Goal: Task Accomplishment & Management: Manage account settings

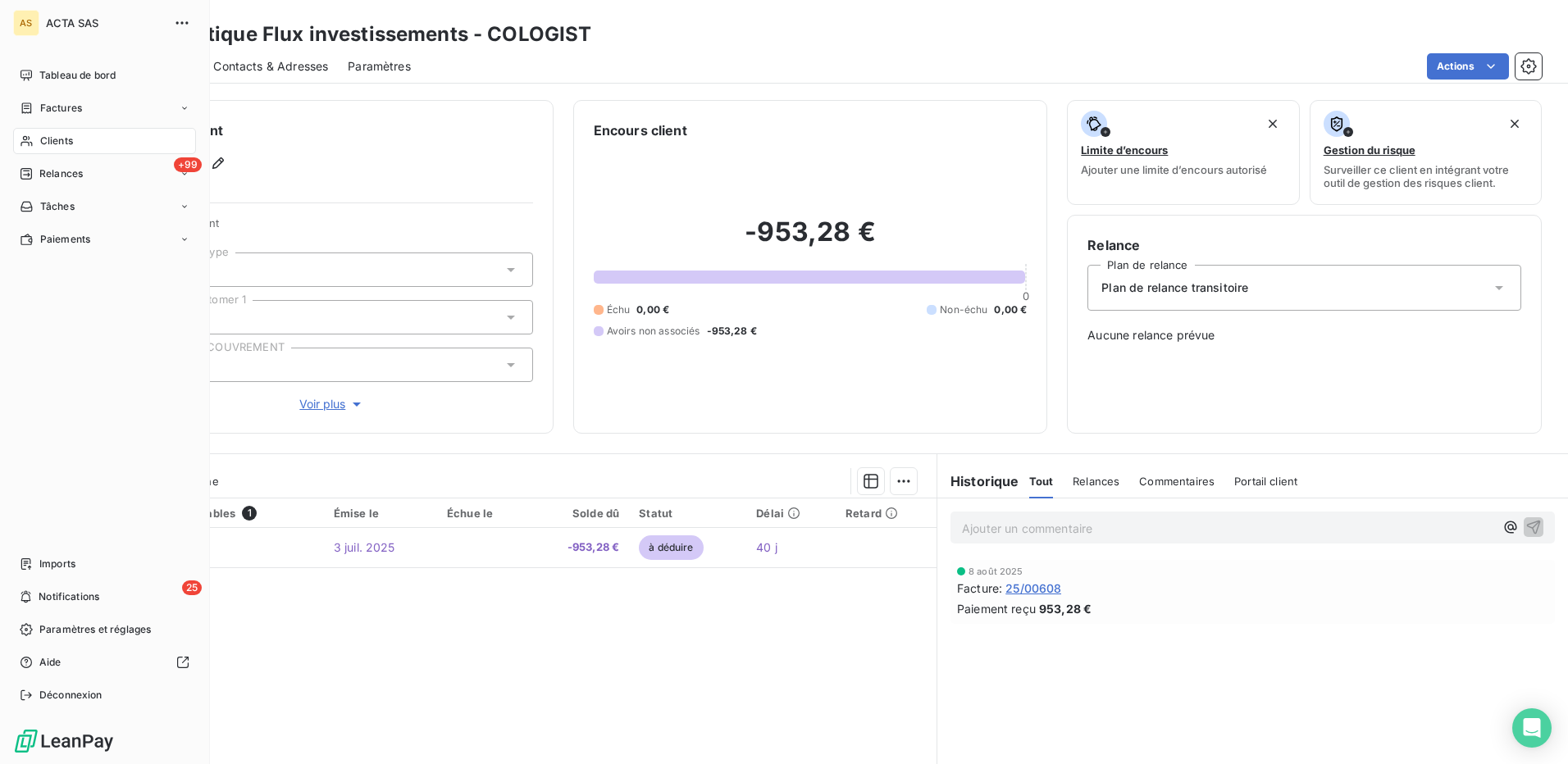
click at [57, 135] on span "Clients" at bounding box center [57, 141] width 33 height 14
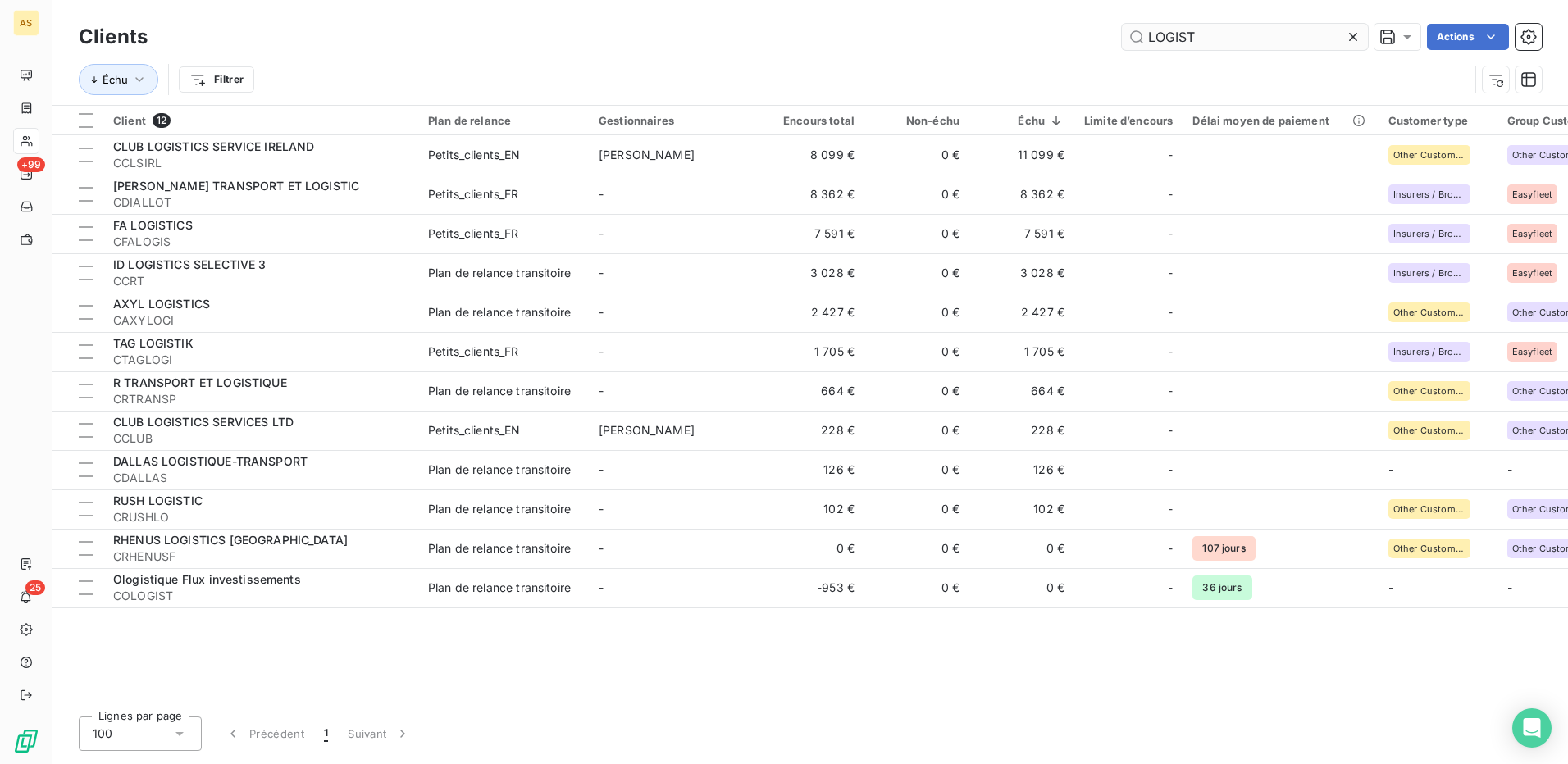
drag, startPoint x: 1182, startPoint y: 43, endPoint x: 1138, endPoint y: 49, distance: 44.4
click at [1138, 49] on input "LOGIST" at bounding box center [1245, 36] width 246 height 26
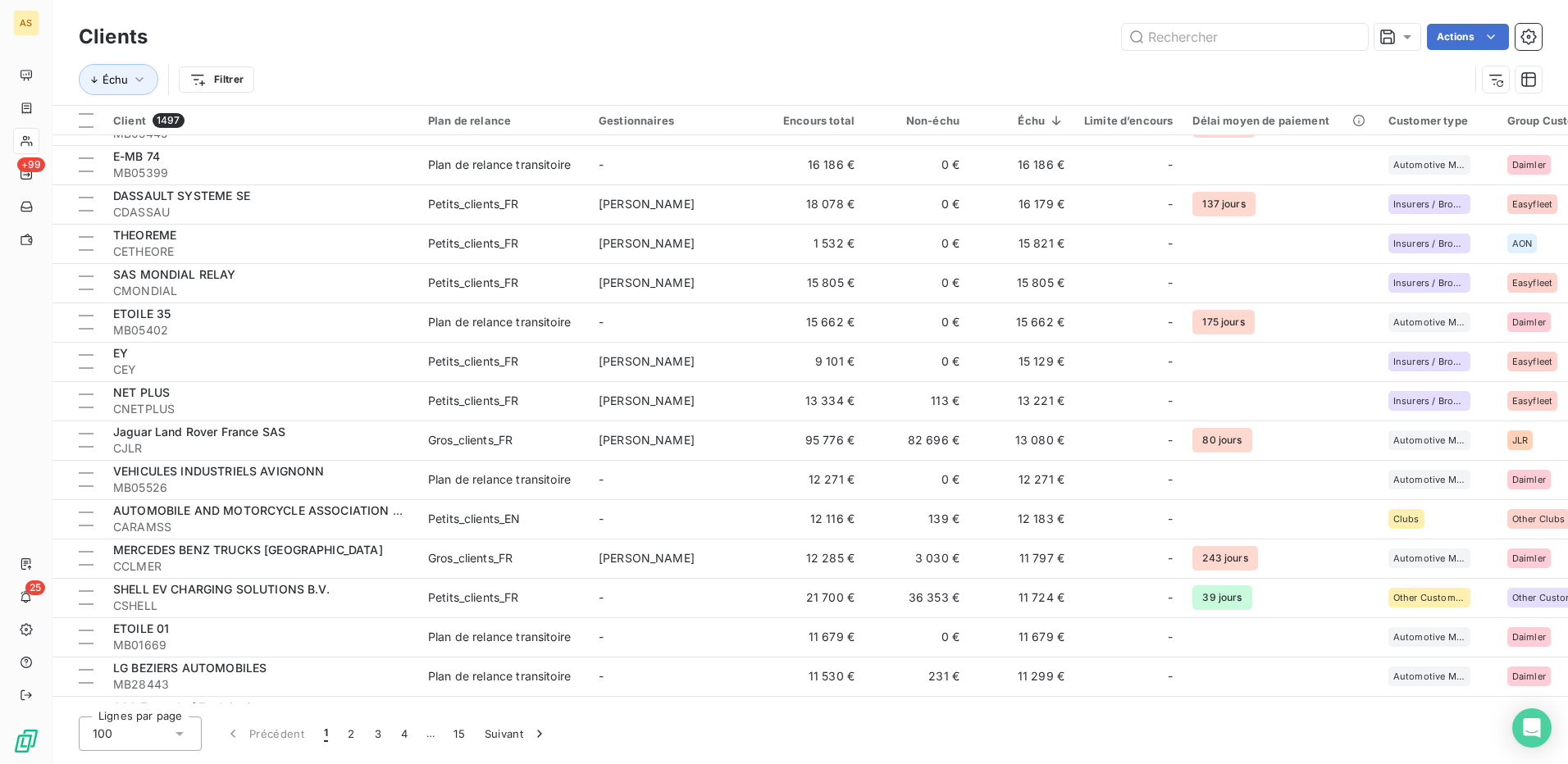
scroll to position [1804, 0]
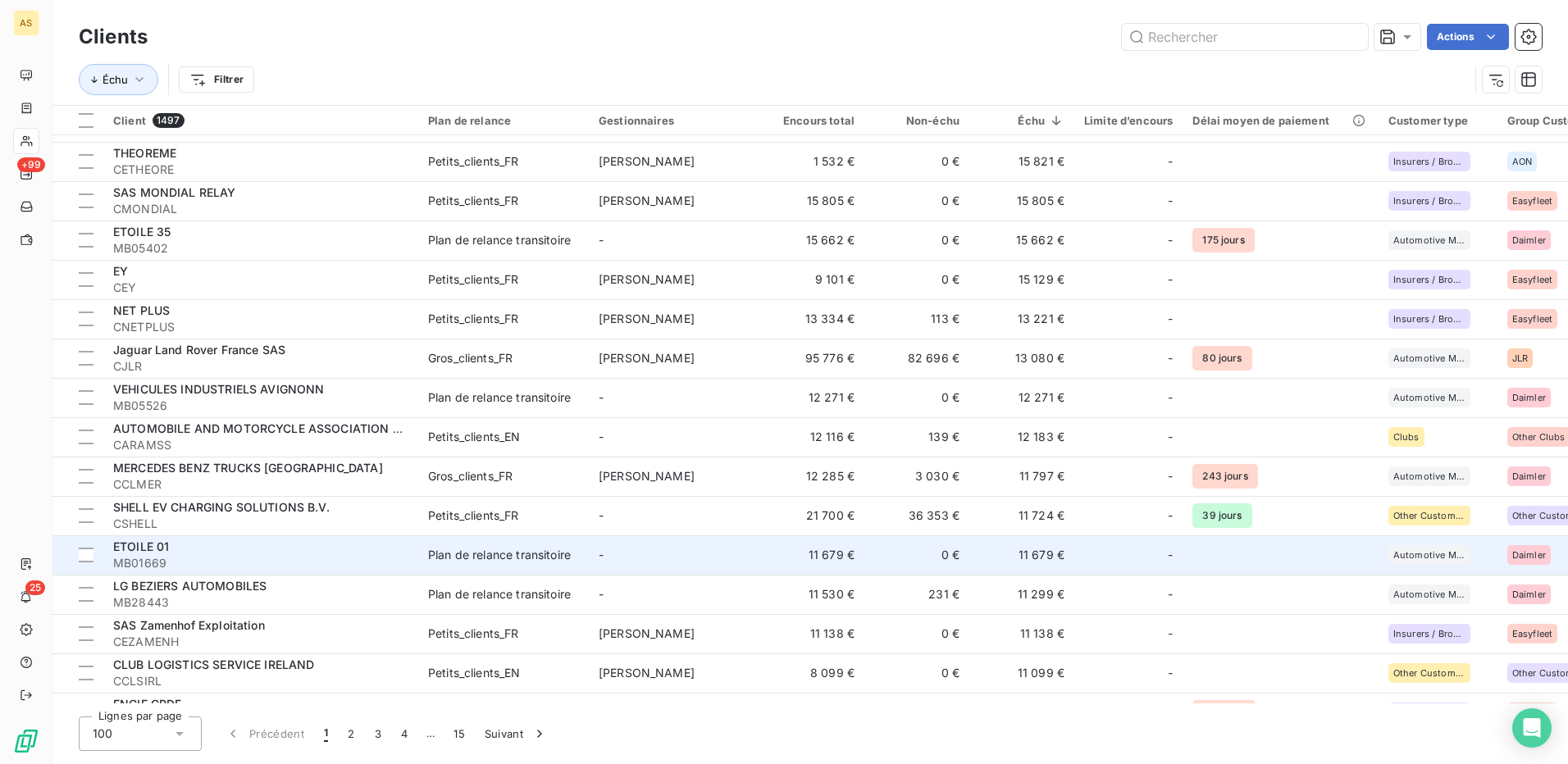
click at [288, 543] on div "ETOILE 01" at bounding box center [261, 547] width 295 height 16
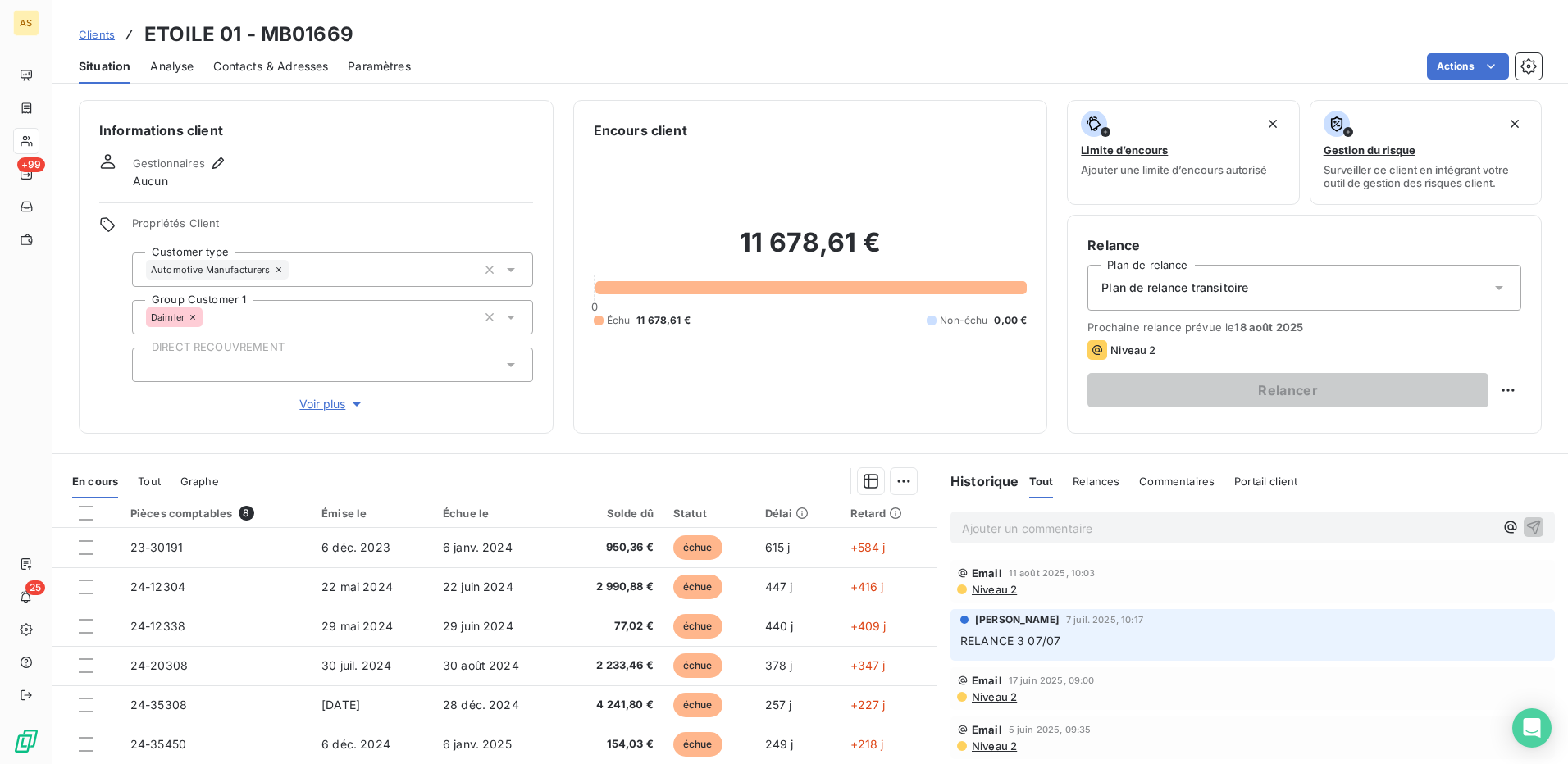
click at [269, 67] on span "Contacts & Adresses" at bounding box center [271, 66] width 115 height 16
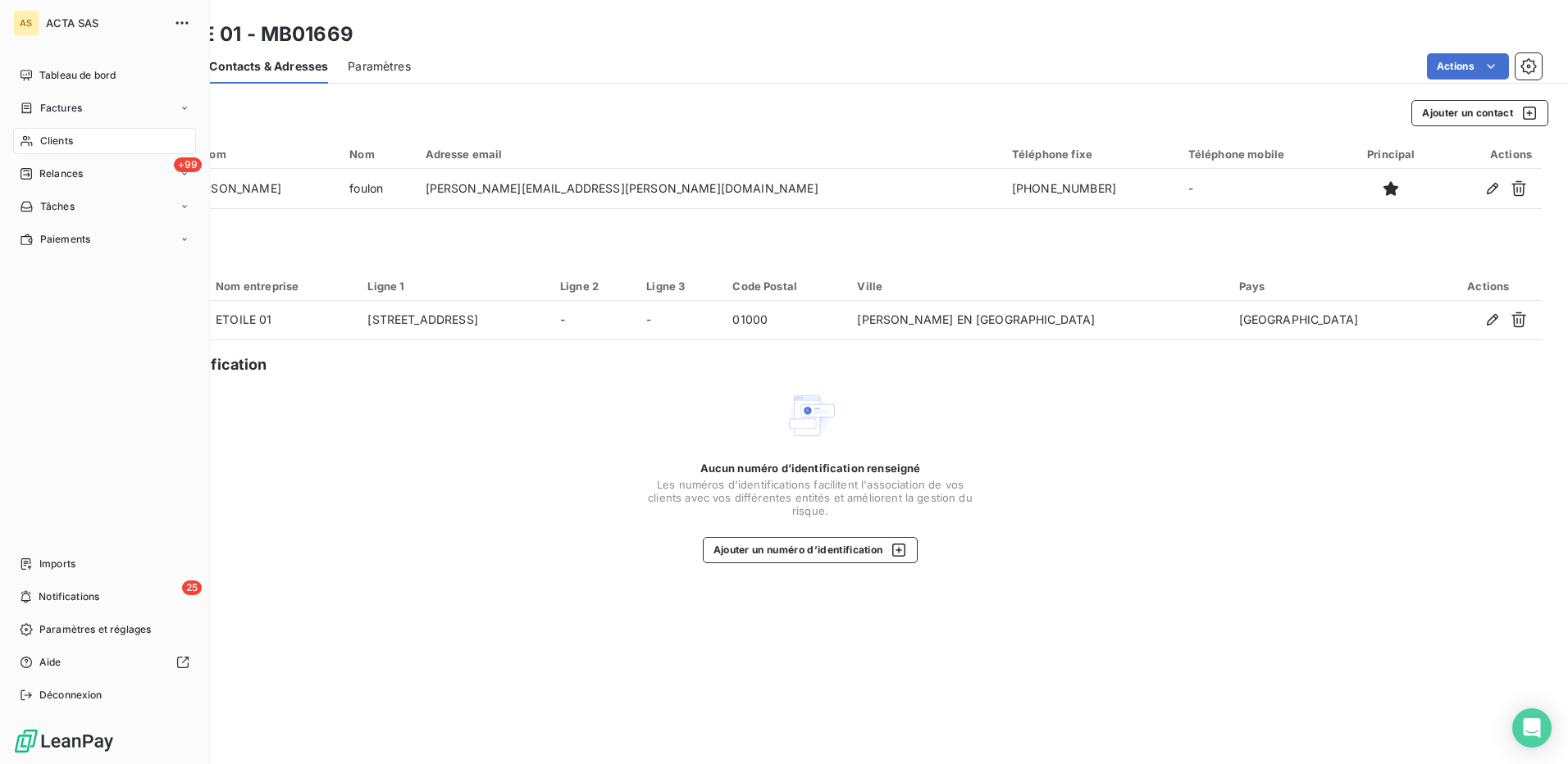
click at [54, 139] on span "Clients" at bounding box center [57, 141] width 33 height 14
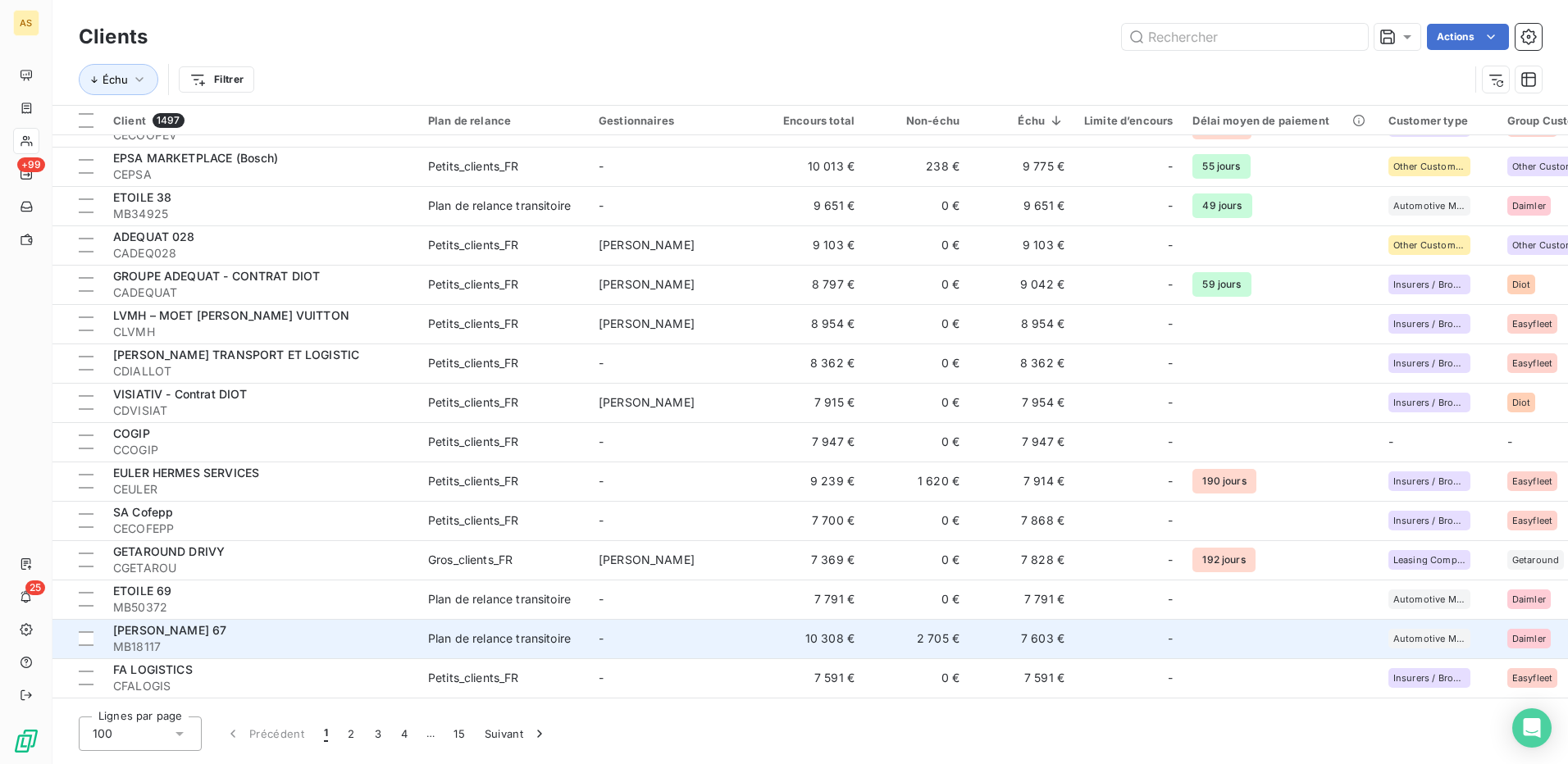
scroll to position [2460, 0]
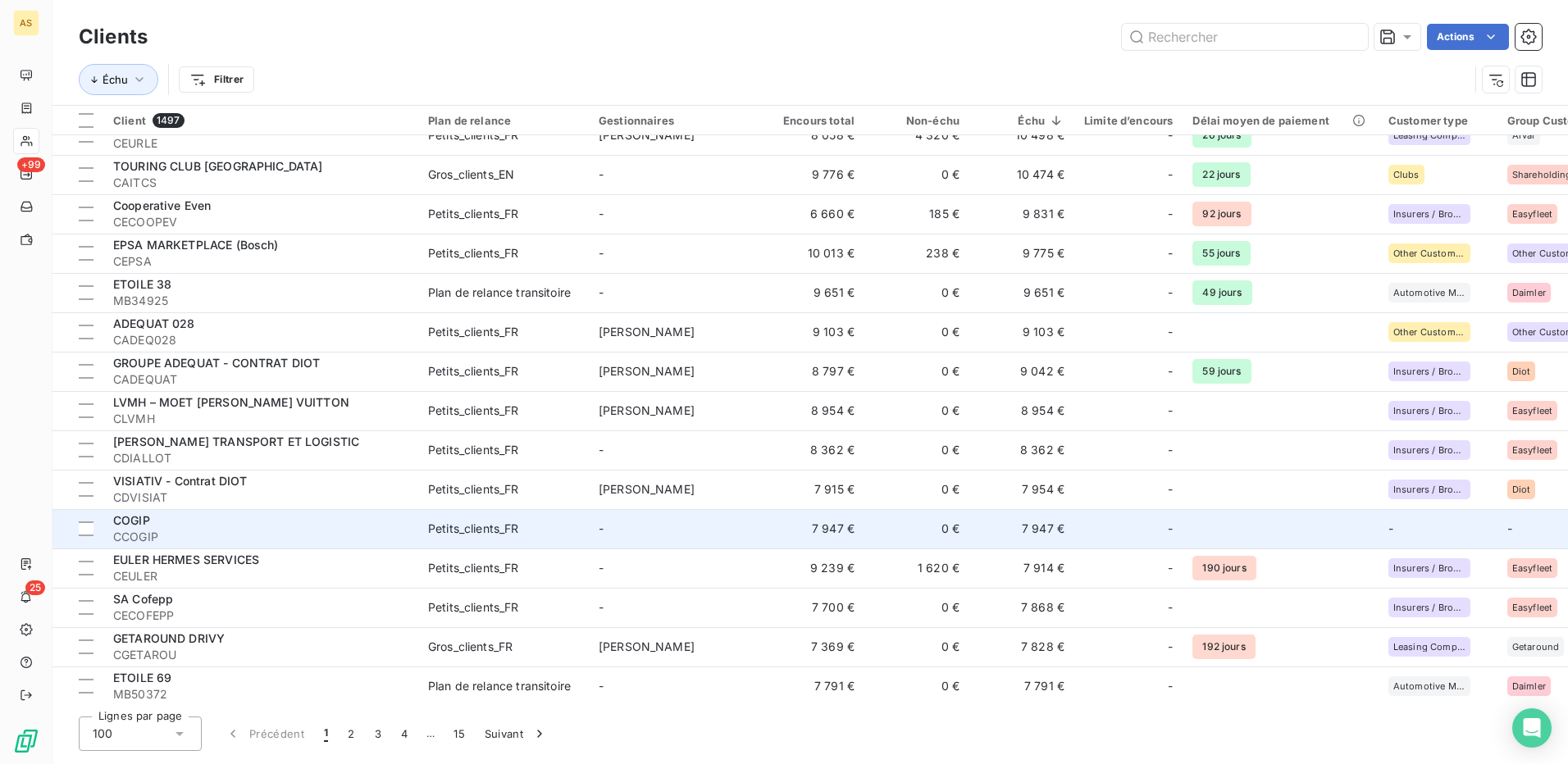
click at [256, 526] on div "COGIP" at bounding box center [261, 520] width 295 height 16
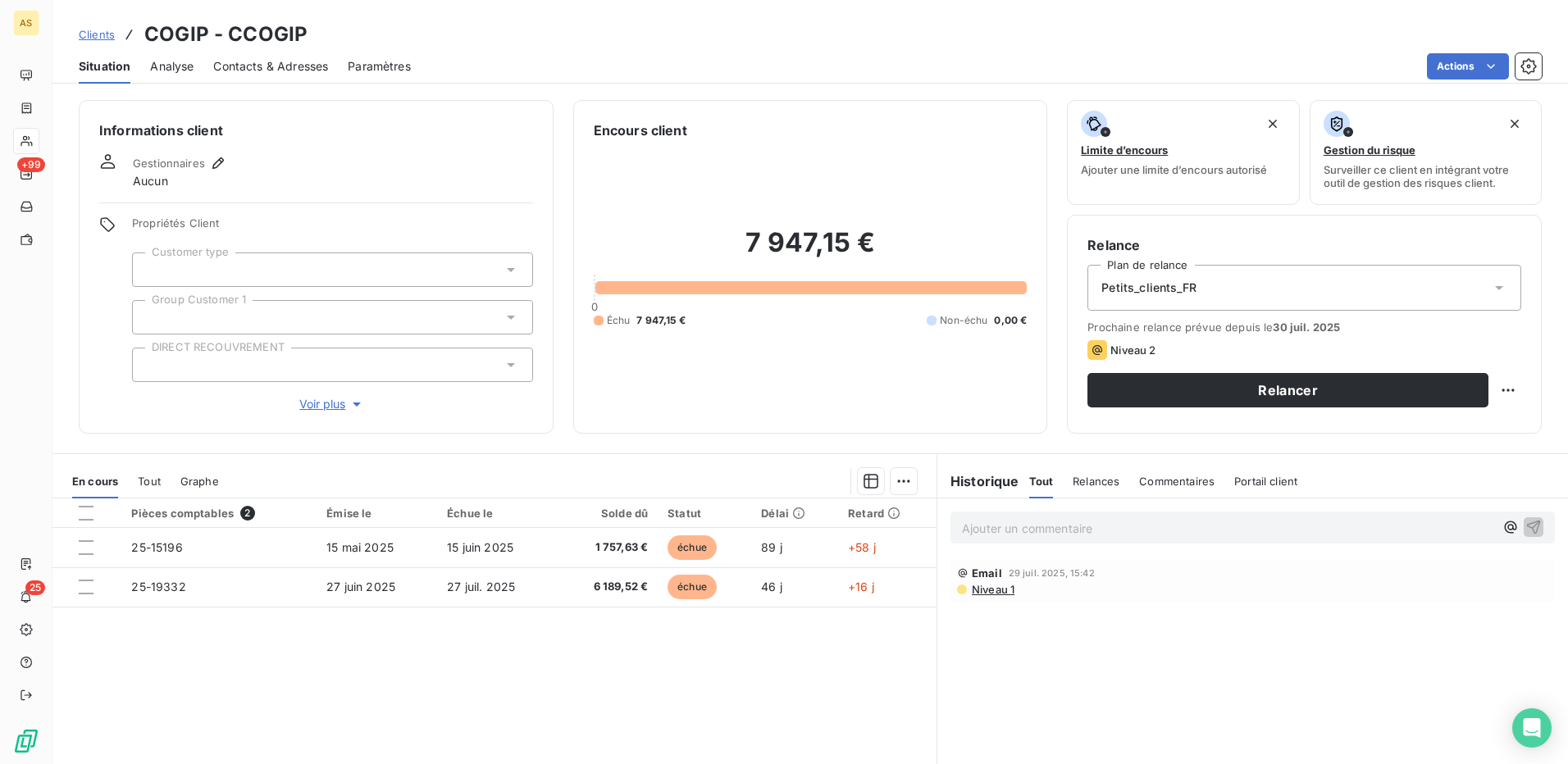
click at [226, 69] on span "Contacts & Adresses" at bounding box center [271, 66] width 115 height 16
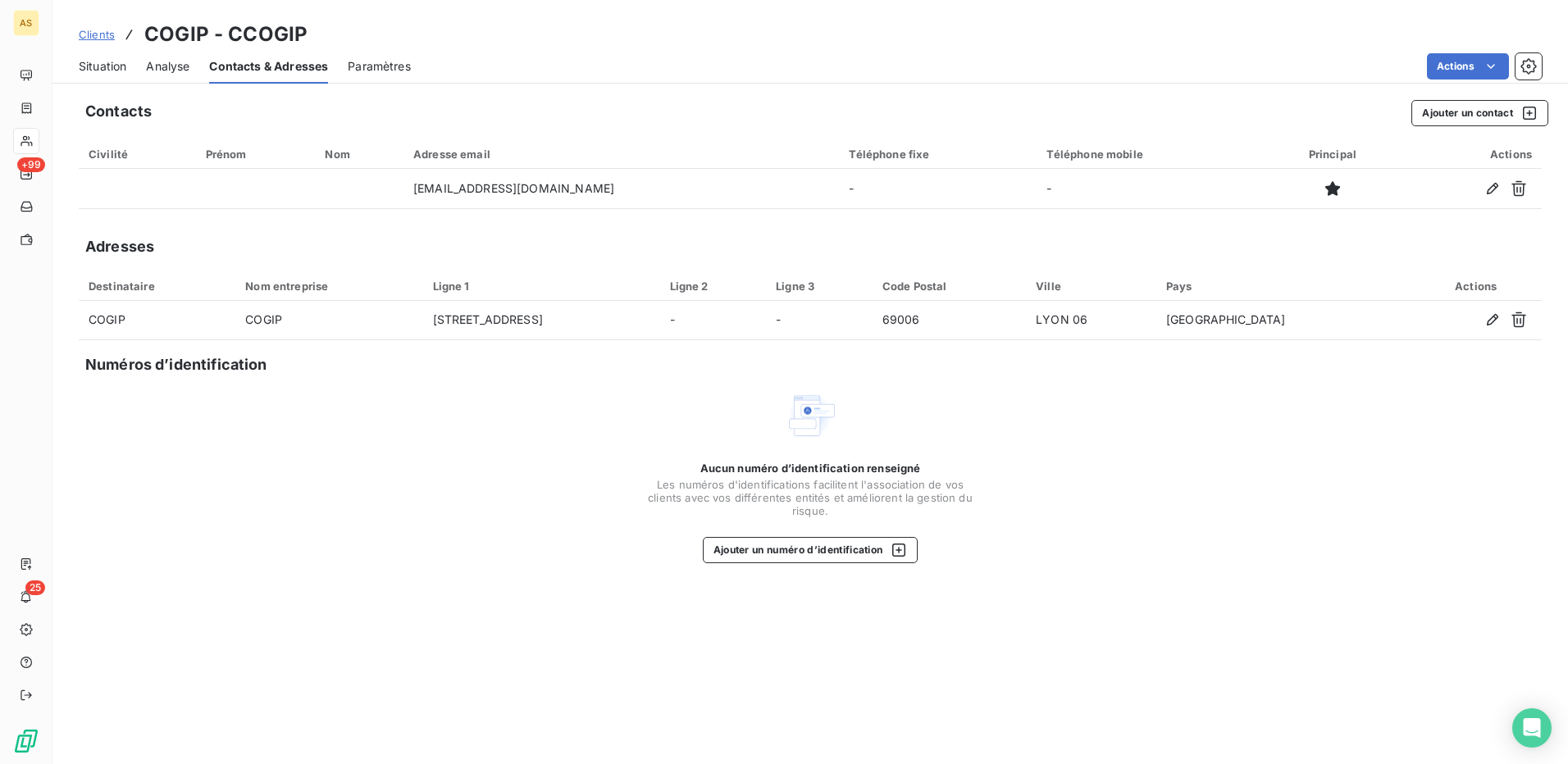
click at [108, 66] on span "Situation" at bounding box center [102, 66] width 48 height 16
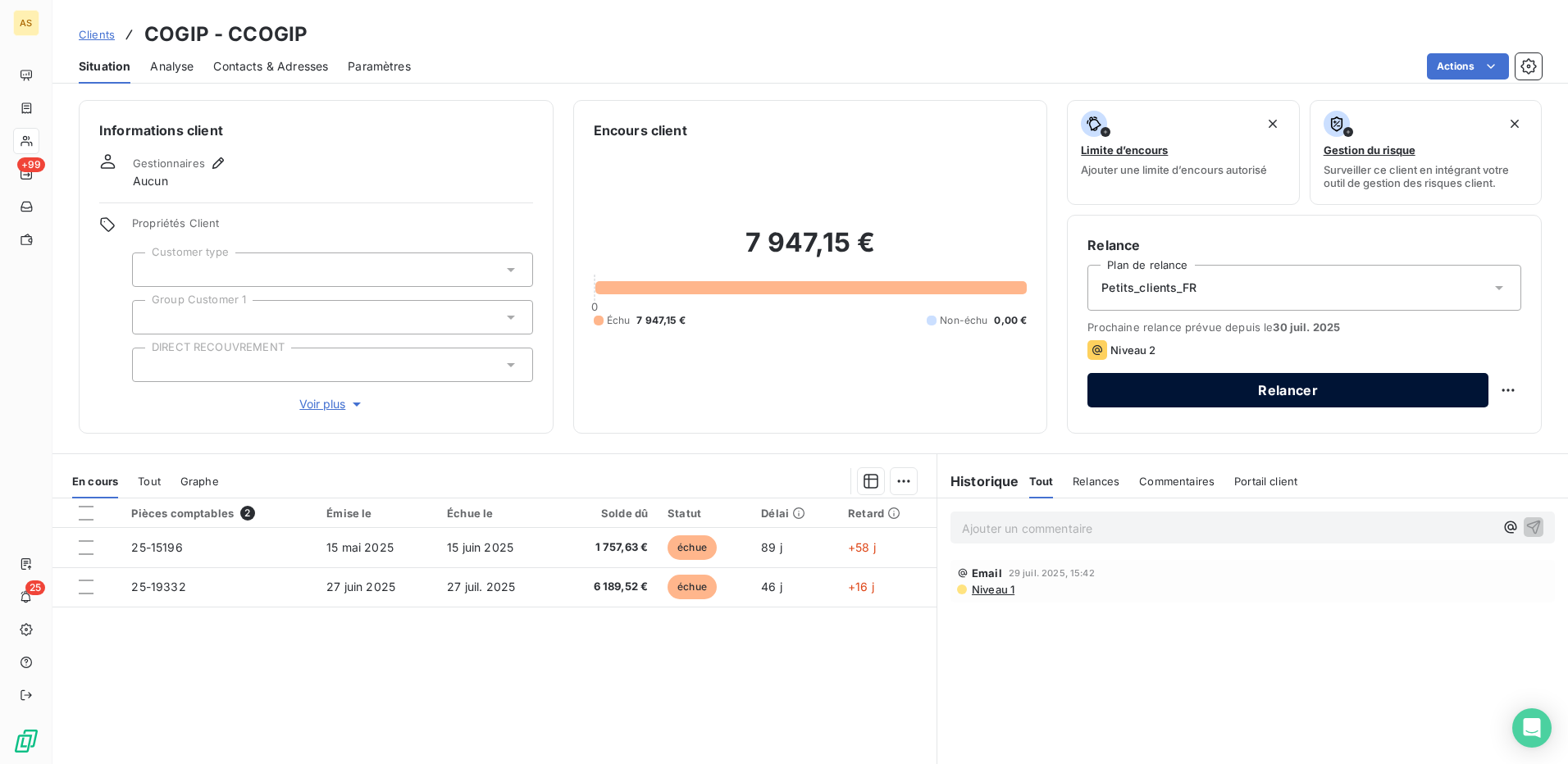
click at [1190, 394] on button "Relancer" at bounding box center [1288, 391] width 401 height 34
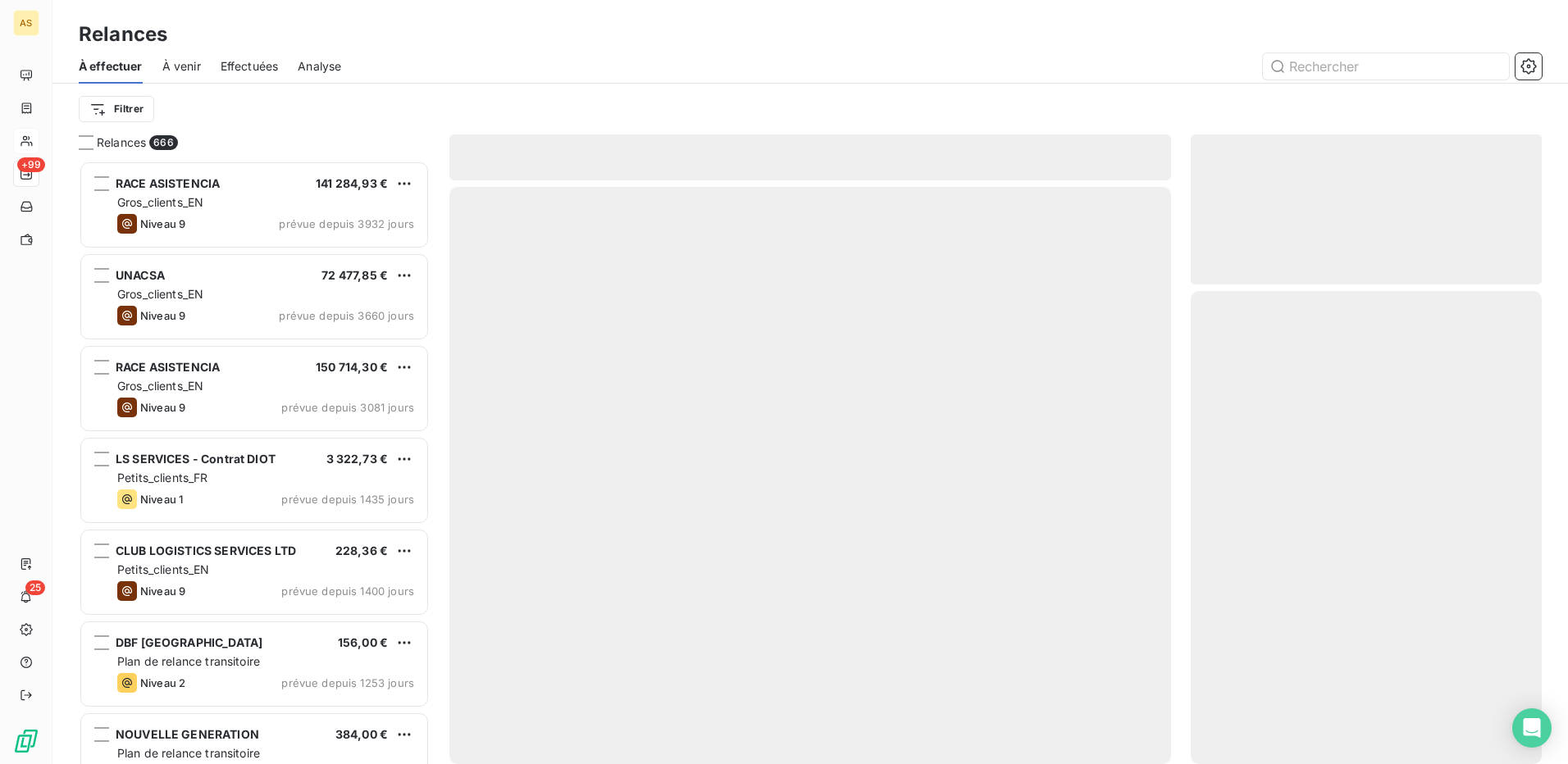
scroll to position [591, 339]
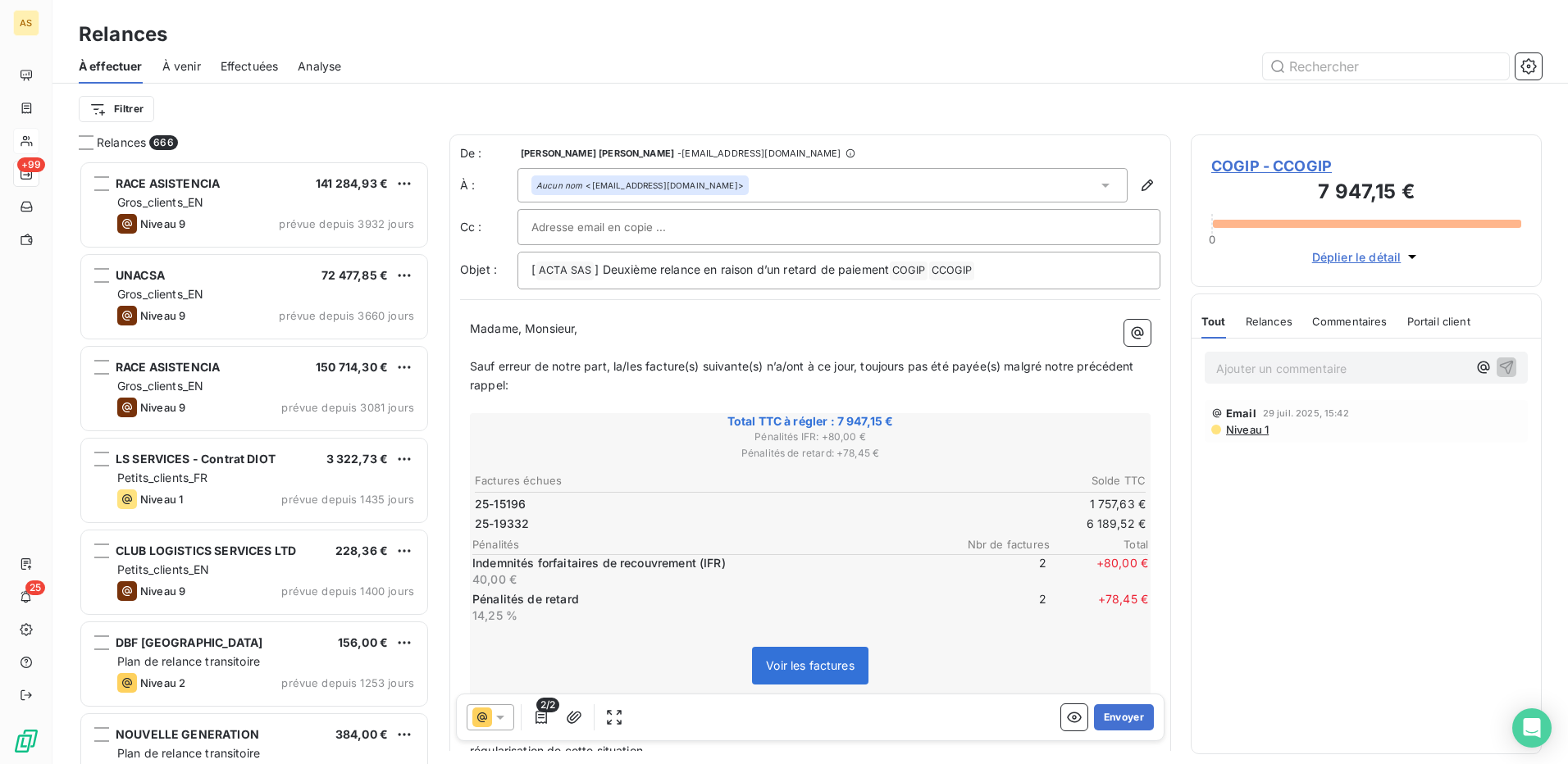
click at [500, 713] on icon at bounding box center [500, 717] width 16 height 16
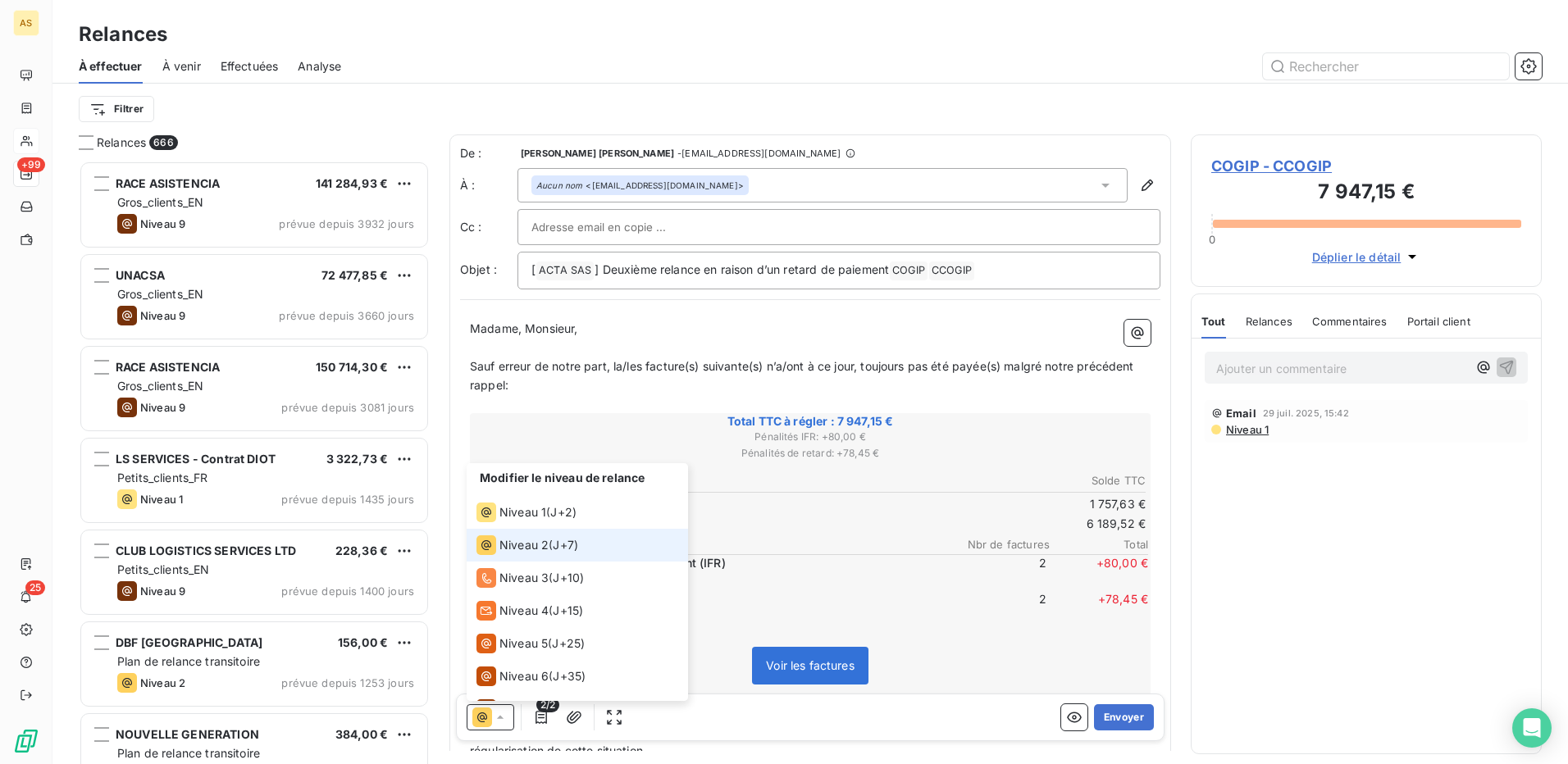
click at [527, 548] on span "Niveau 2" at bounding box center [524, 545] width 49 height 16
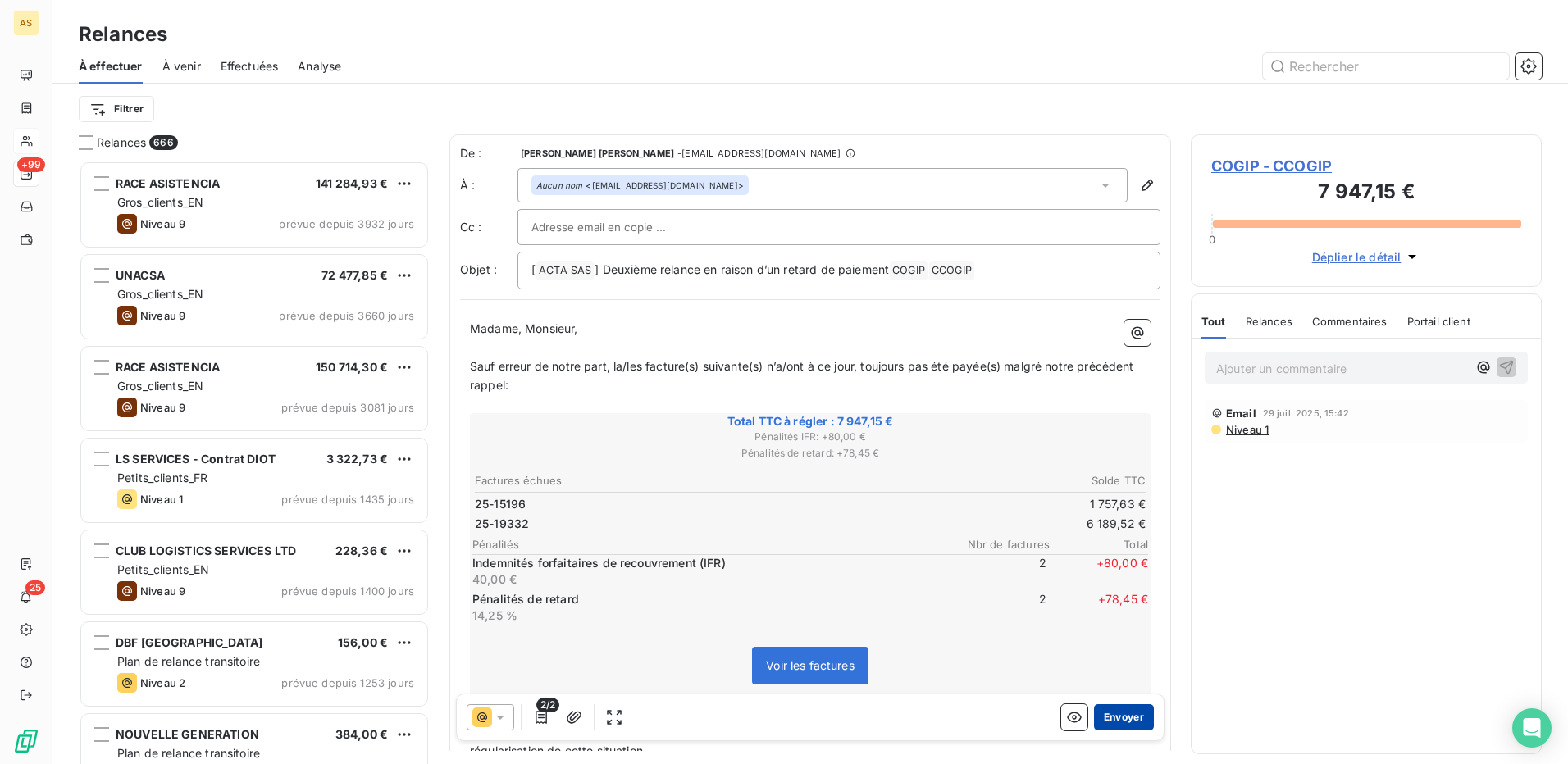
click at [1101, 725] on button "Envoyer" at bounding box center [1124, 717] width 60 height 26
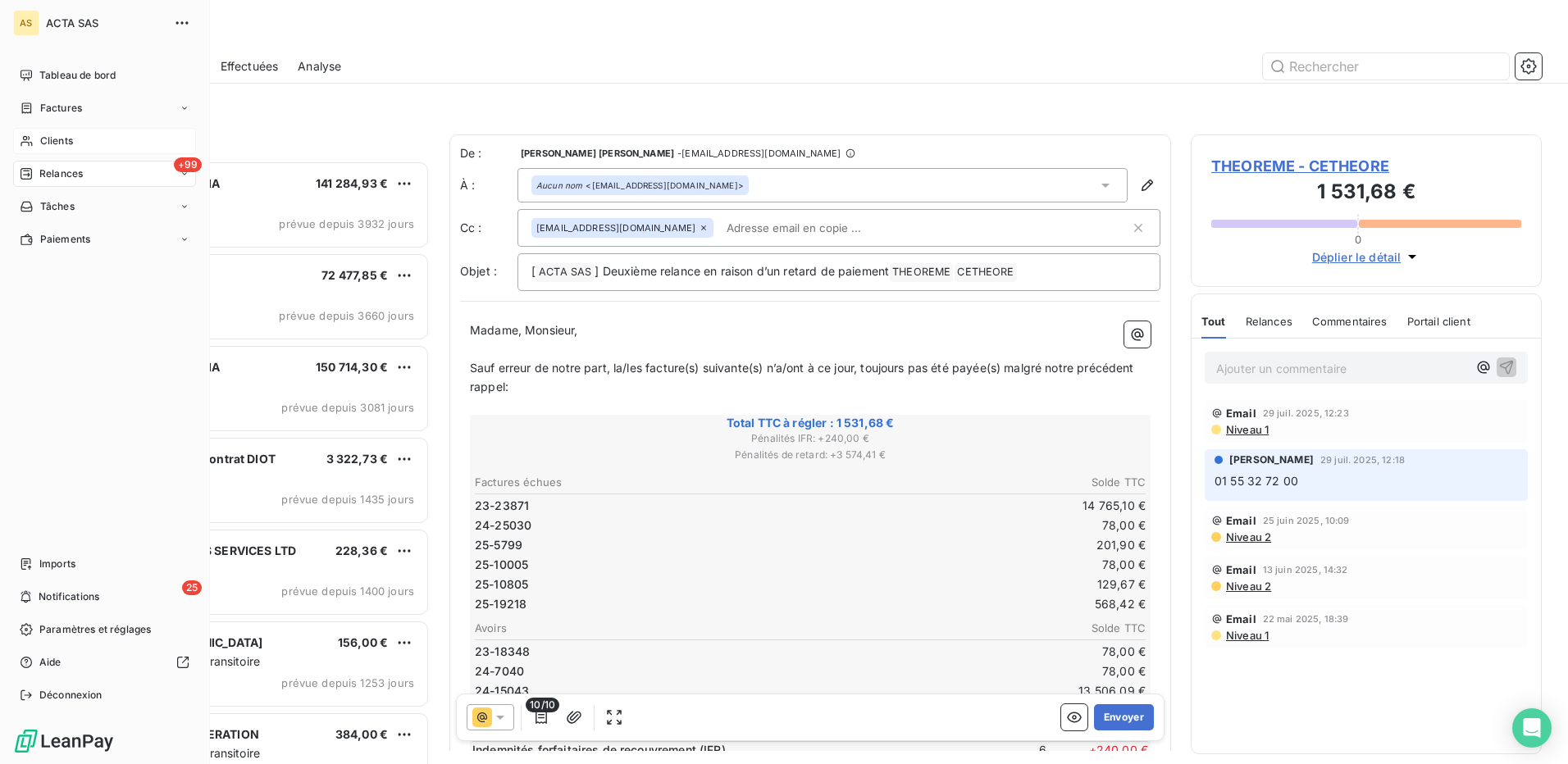
click at [51, 144] on span "Clients" at bounding box center [57, 141] width 33 height 14
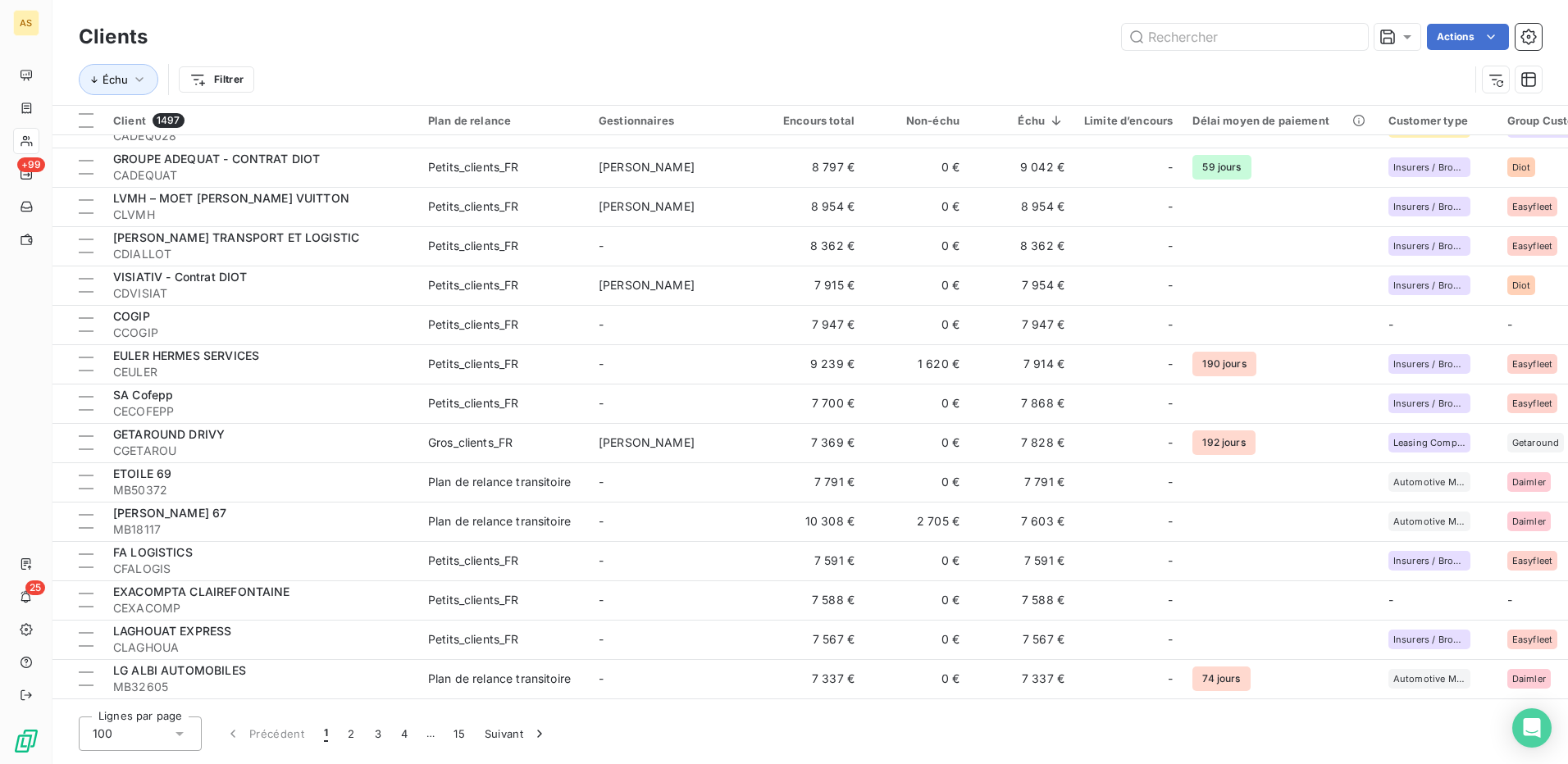
scroll to position [2706, 0]
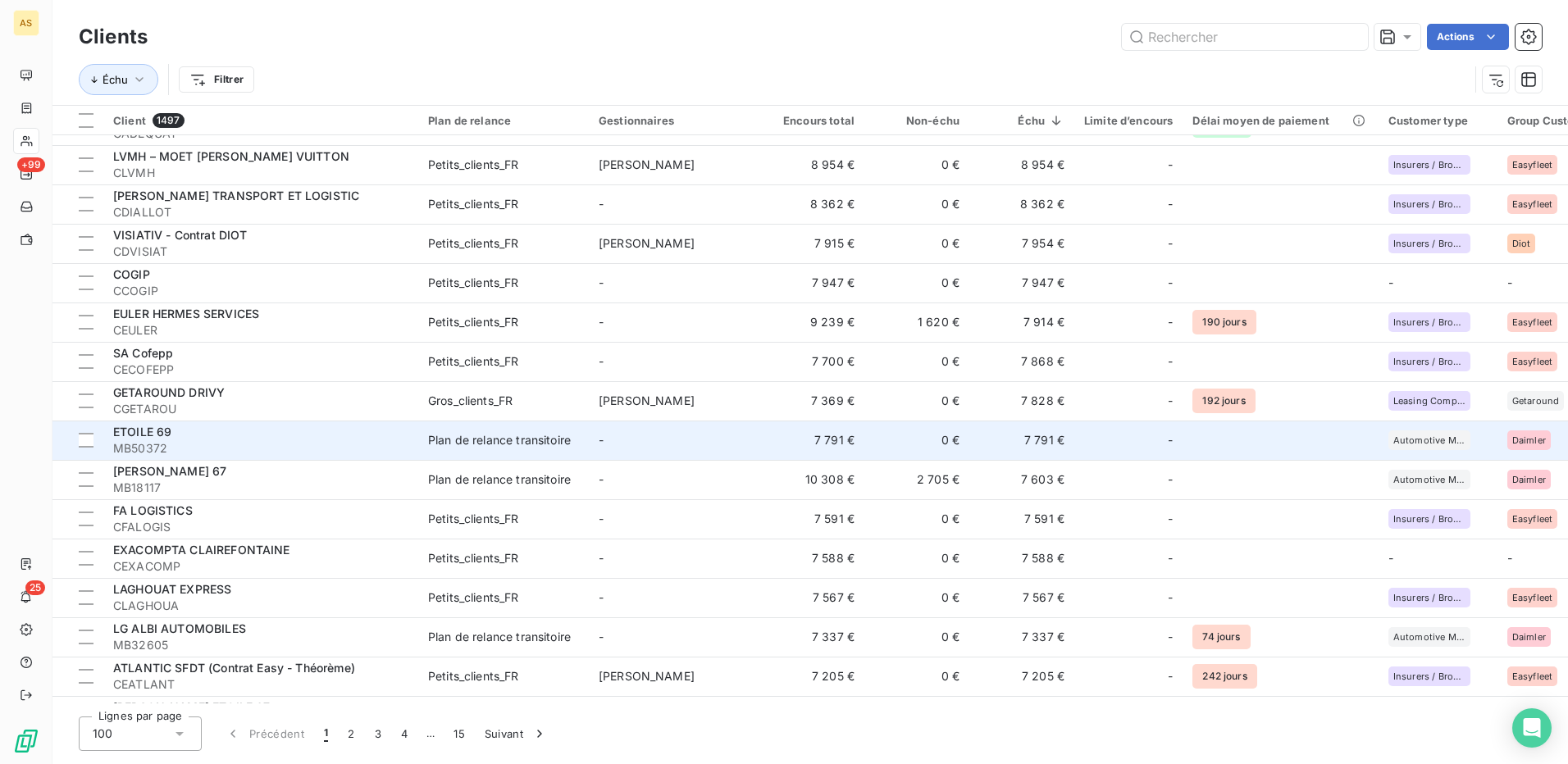
click at [346, 445] on span "MB50372" at bounding box center [261, 448] width 295 height 16
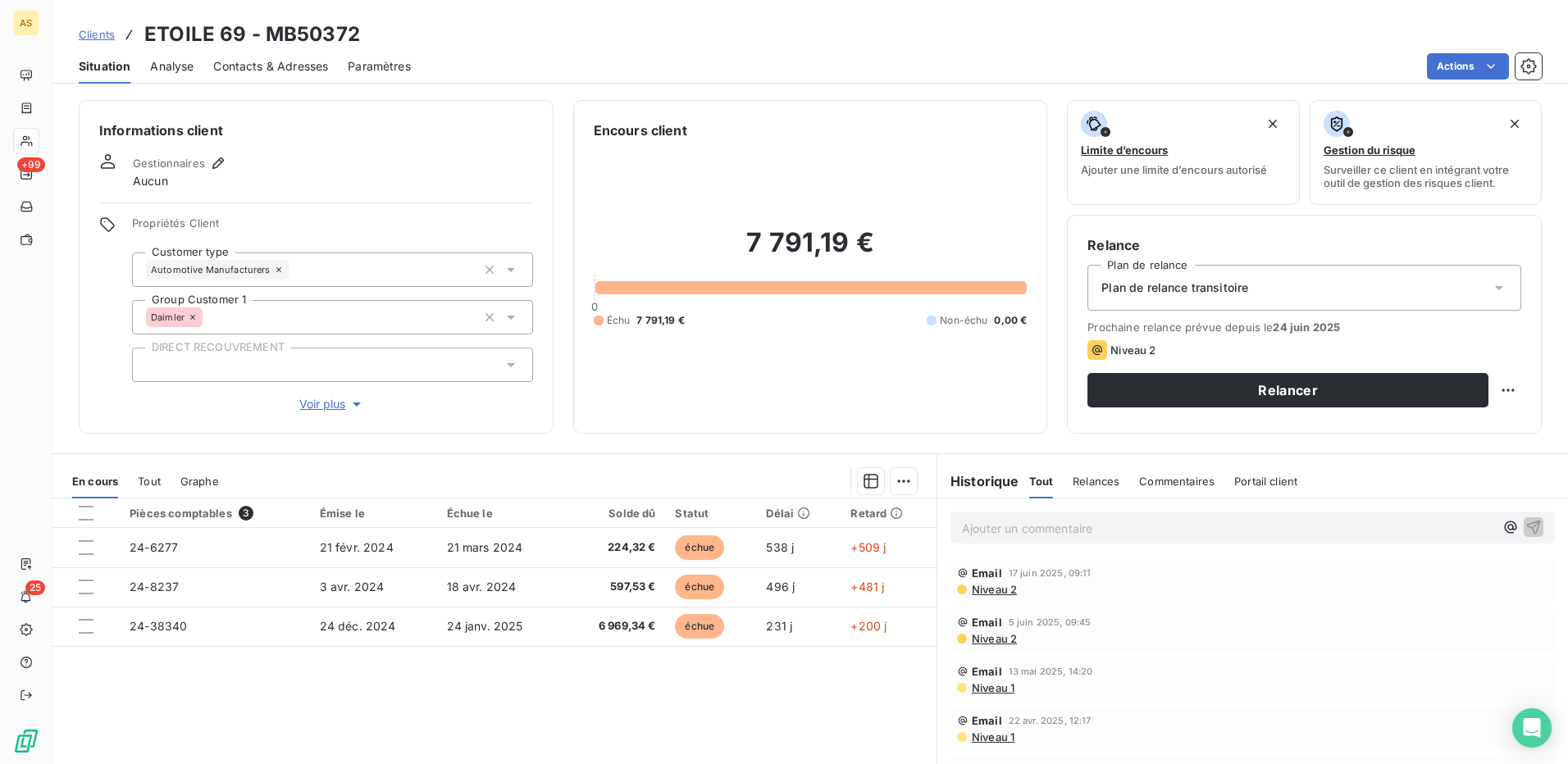
click at [248, 69] on span "Contacts & Adresses" at bounding box center [271, 66] width 115 height 16
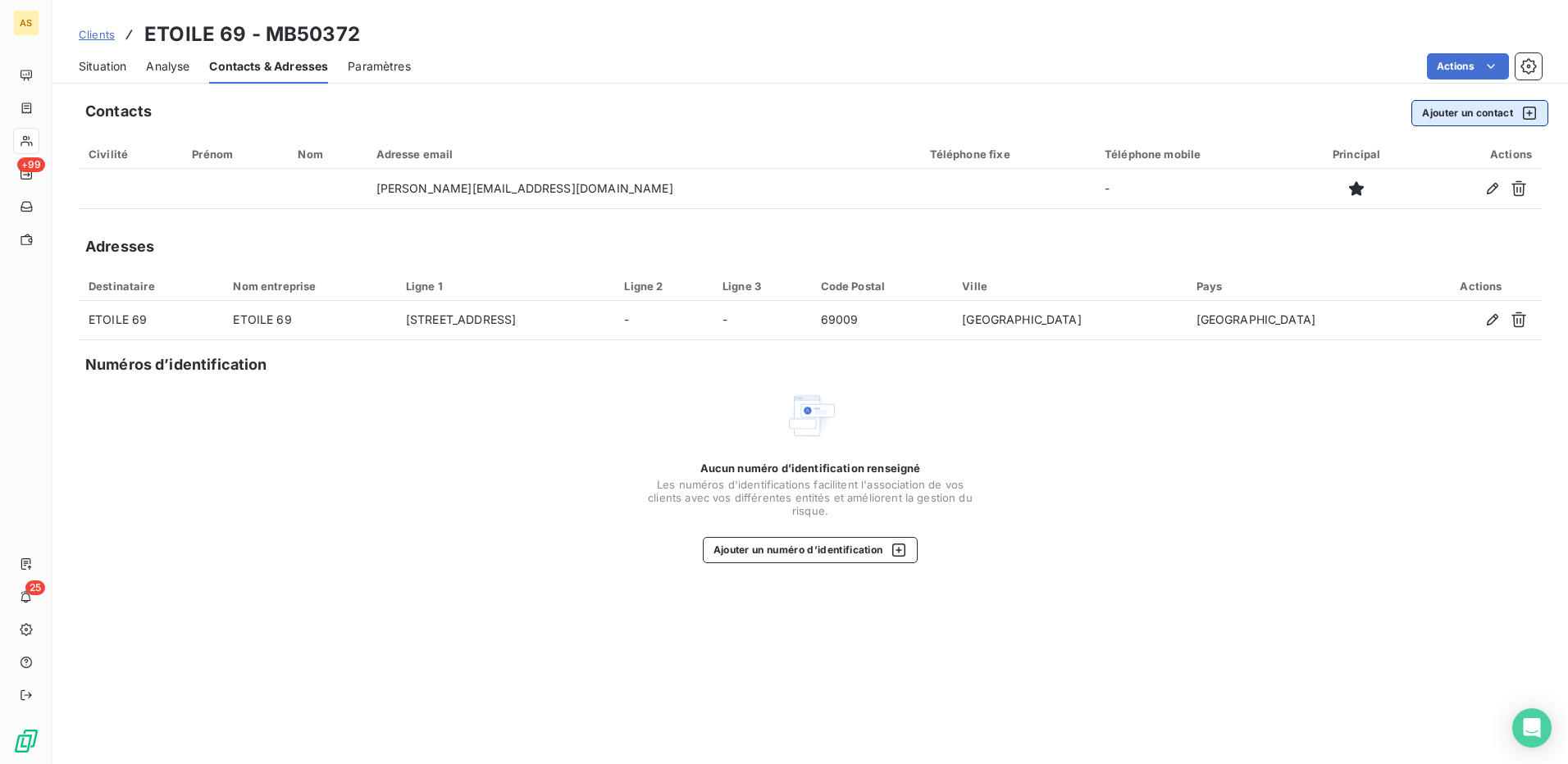
click at [1451, 106] on button "Ajouter un contact" at bounding box center [1480, 112] width 137 height 26
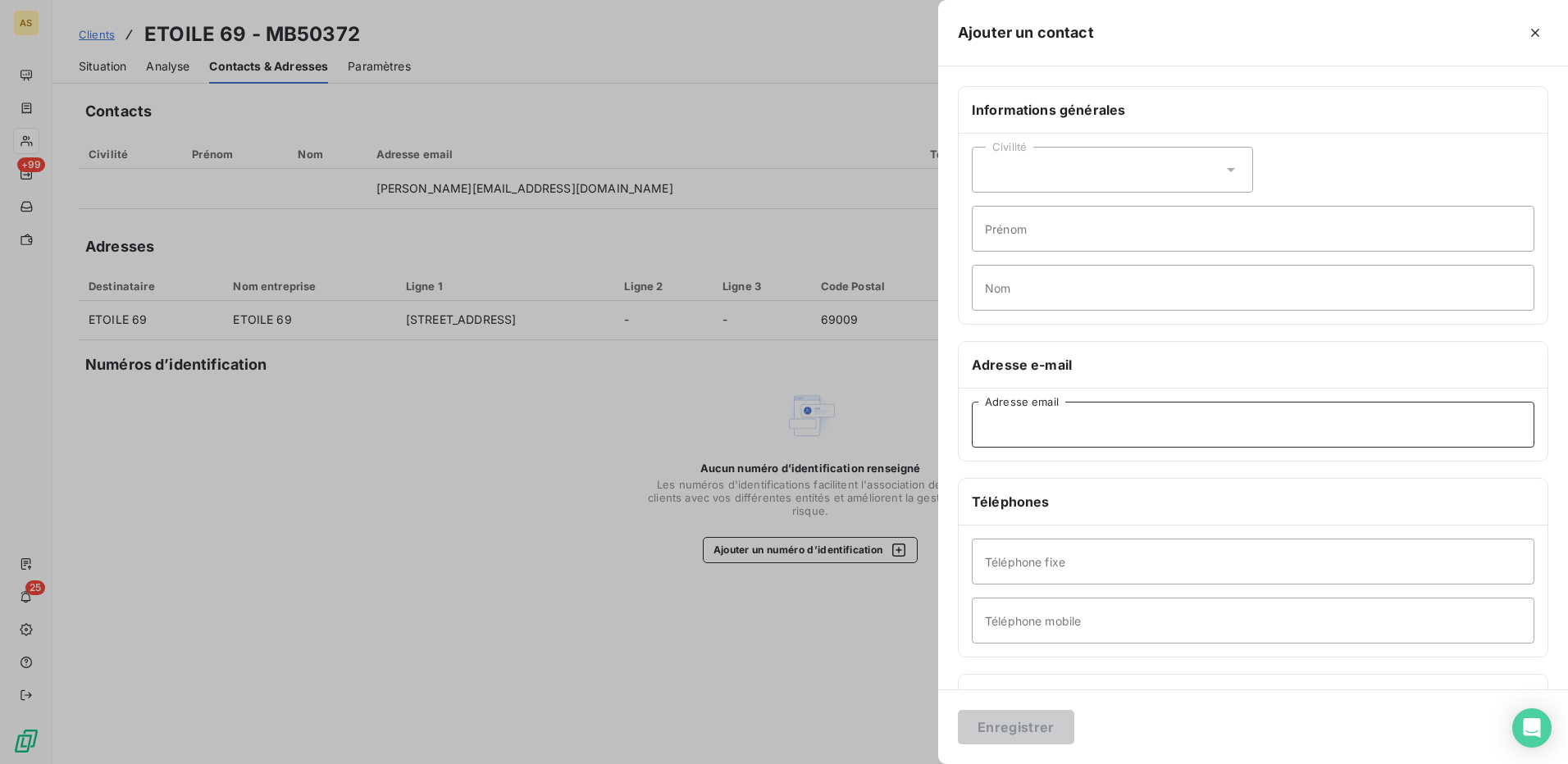
click at [1064, 431] on input "Adresse email" at bounding box center [1253, 425] width 562 height 46
paste input "[EMAIL_ADDRESS][DOMAIN_NAME]"
type input "[EMAIL_ADDRESS][DOMAIN_NAME]"
click at [1026, 731] on button "Enregistrer" at bounding box center [1016, 728] width 117 height 34
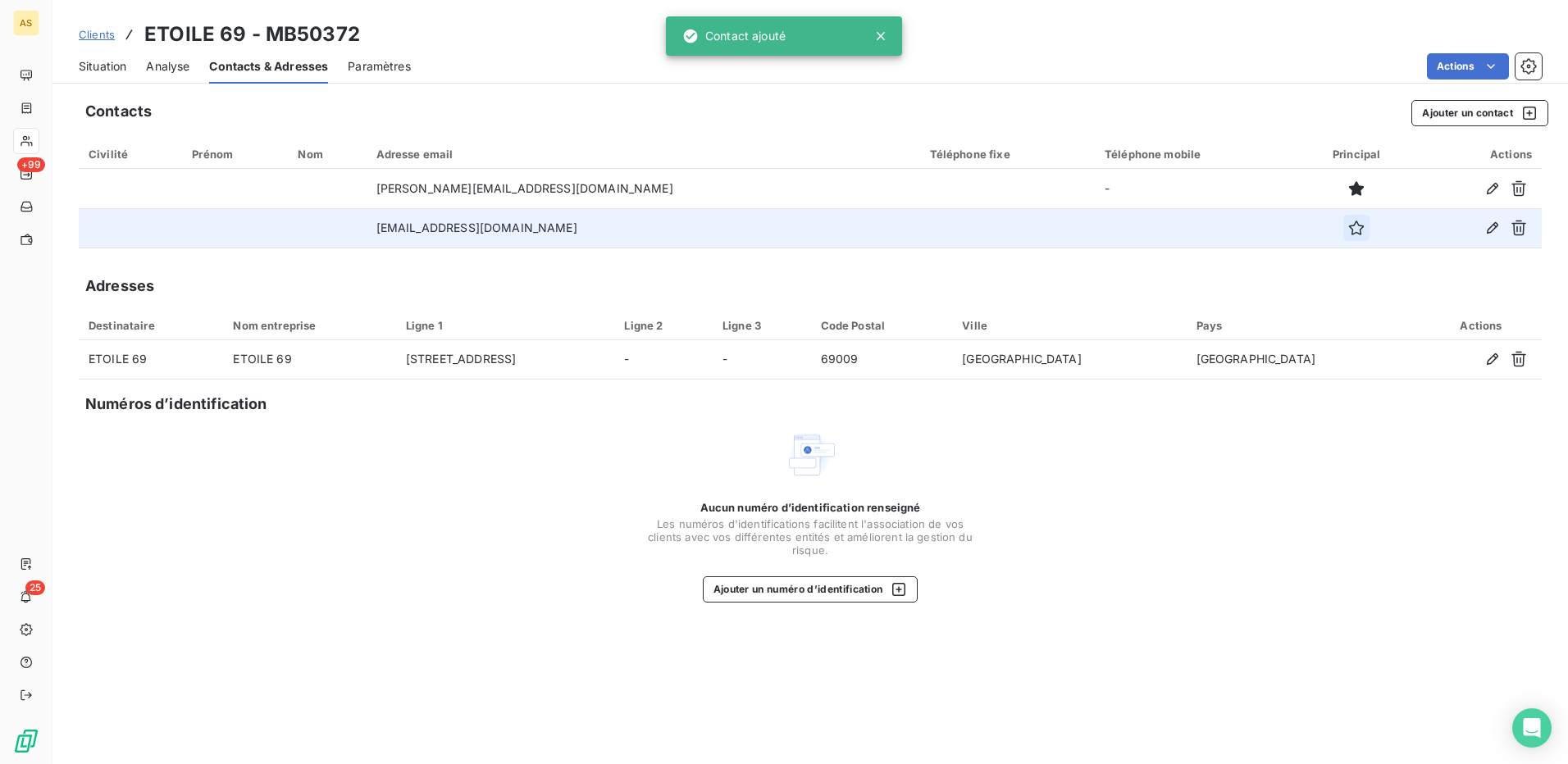
click at [1349, 226] on icon "button" at bounding box center [1356, 228] width 16 height 16
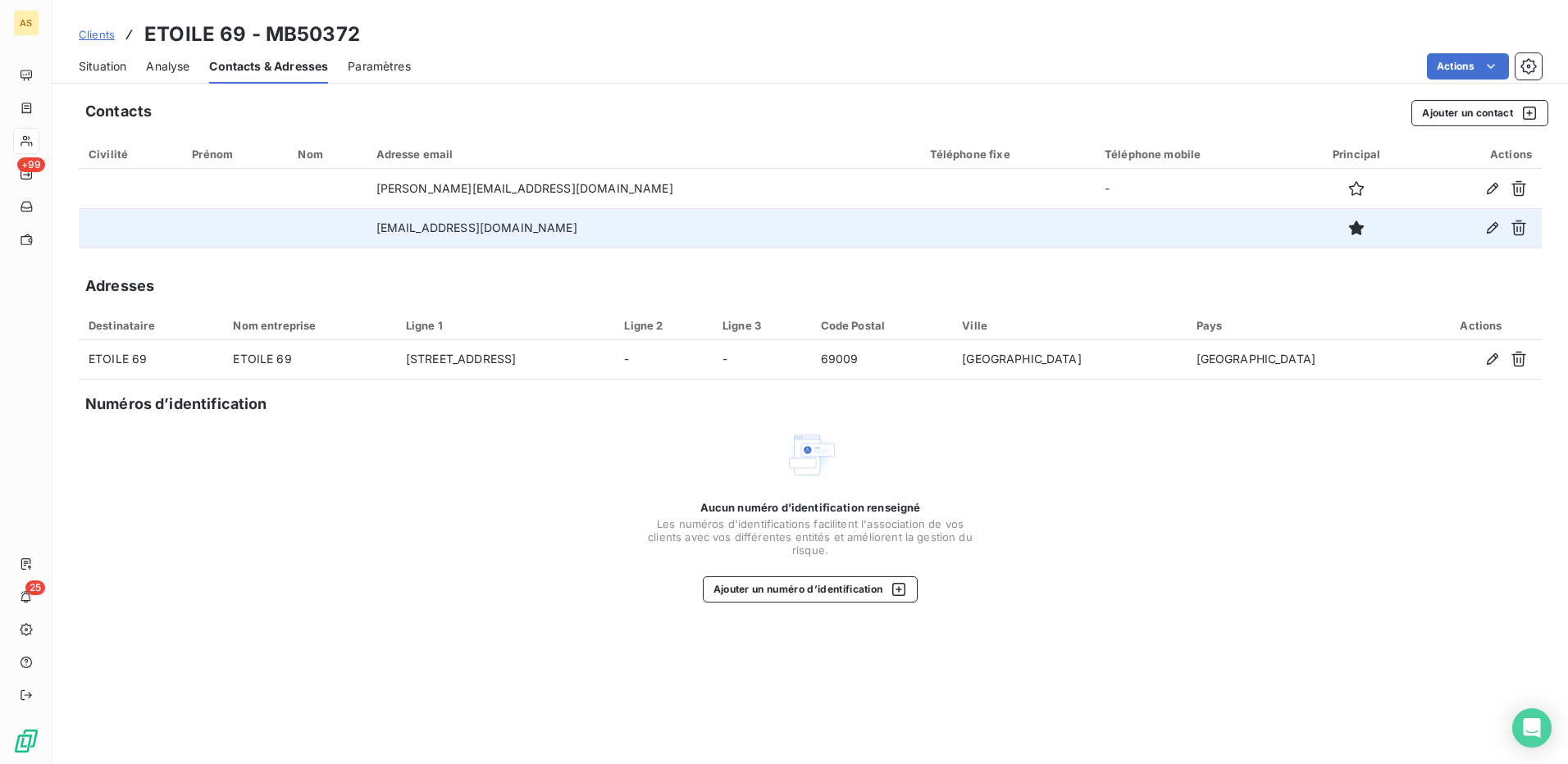
click at [106, 72] on span "Situation" at bounding box center [102, 66] width 48 height 16
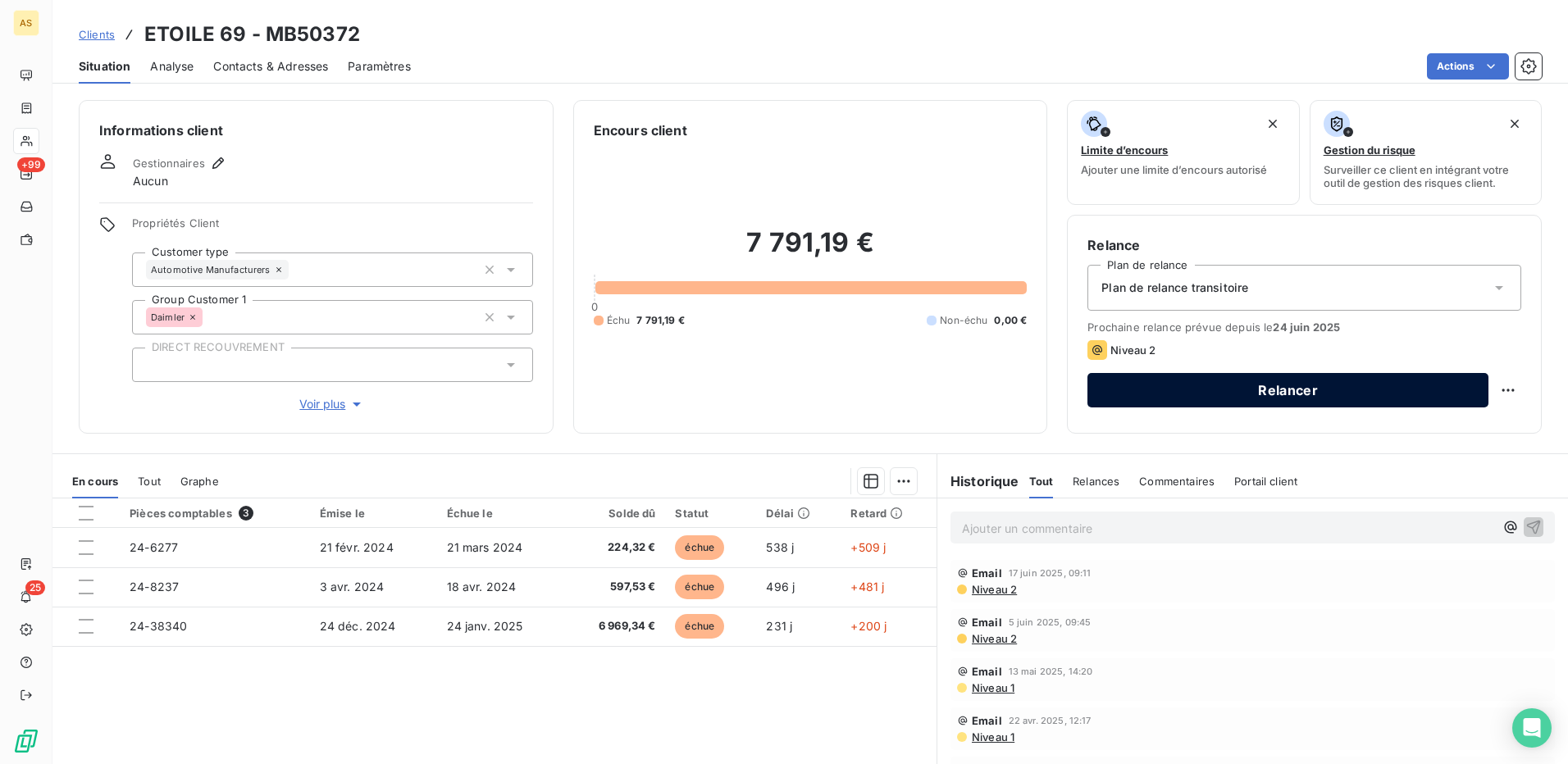
click at [1208, 396] on button "Relancer" at bounding box center [1288, 391] width 401 height 34
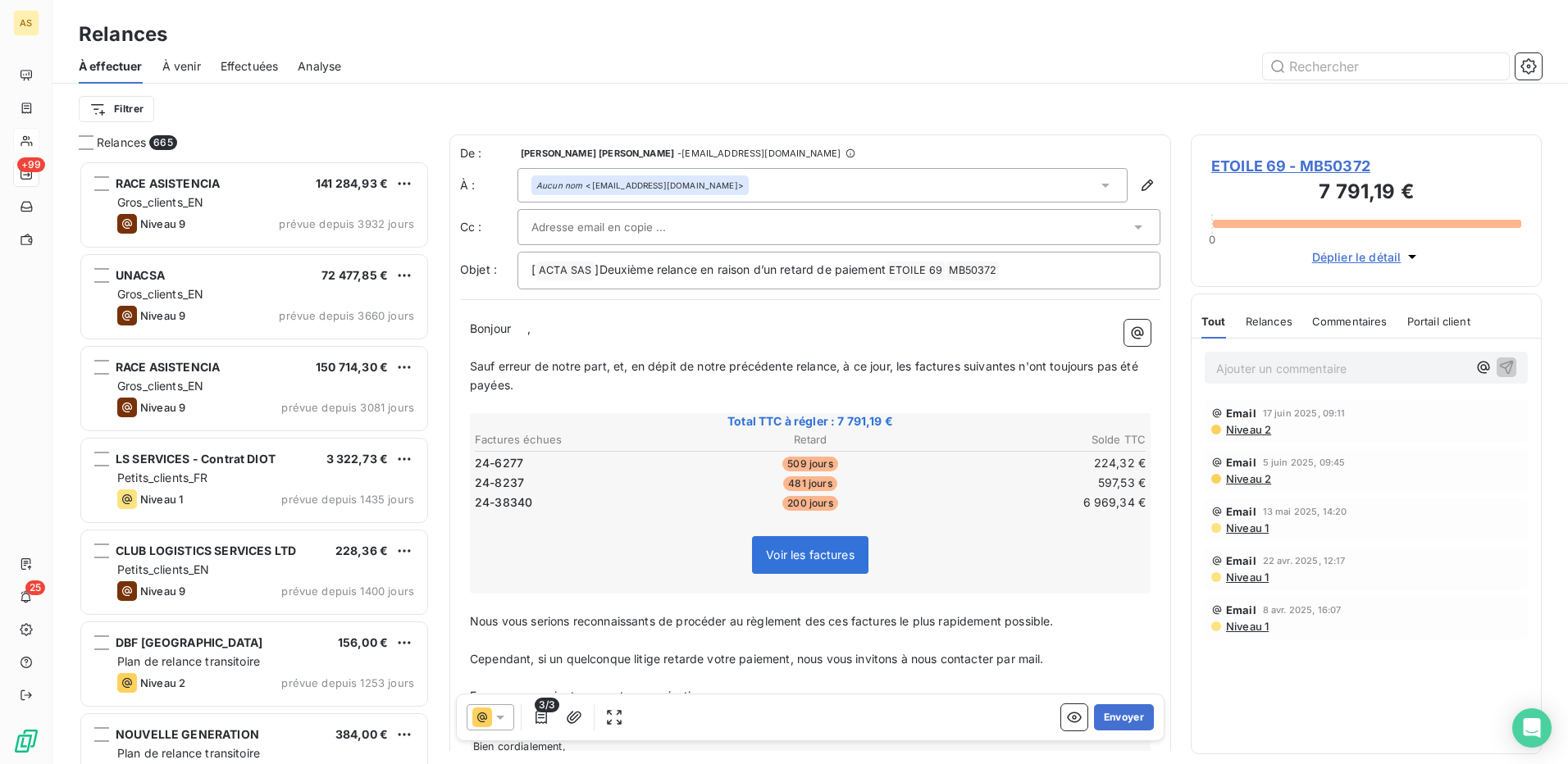
scroll to position [591, 339]
click at [506, 719] on icon at bounding box center [500, 717] width 16 height 16
click at [527, 685] on span "Niveau 2" at bounding box center [524, 685] width 49 height 16
click at [1109, 712] on button "Envoyer" at bounding box center [1124, 717] width 60 height 26
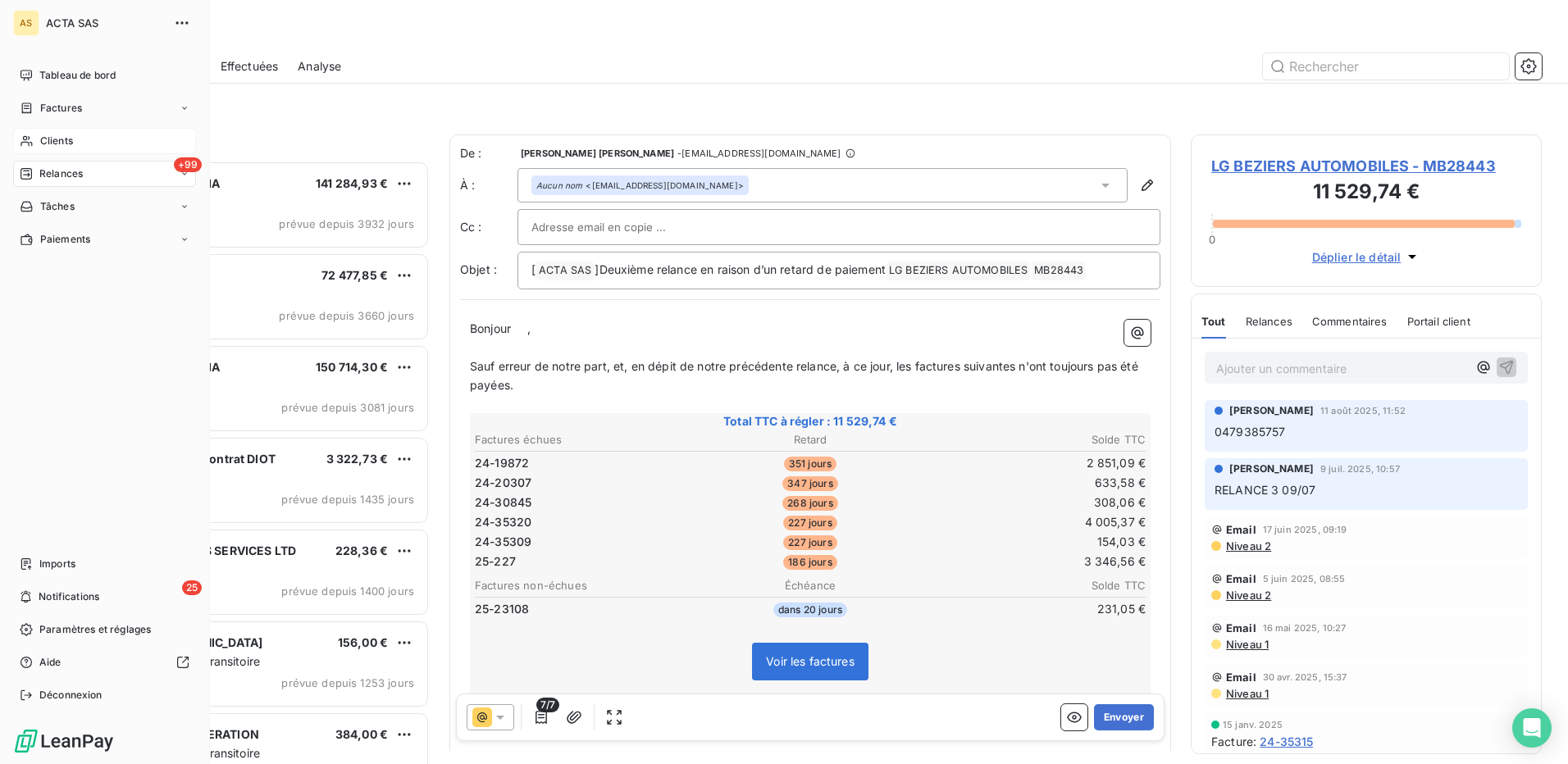
click at [56, 146] on span "Clients" at bounding box center [57, 141] width 33 height 14
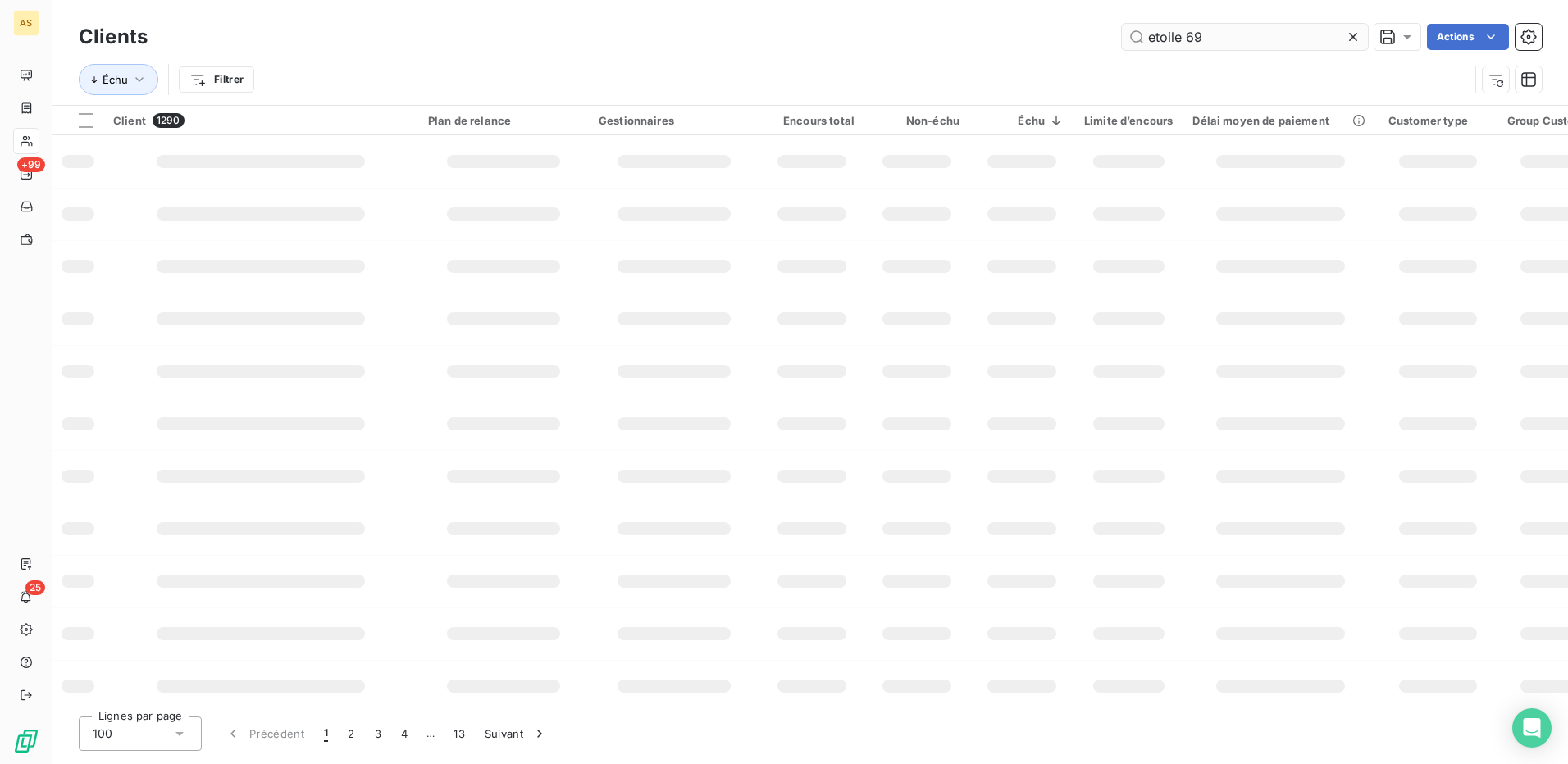
type input "etoile 69"
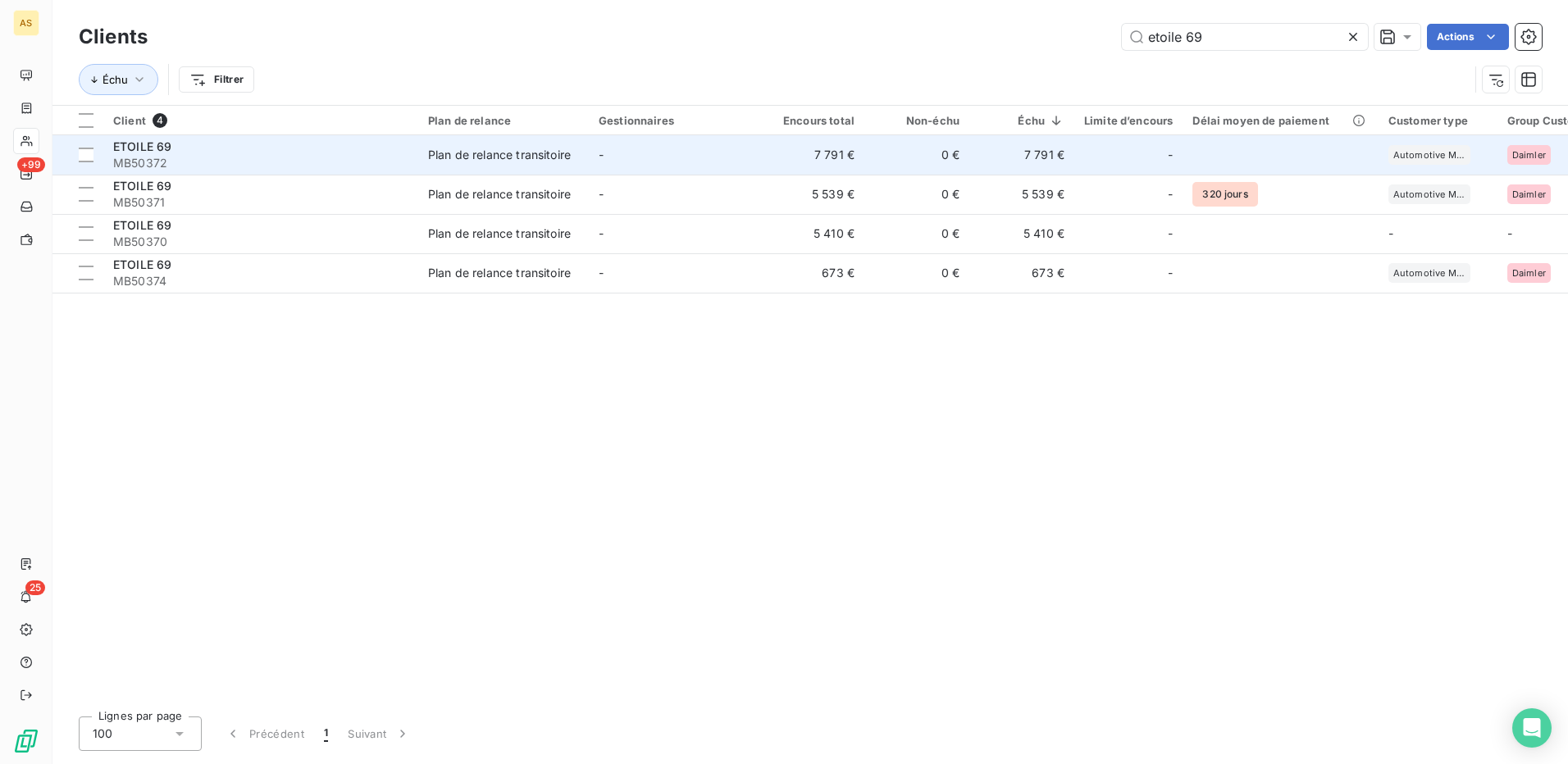
click at [494, 152] on div "Plan de relance transitoire" at bounding box center [499, 154] width 143 height 16
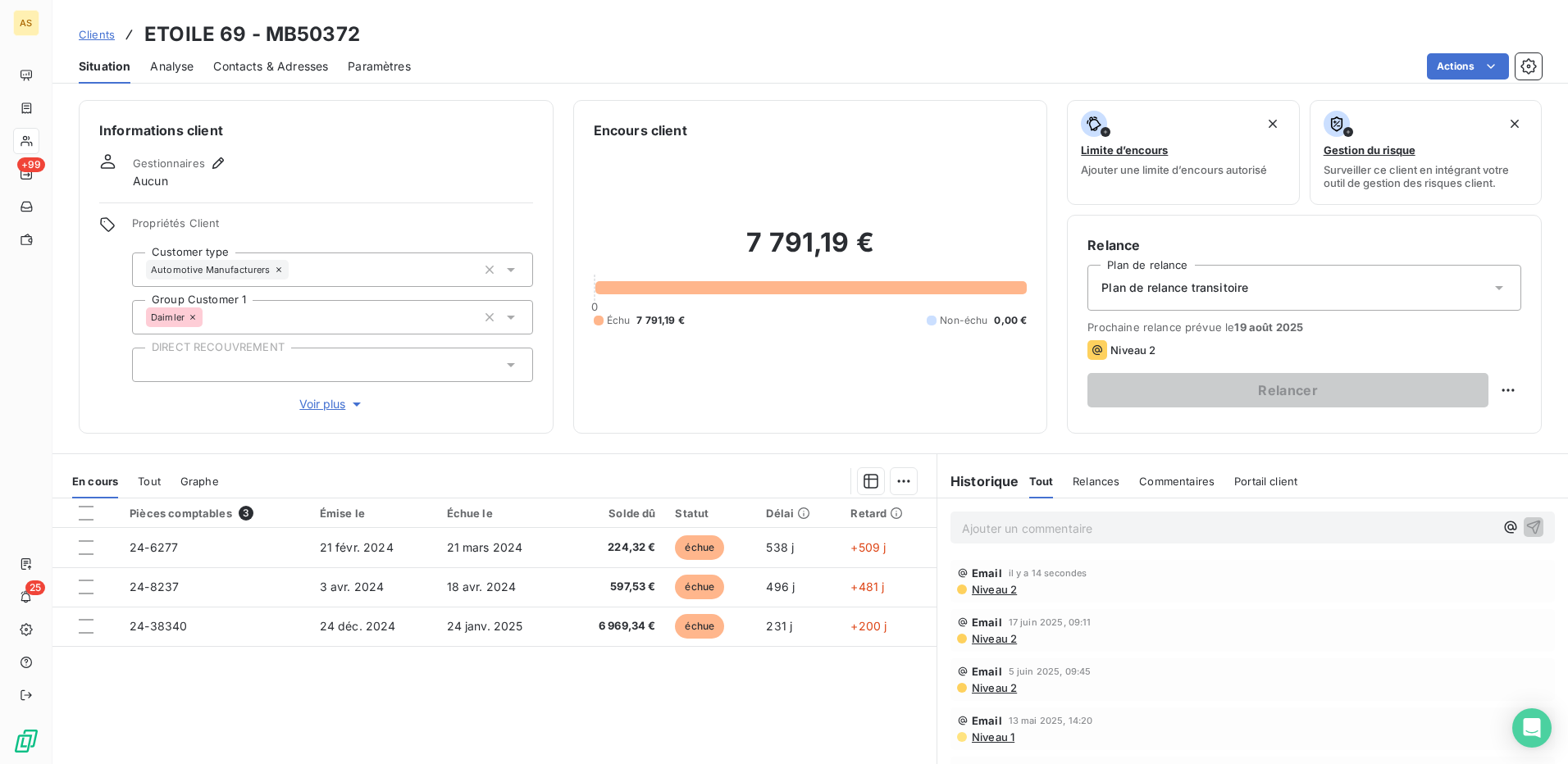
click at [268, 65] on span "Contacts & Adresses" at bounding box center [271, 66] width 115 height 16
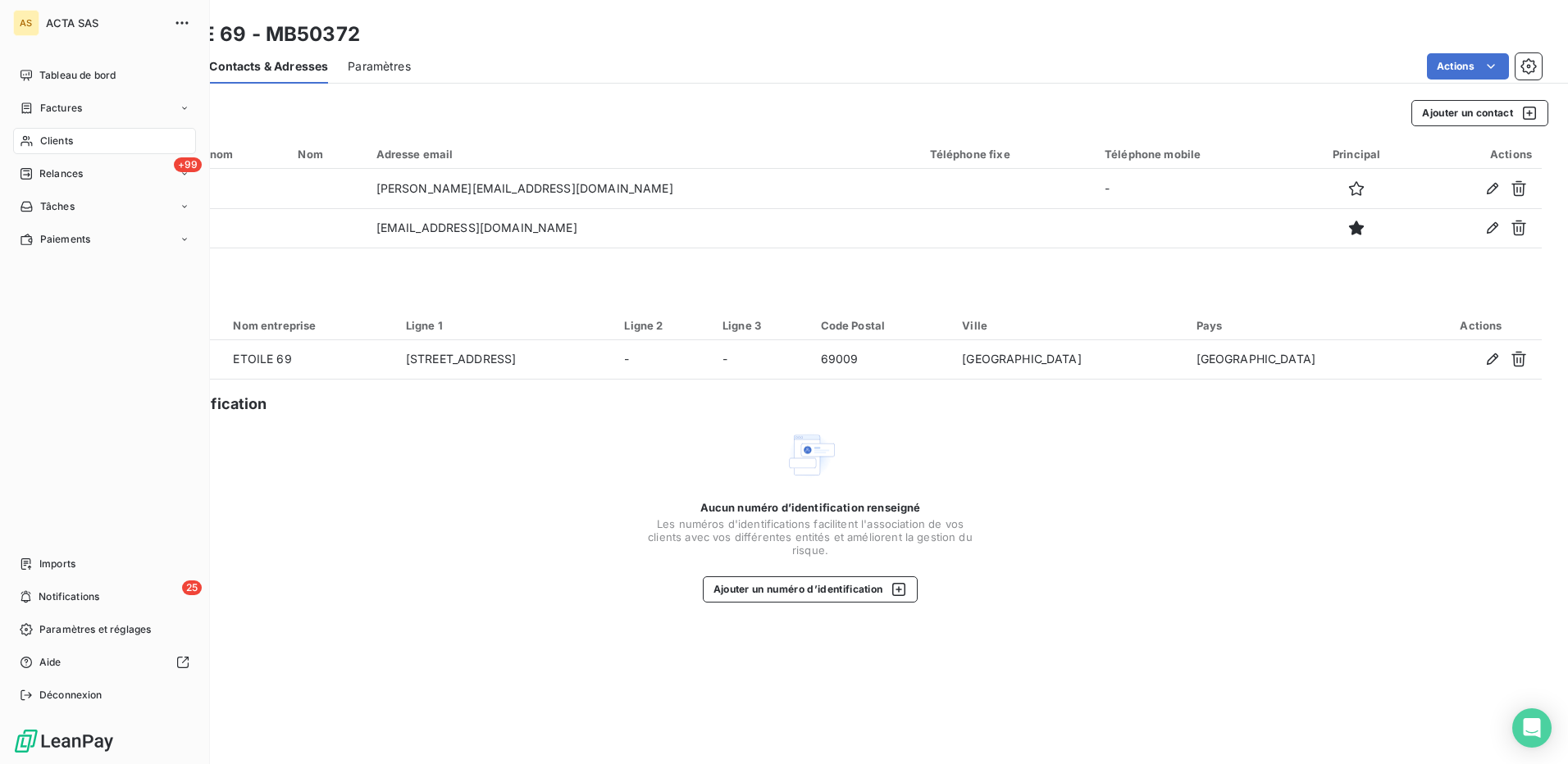
click at [56, 135] on span "Clients" at bounding box center [57, 141] width 33 height 14
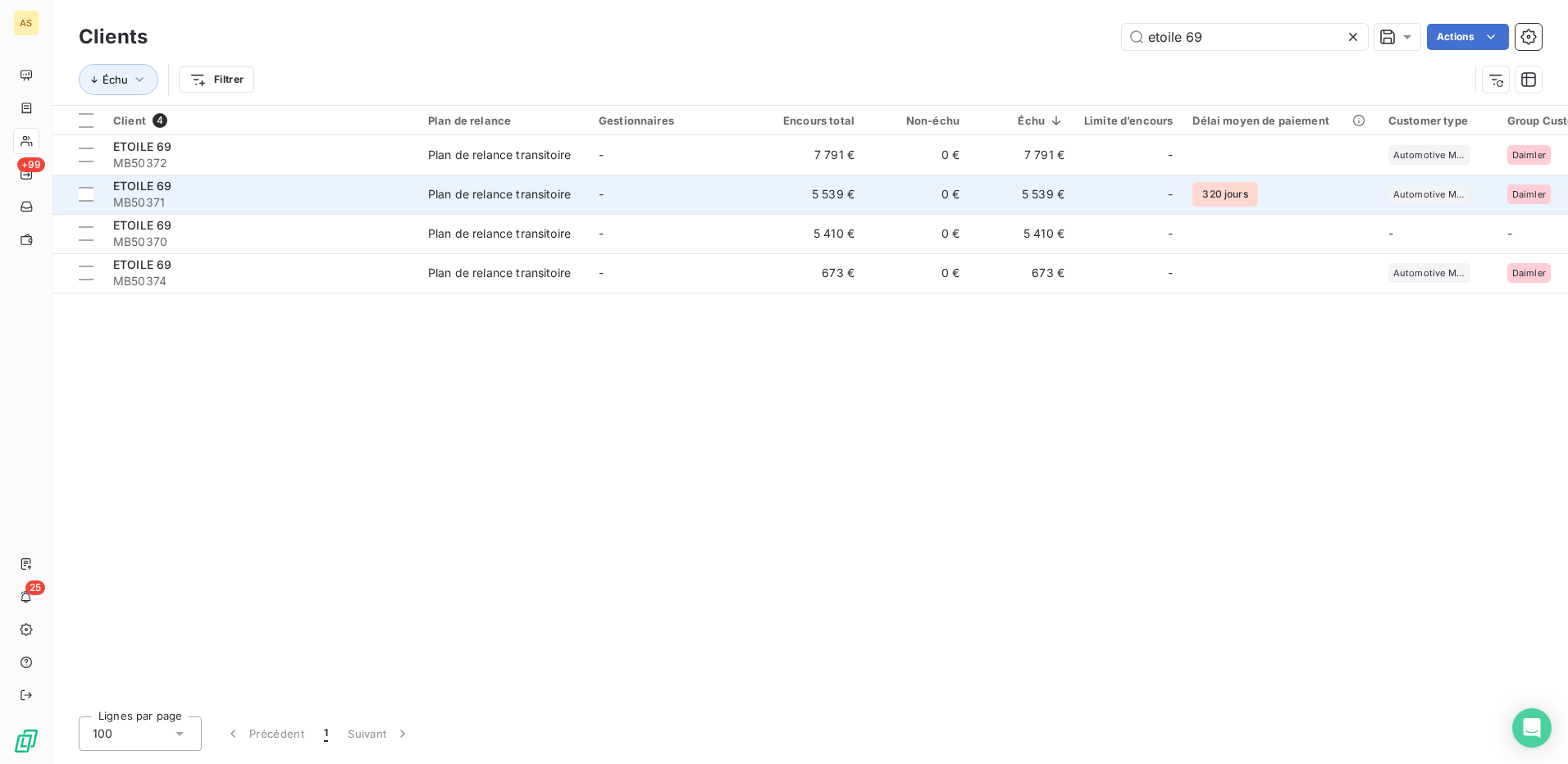
click at [521, 191] on div "Plan de relance transitoire" at bounding box center [499, 193] width 143 height 16
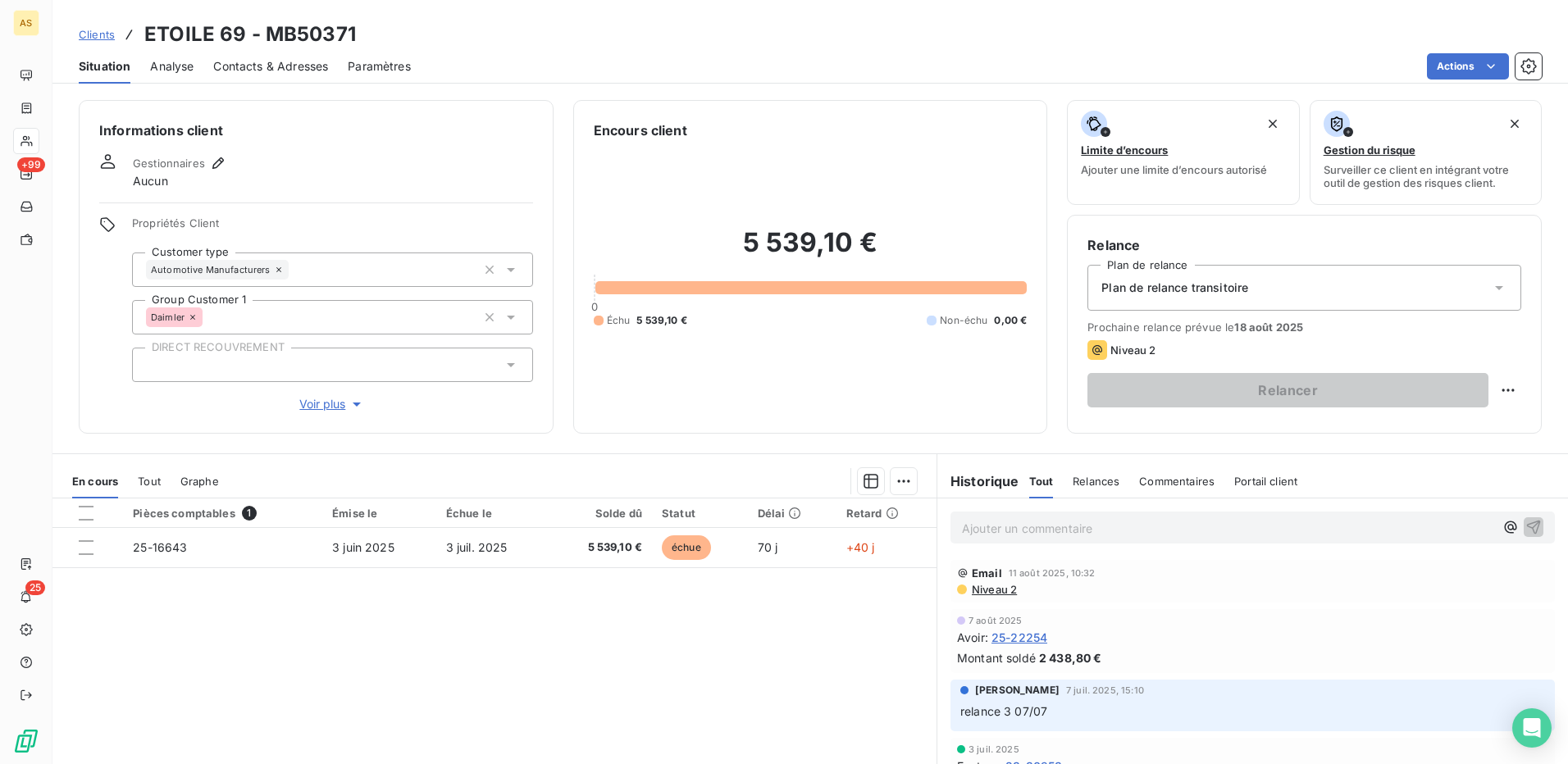
click at [277, 72] on span "Contacts & Adresses" at bounding box center [271, 66] width 115 height 16
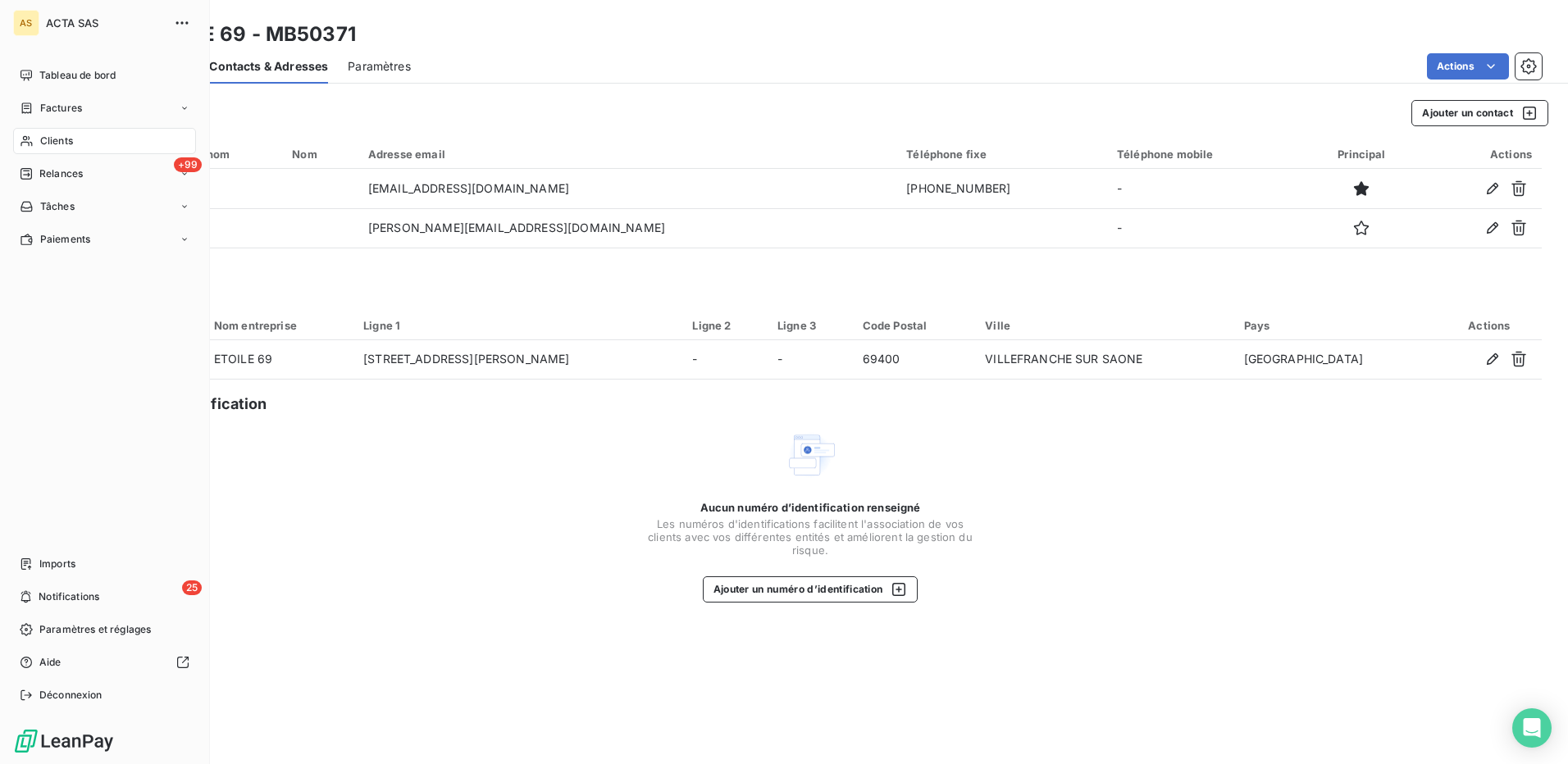
click at [54, 139] on span "Clients" at bounding box center [57, 141] width 33 height 14
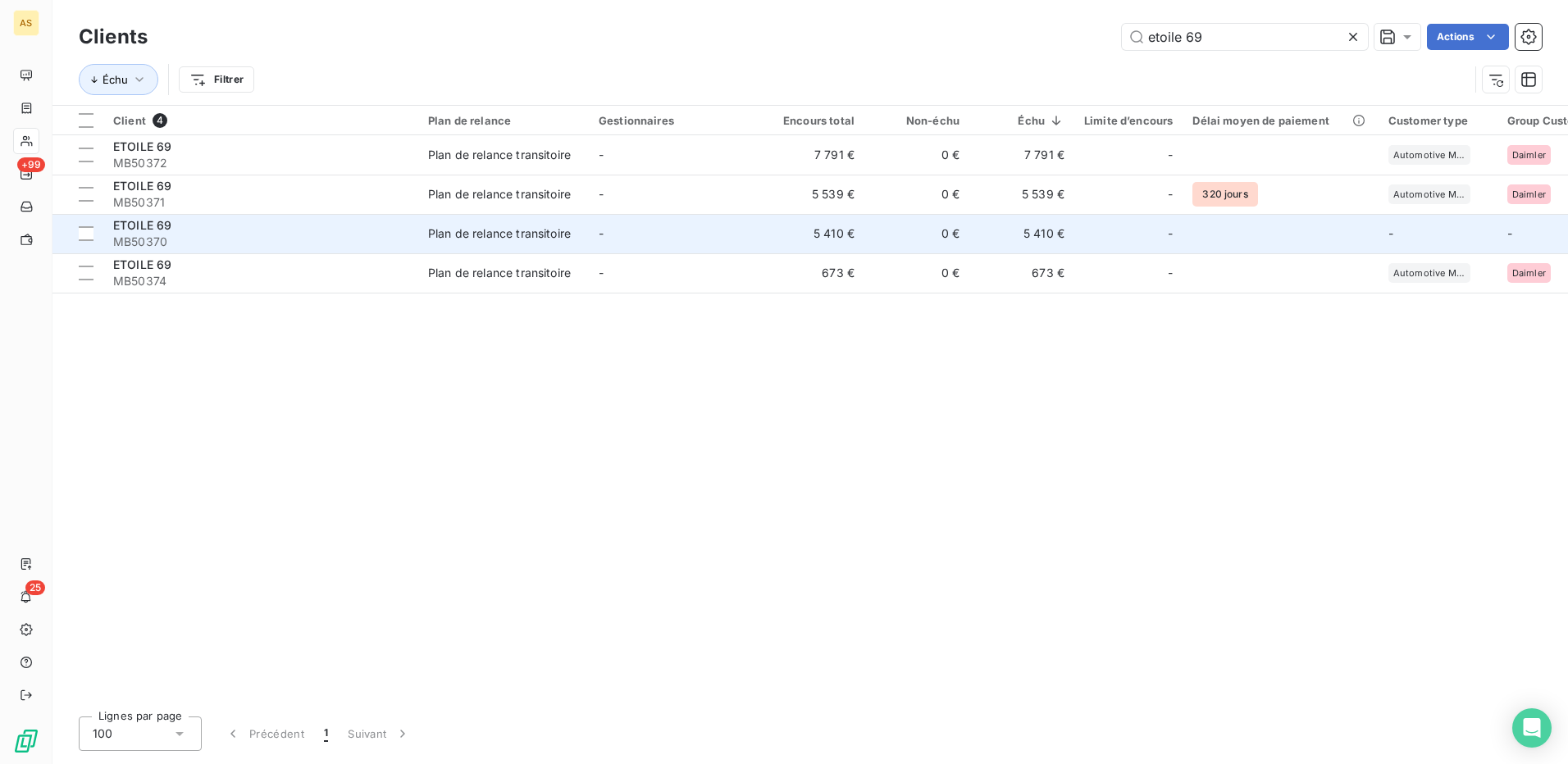
click at [472, 232] on div "Plan de relance transitoire" at bounding box center [499, 234] width 143 height 16
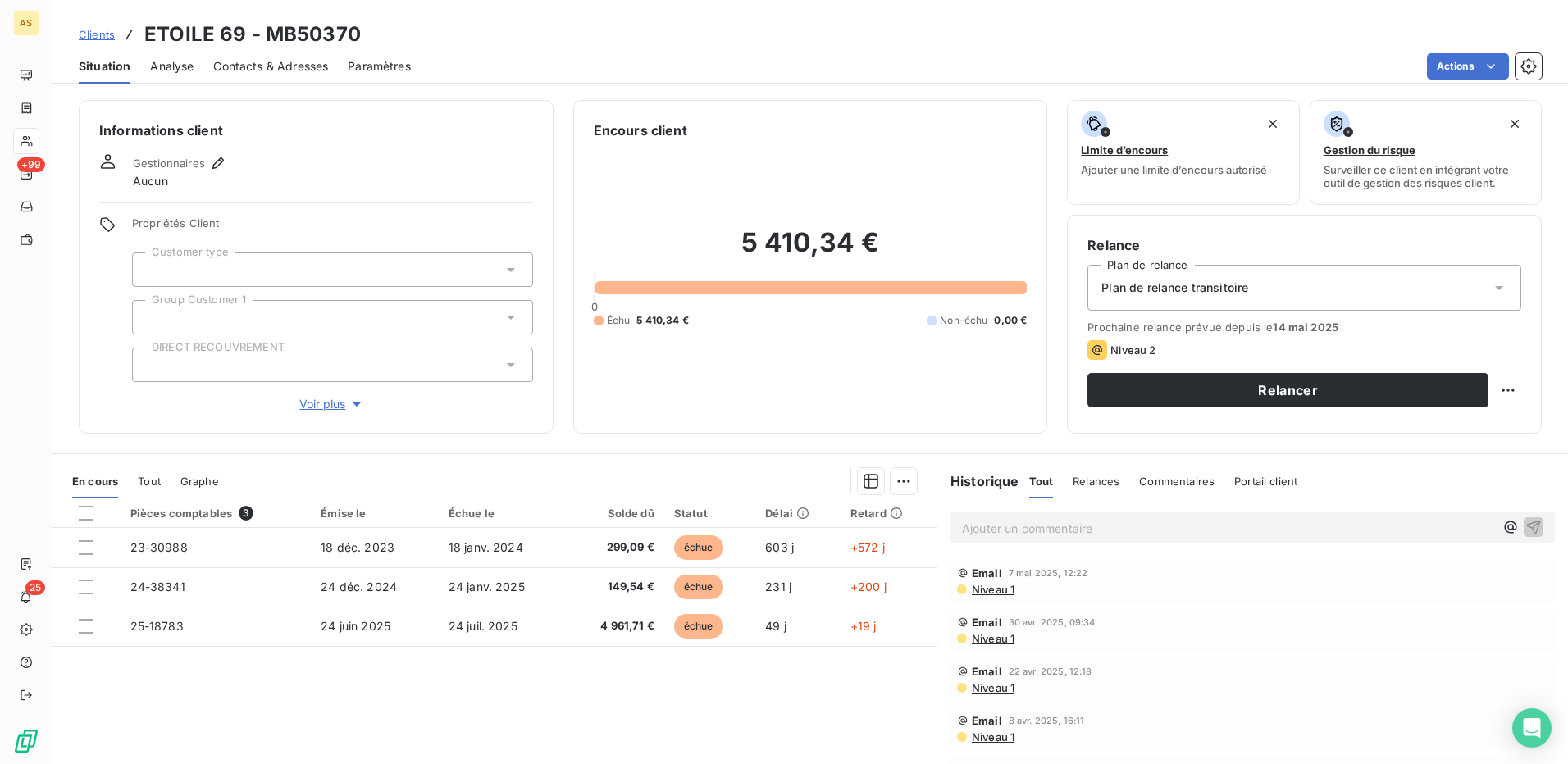
click at [289, 70] on span "Contacts & Adresses" at bounding box center [271, 66] width 115 height 16
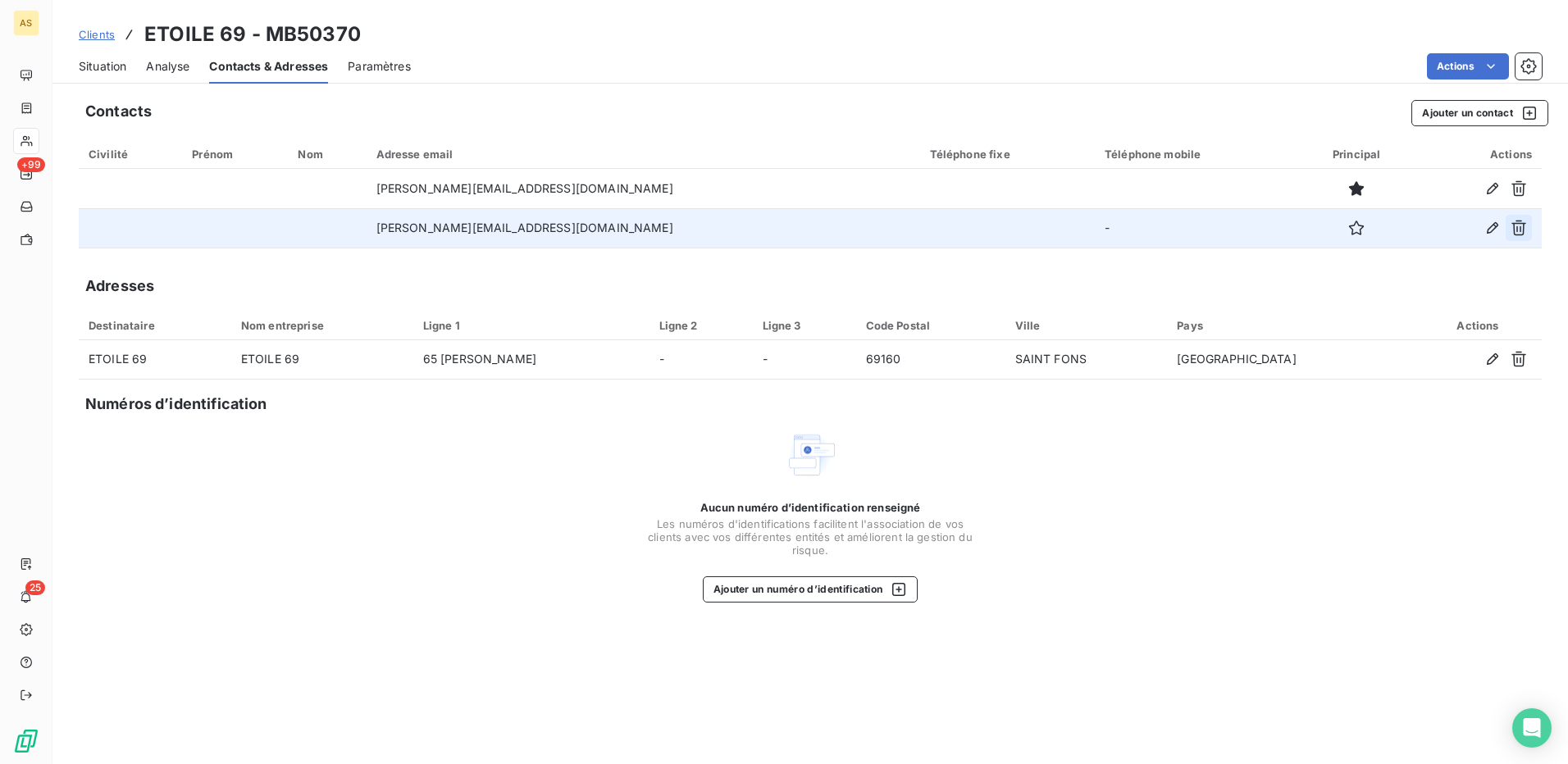
click at [1520, 232] on icon "button" at bounding box center [1518, 228] width 16 height 16
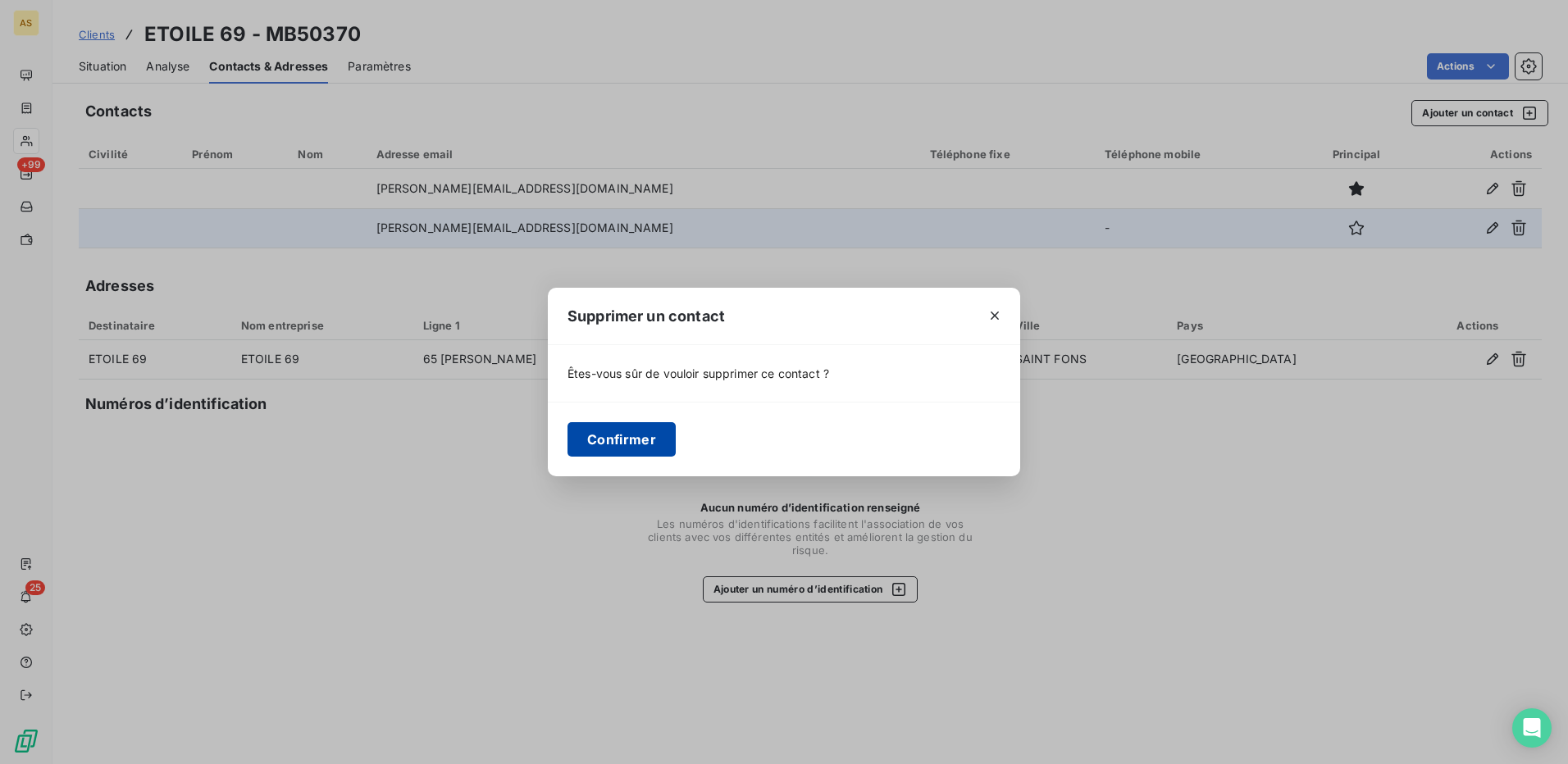
click at [644, 444] on button "Confirmer" at bounding box center [622, 439] width 108 height 34
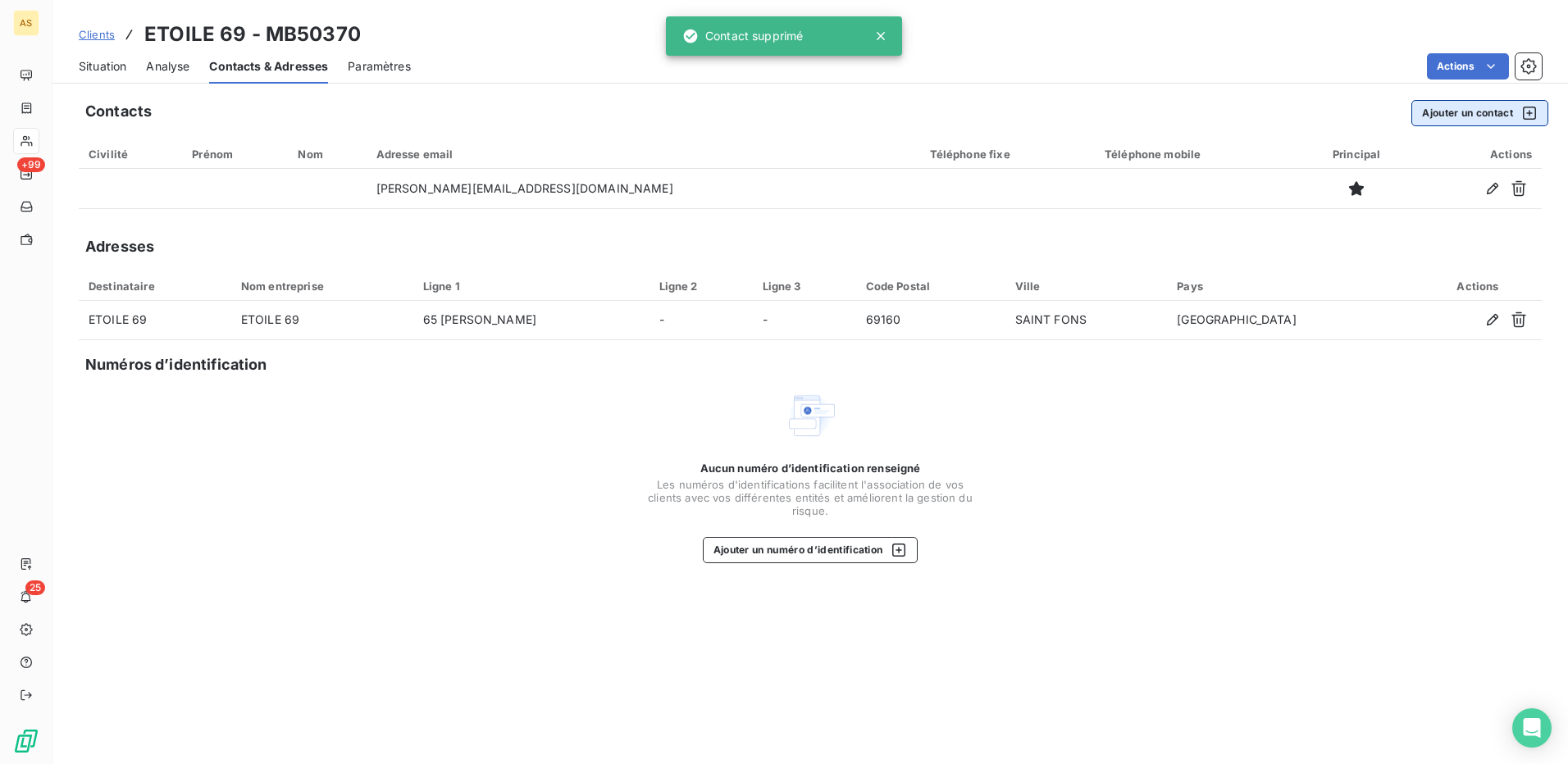
click at [1473, 108] on button "Ajouter un contact" at bounding box center [1480, 112] width 137 height 26
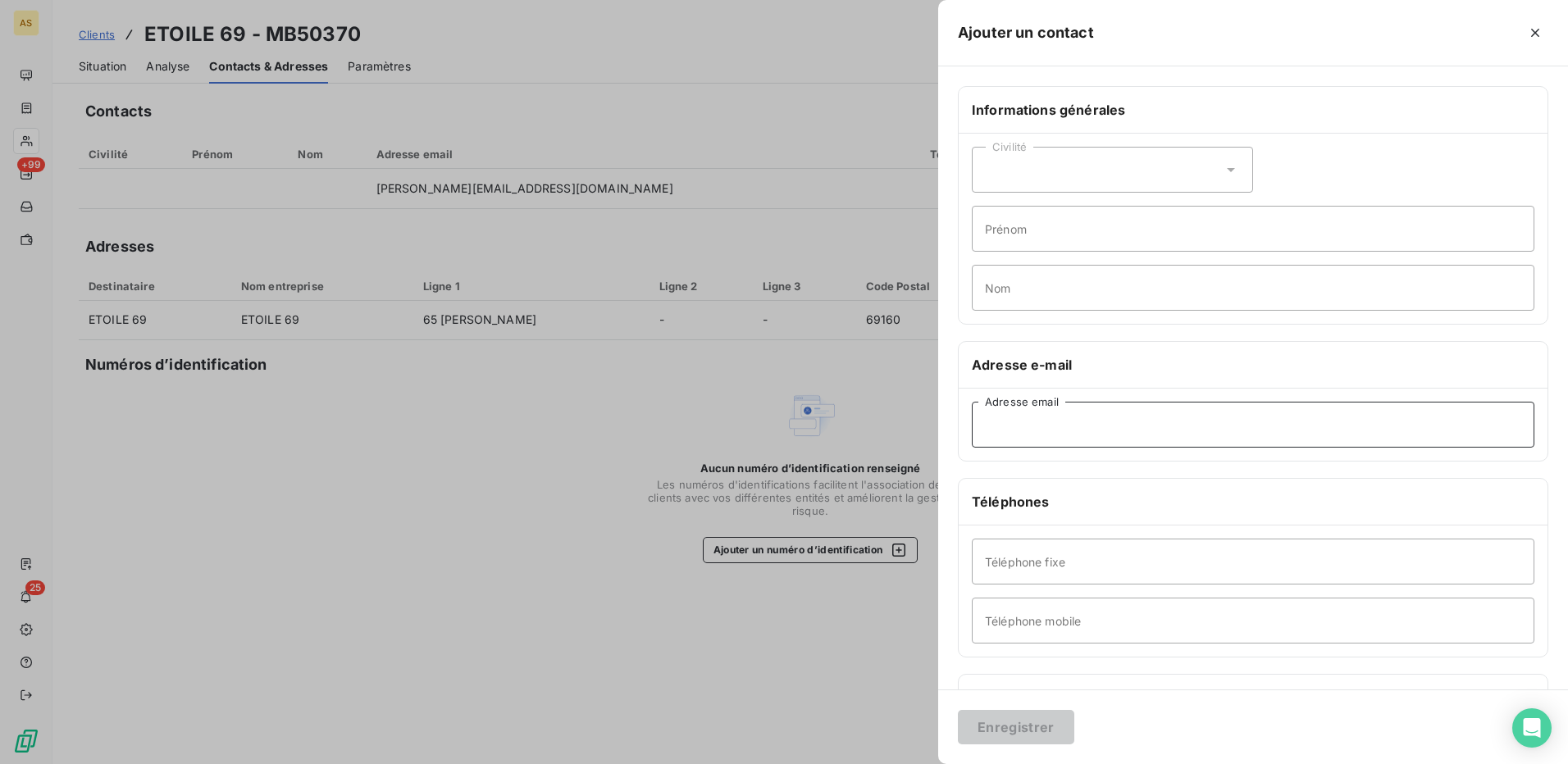
click at [1004, 431] on input "Adresse email" at bounding box center [1253, 425] width 562 height 46
paste input "[EMAIL_ADDRESS][DOMAIN_NAME]"
type input "[EMAIL_ADDRESS][DOMAIN_NAME]"
click at [1032, 713] on button "Enregistrer" at bounding box center [1016, 728] width 117 height 34
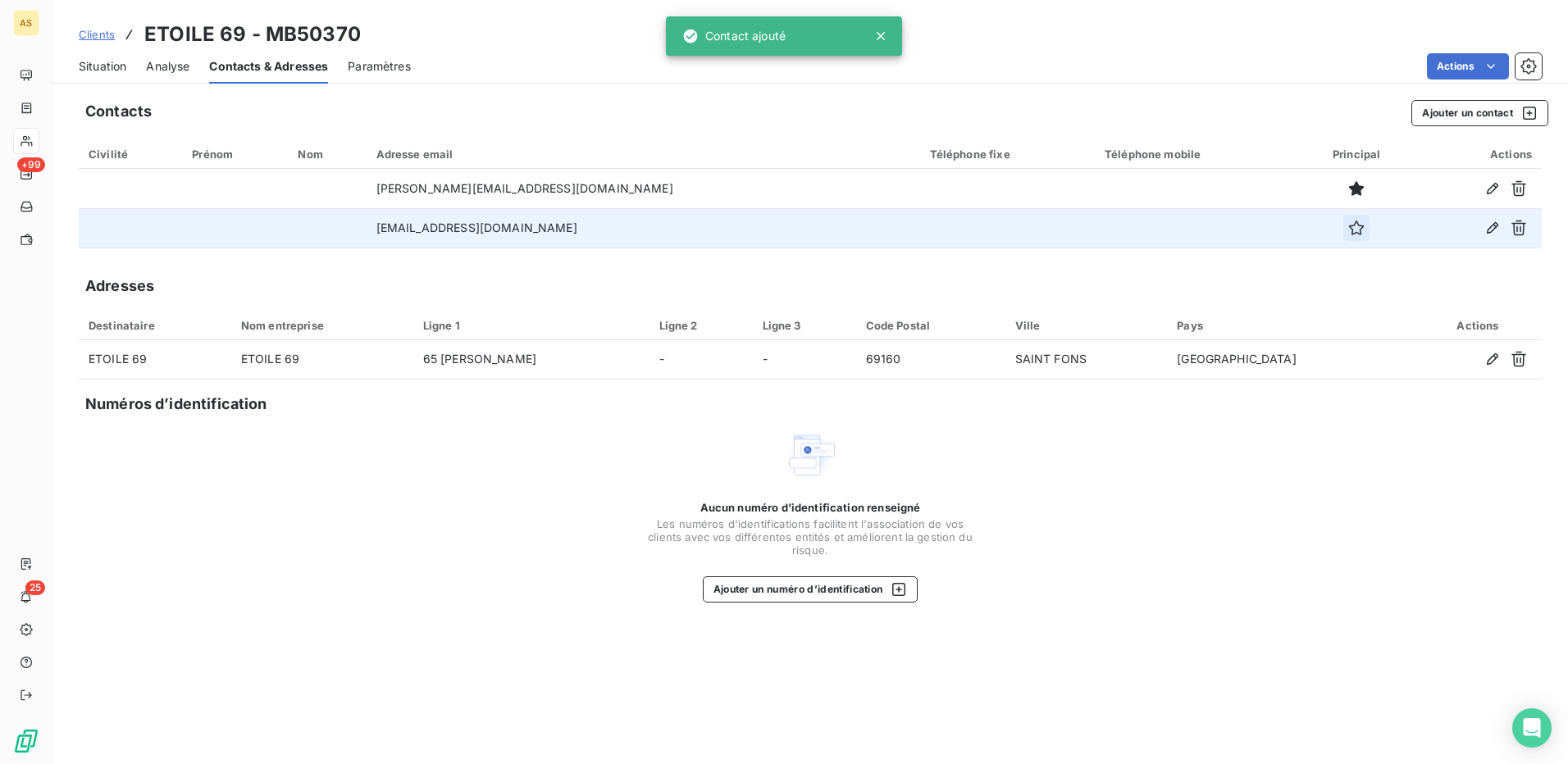
click at [1344, 232] on button "button" at bounding box center [1356, 227] width 26 height 26
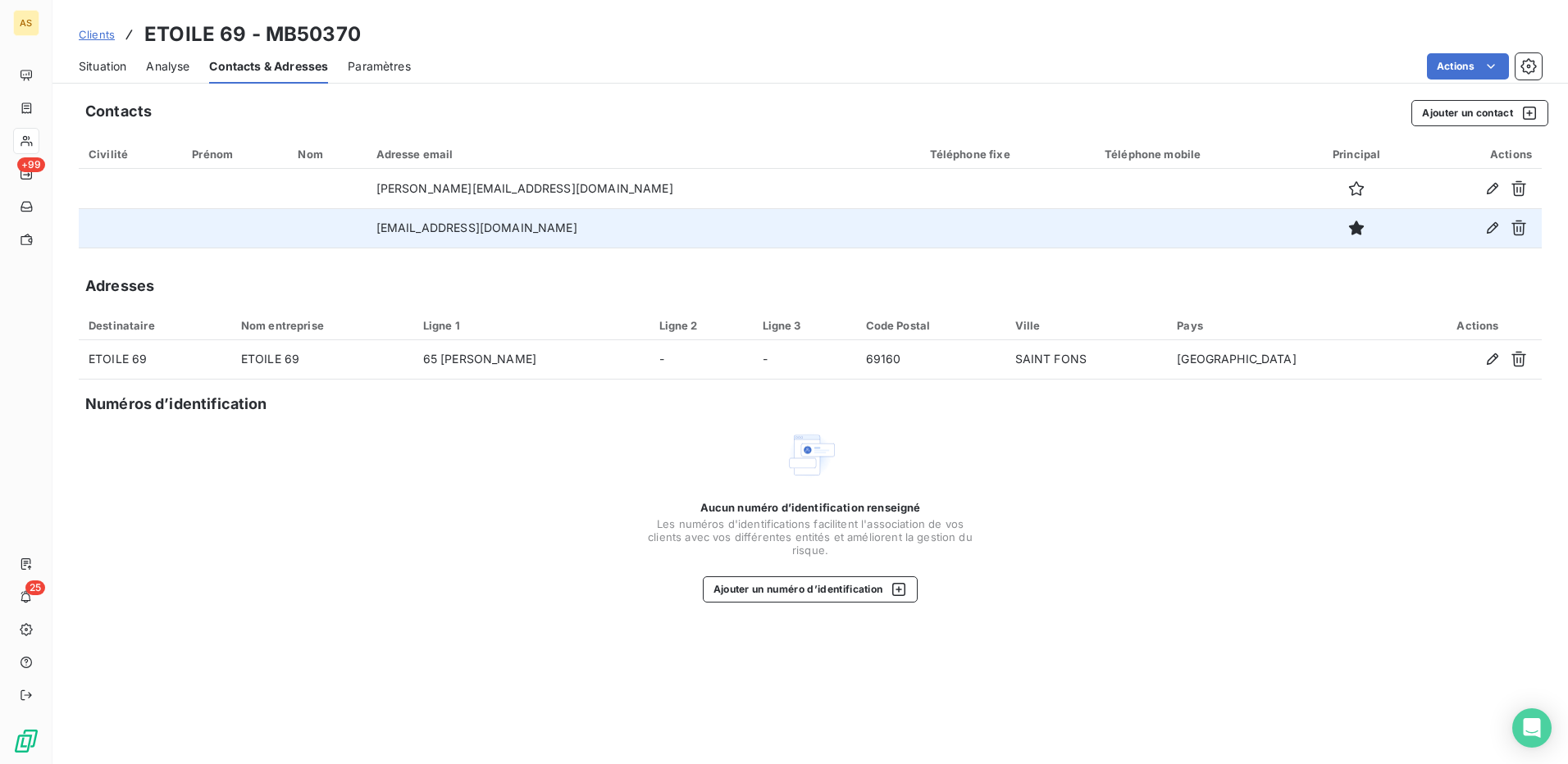
click at [130, 61] on div "Situation Analyse Contacts & Adresses Paramètres Actions" at bounding box center [810, 66] width 1516 height 34
click at [122, 66] on span "Situation" at bounding box center [102, 66] width 48 height 16
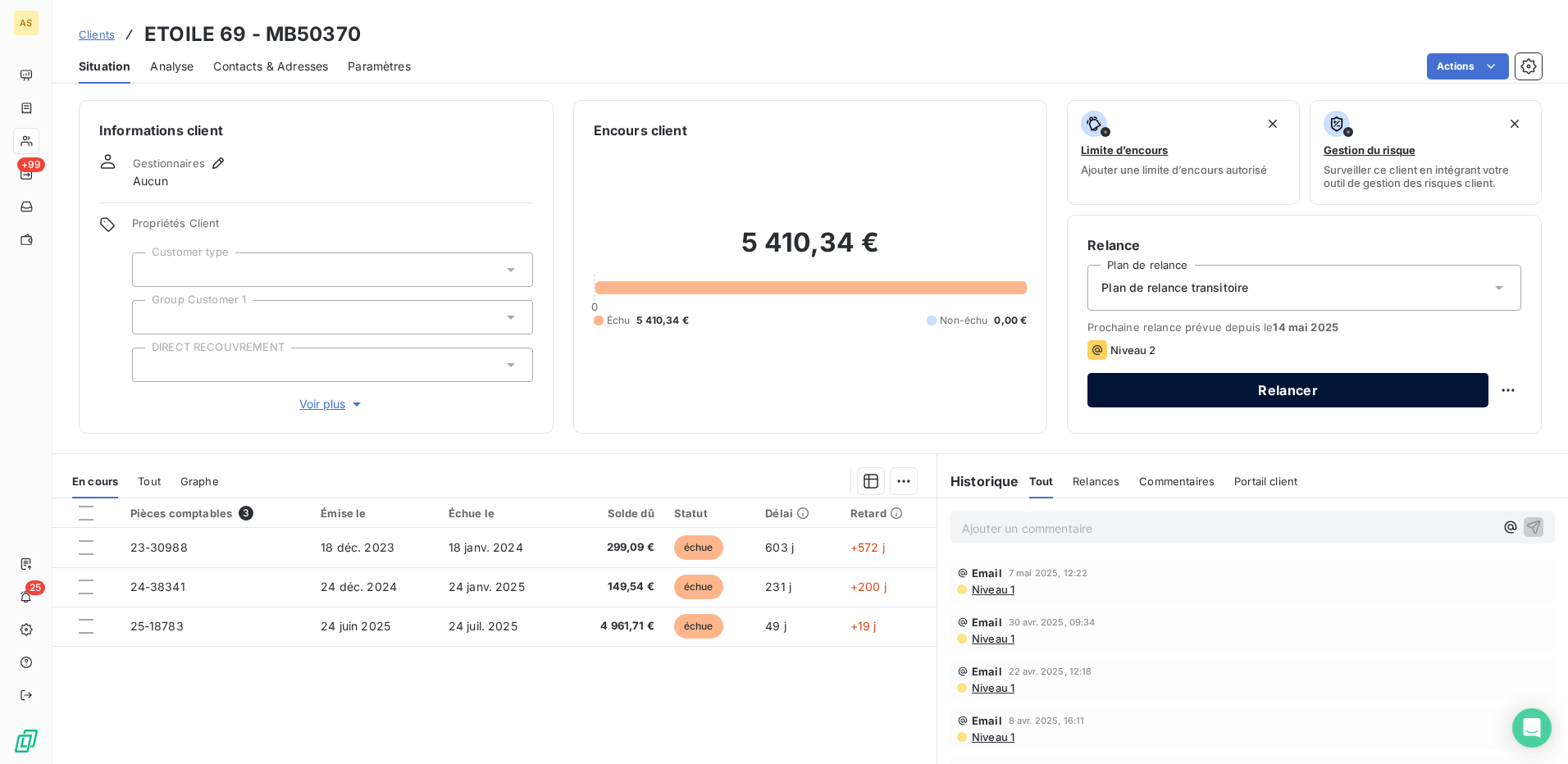
click at [1261, 392] on button "Relancer" at bounding box center [1288, 391] width 401 height 34
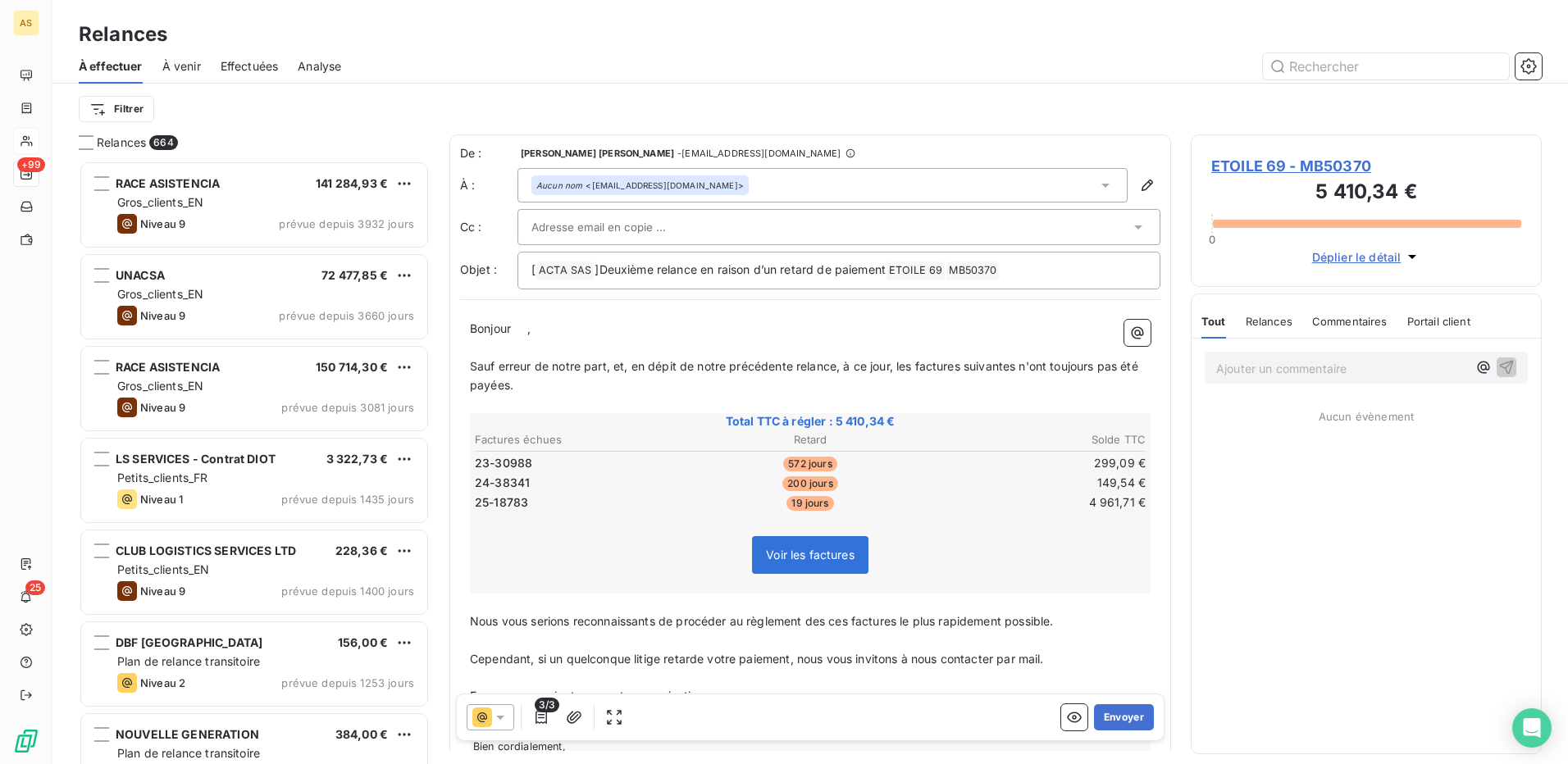
scroll to position [591, 339]
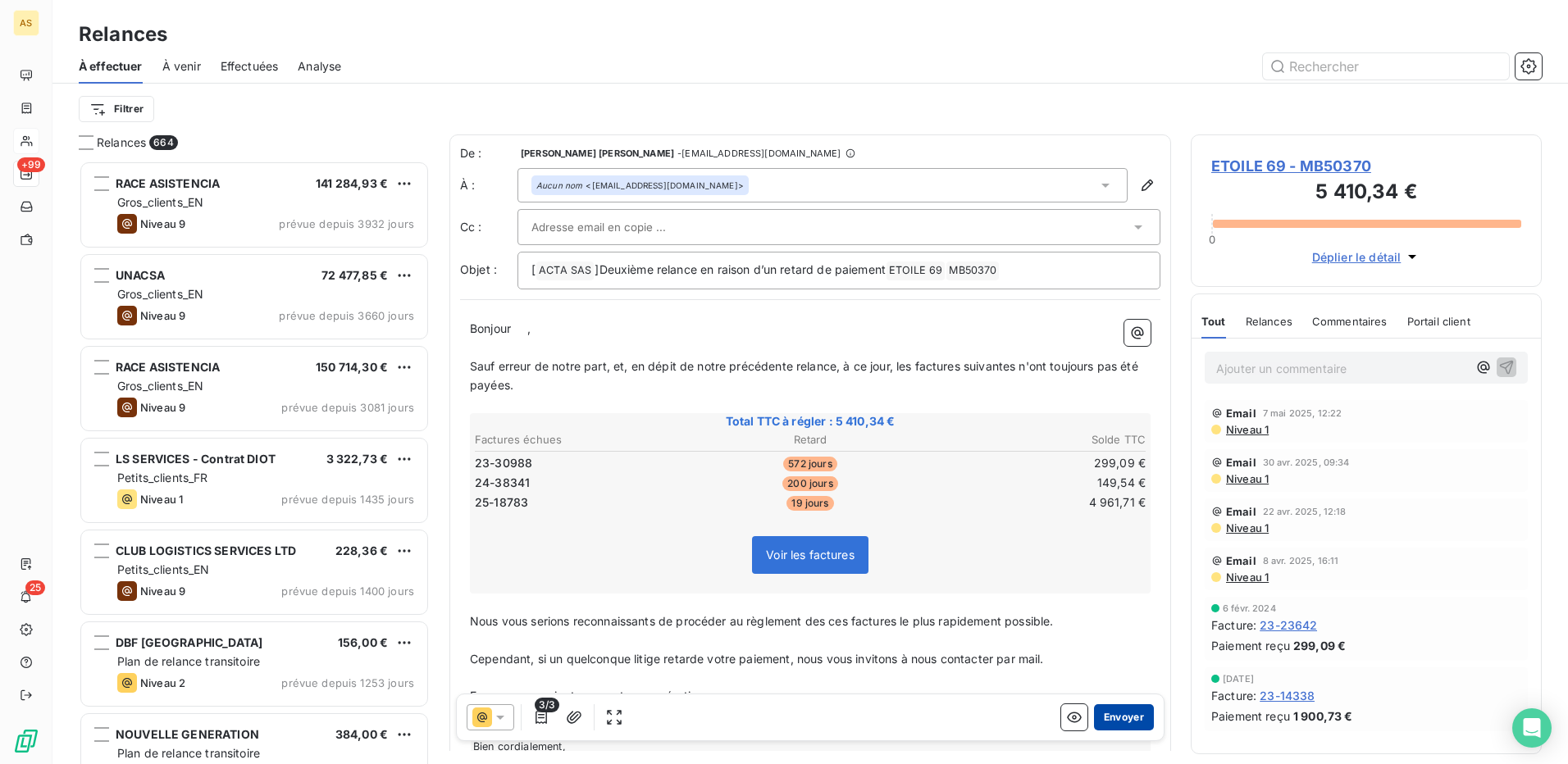
click at [1110, 719] on button "Envoyer" at bounding box center [1124, 717] width 60 height 26
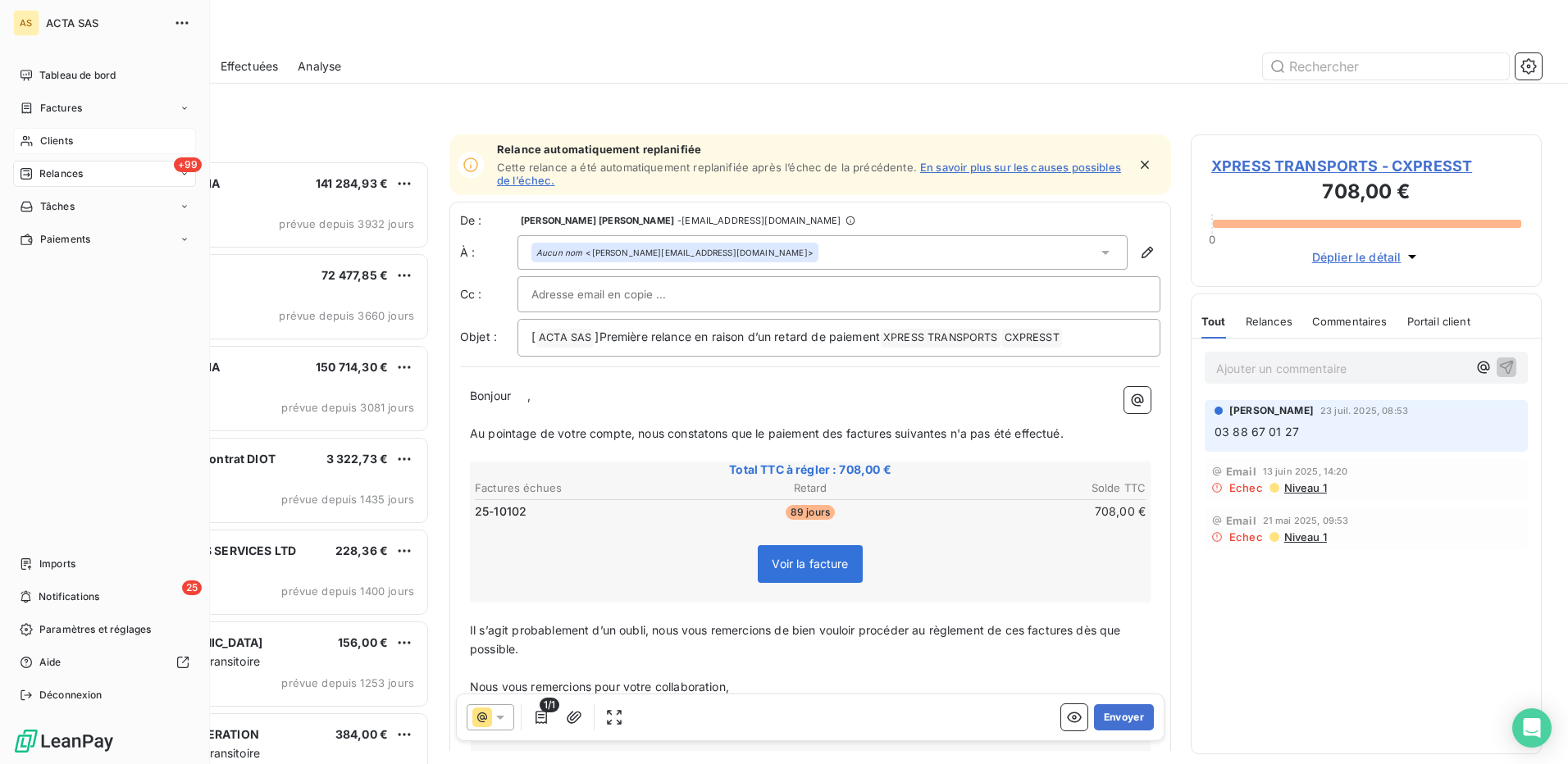
click at [58, 140] on span "Clients" at bounding box center [57, 141] width 33 height 14
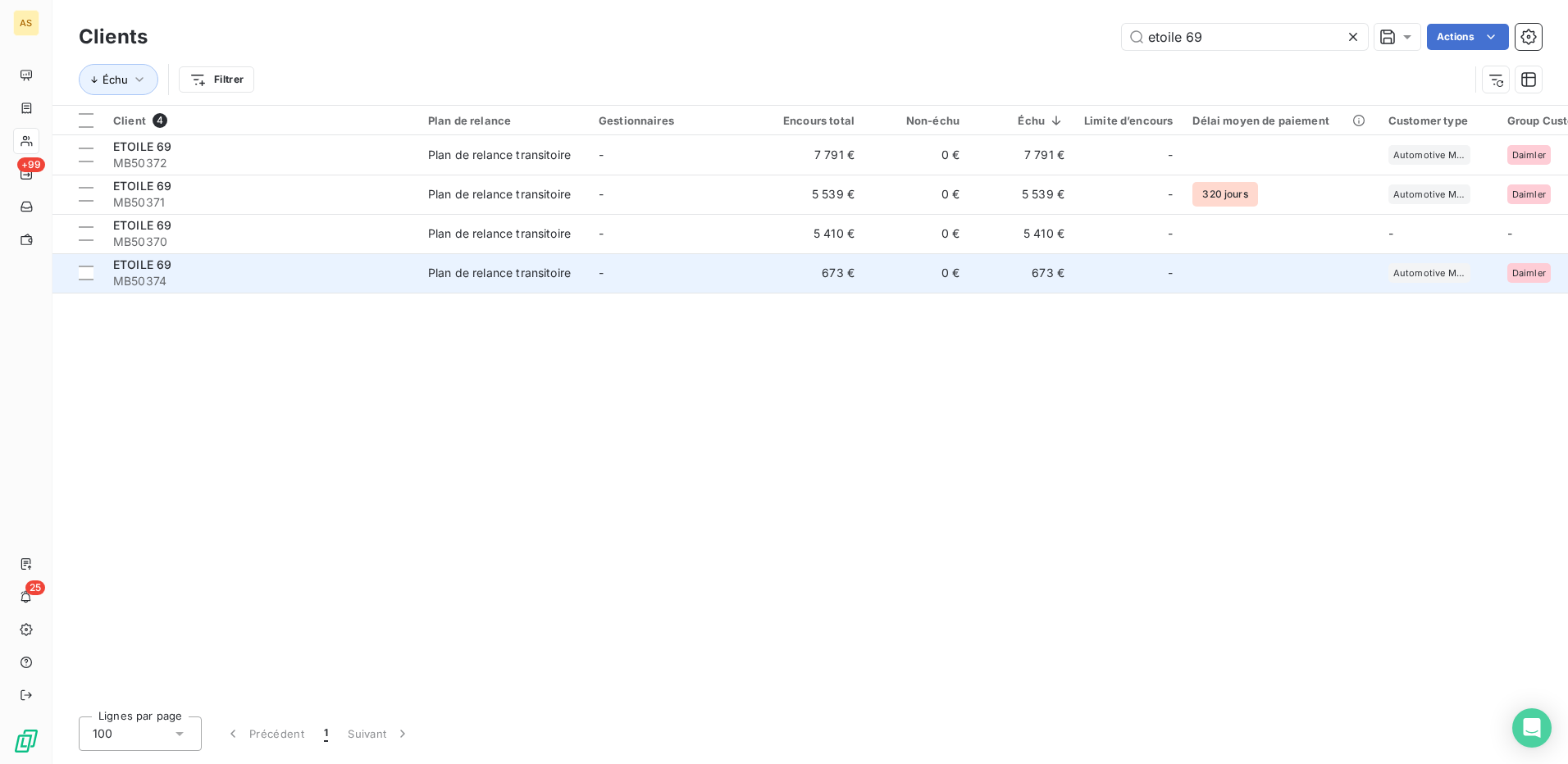
click at [534, 268] on div "Plan de relance transitoire" at bounding box center [499, 273] width 143 height 16
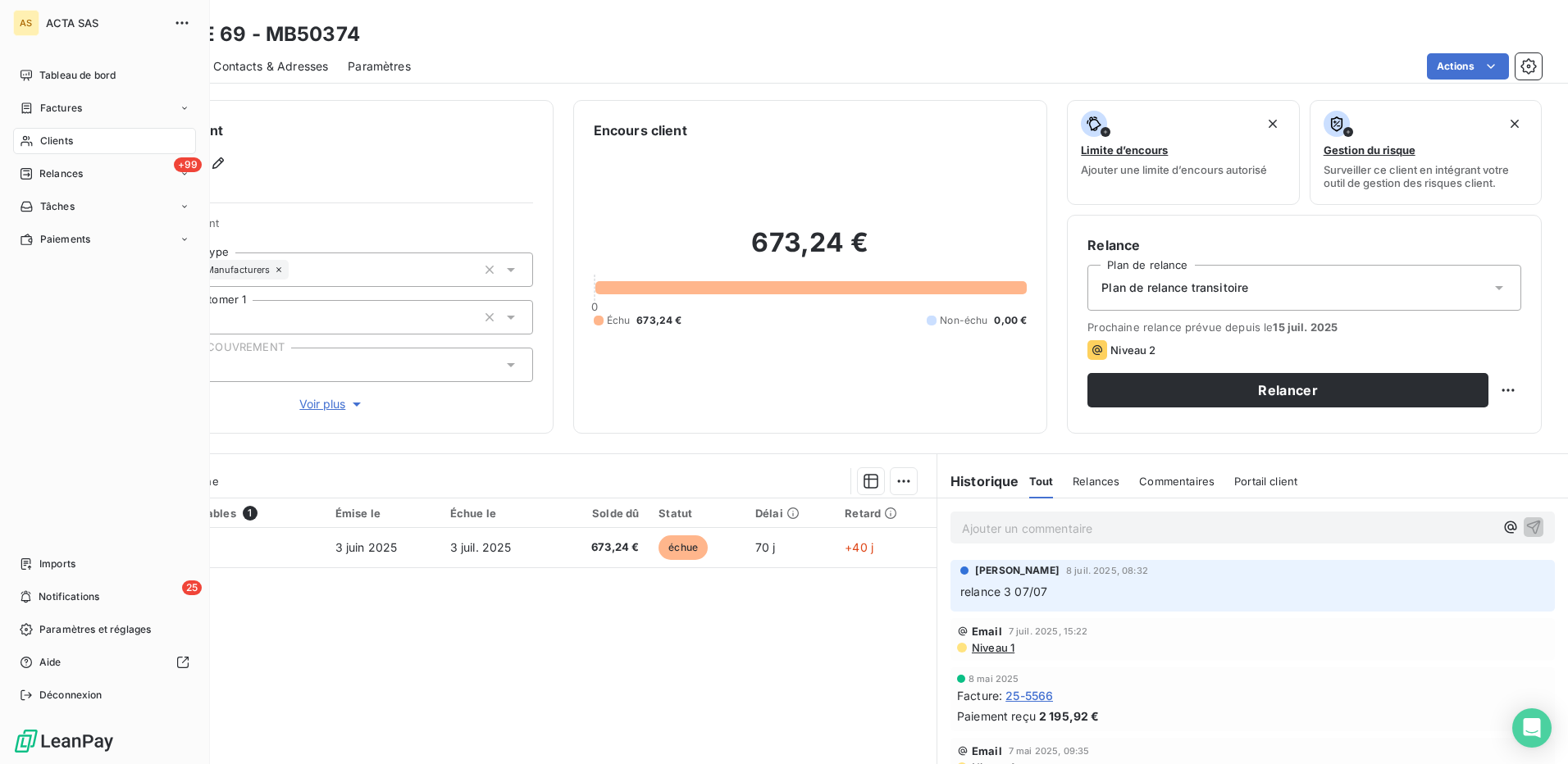
click at [56, 140] on span "Clients" at bounding box center [57, 141] width 33 height 14
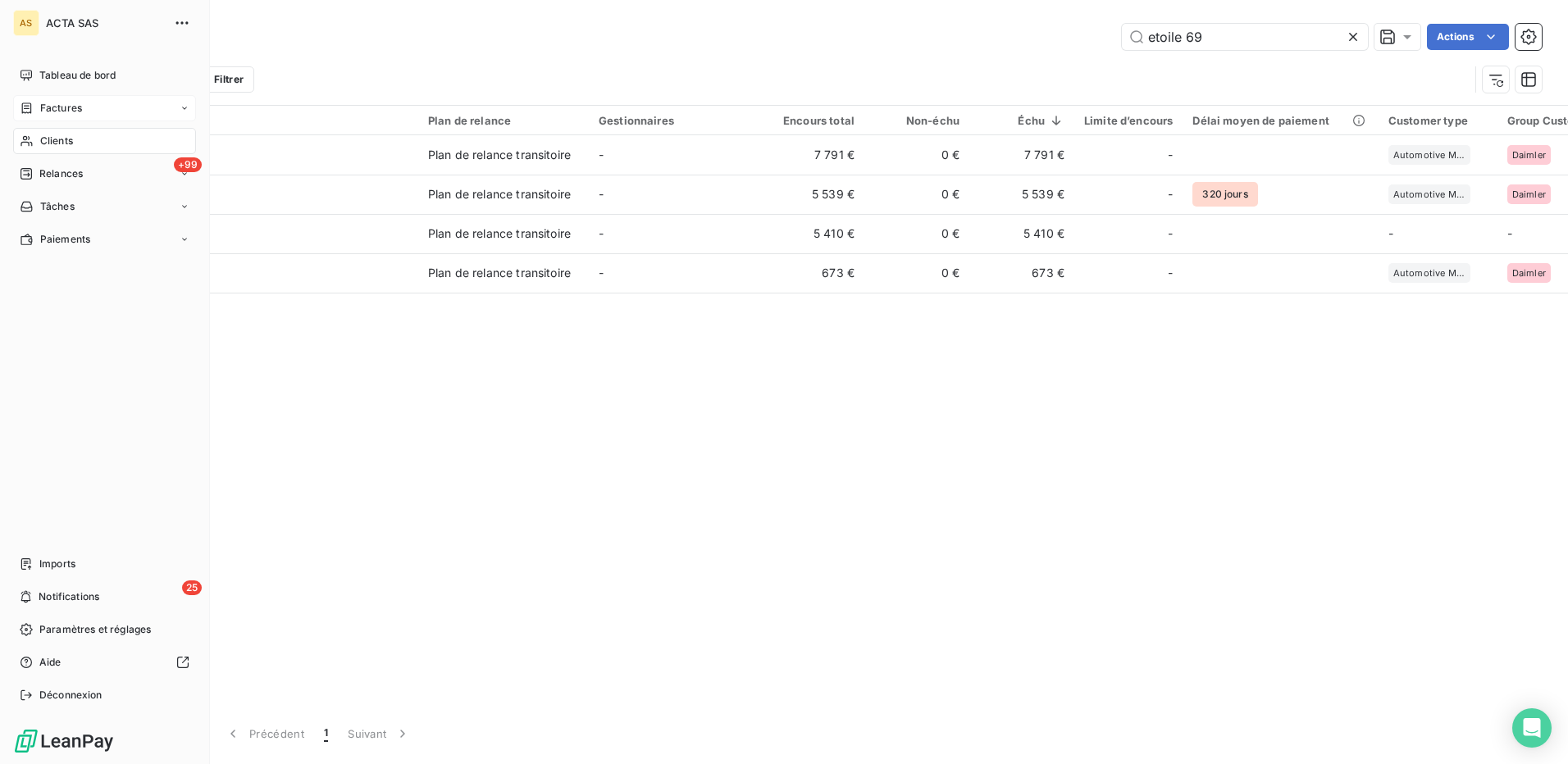
click at [55, 111] on span "Factures" at bounding box center [61, 107] width 42 height 14
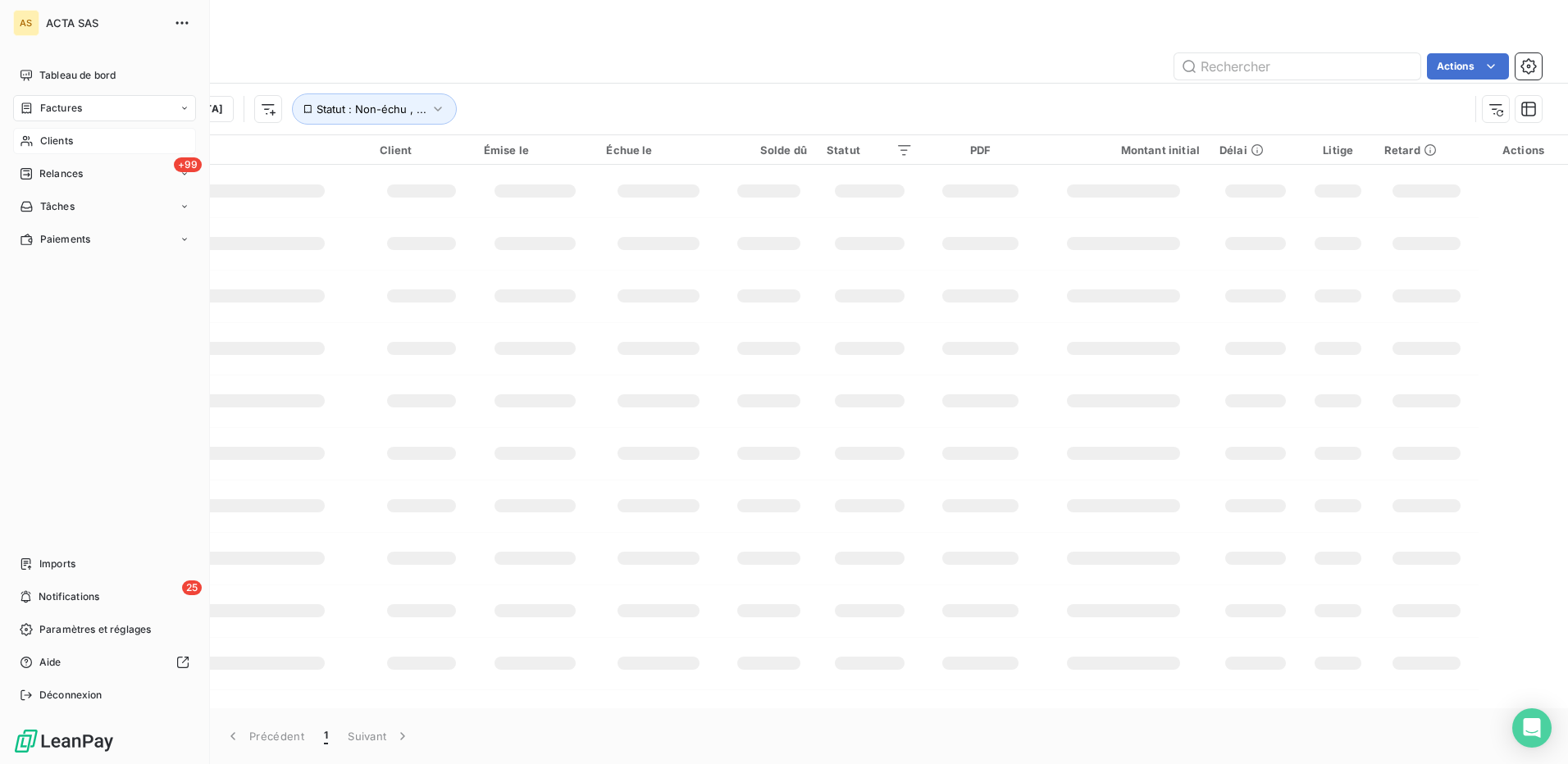
click at [49, 144] on span "Clients" at bounding box center [57, 141] width 33 height 14
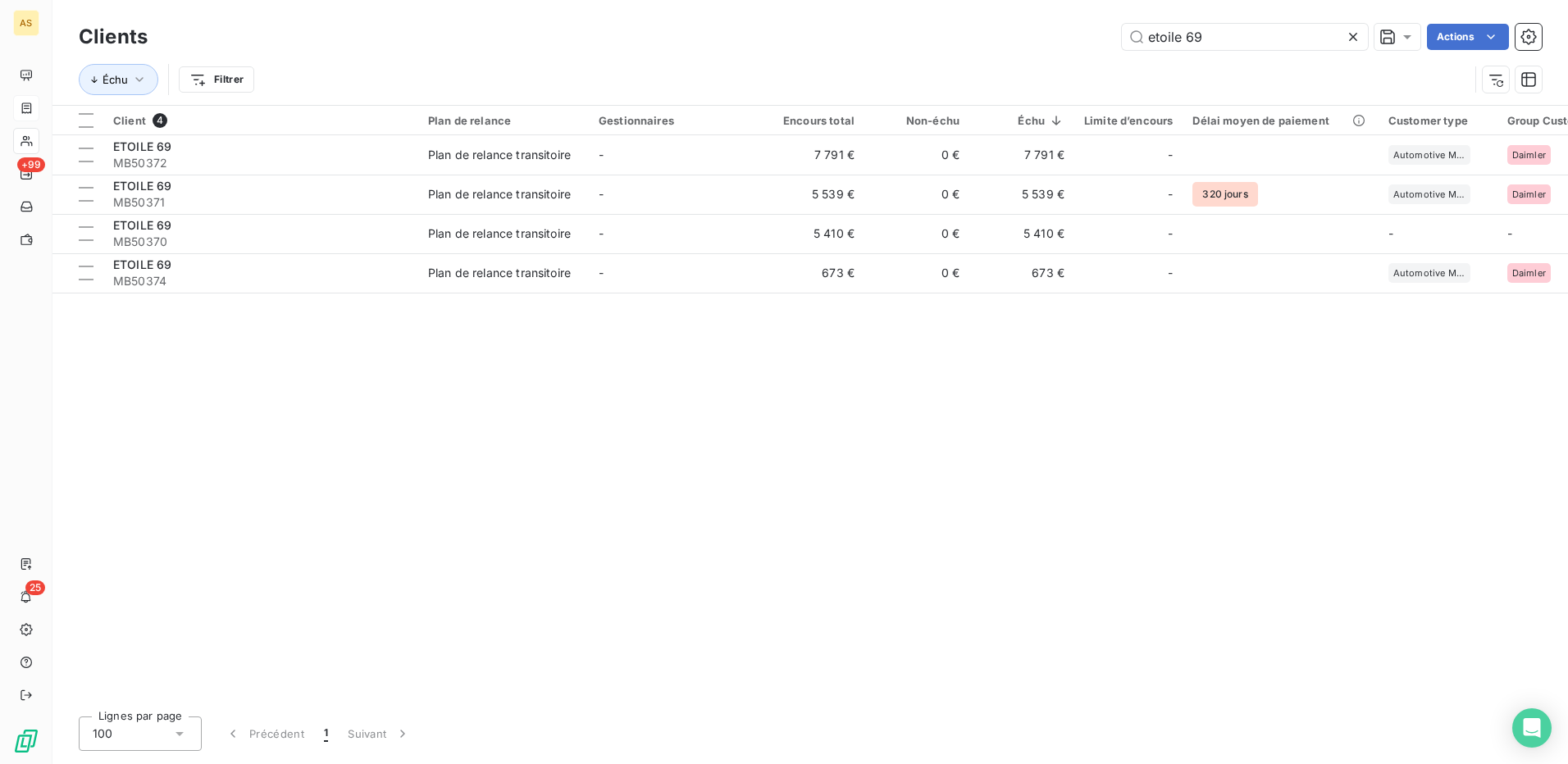
click at [1353, 38] on icon at bounding box center [1353, 36] width 9 height 9
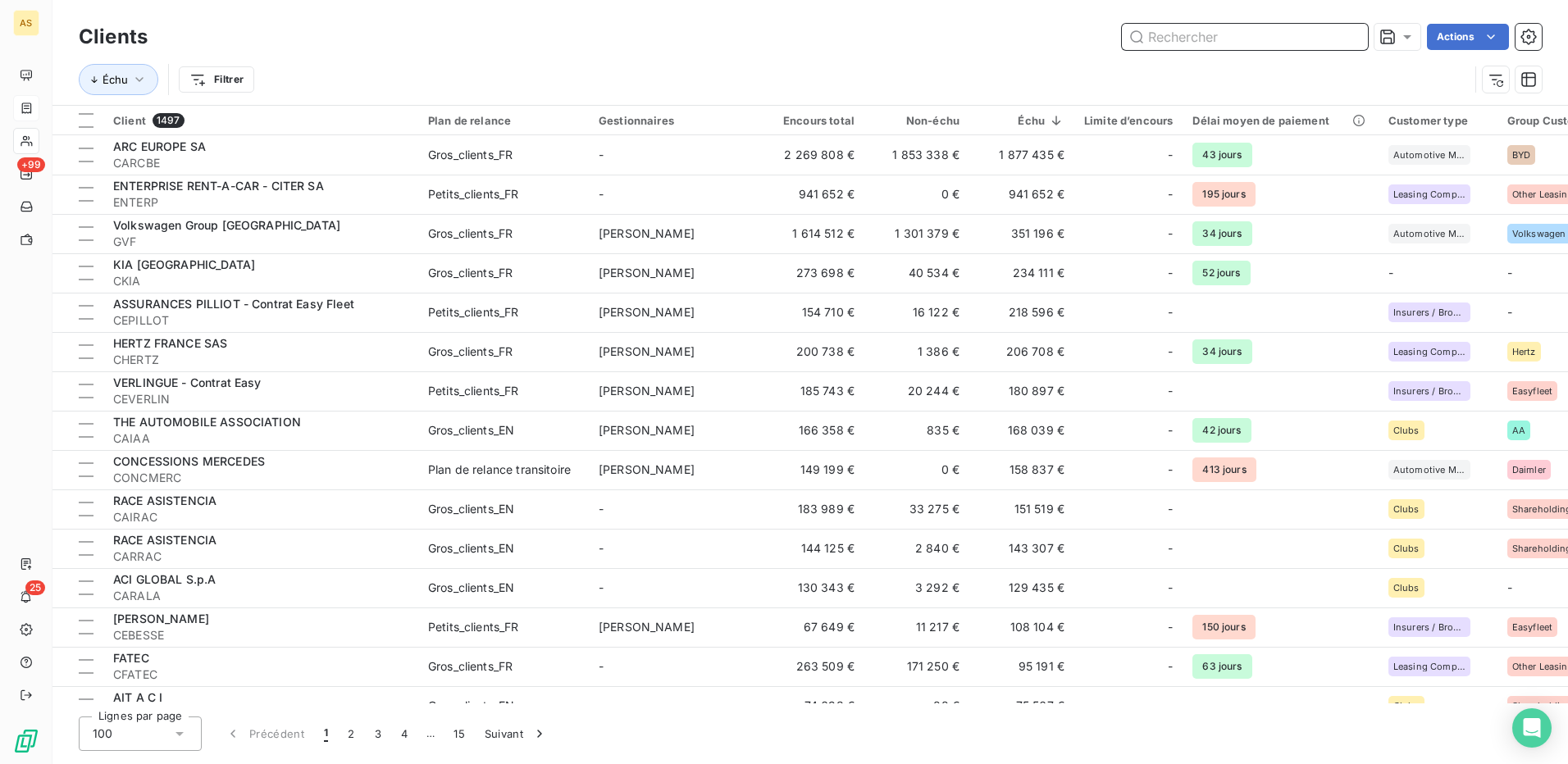
click at [1170, 34] on input "text" at bounding box center [1245, 36] width 246 height 26
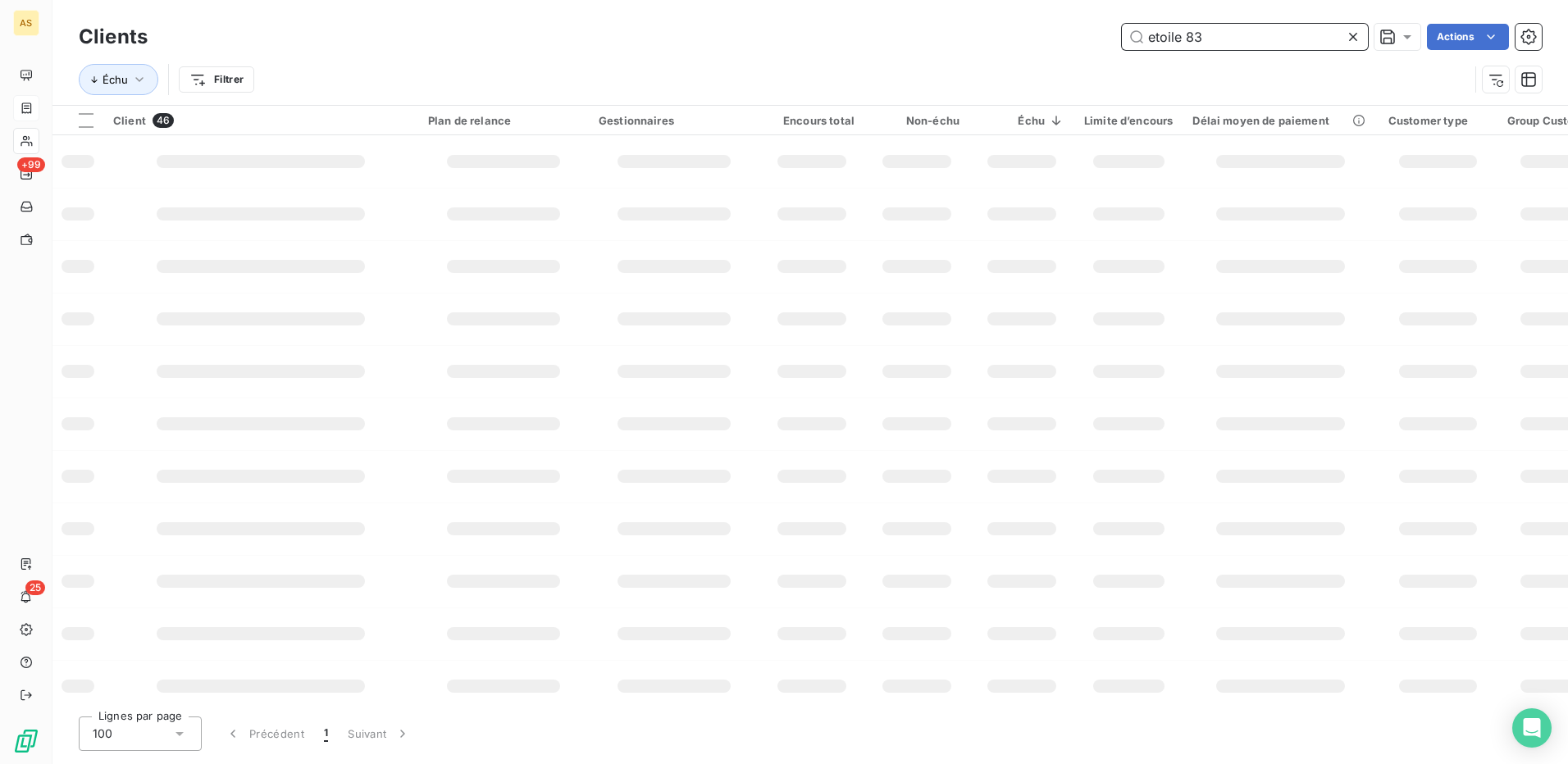
type input "etoile 83"
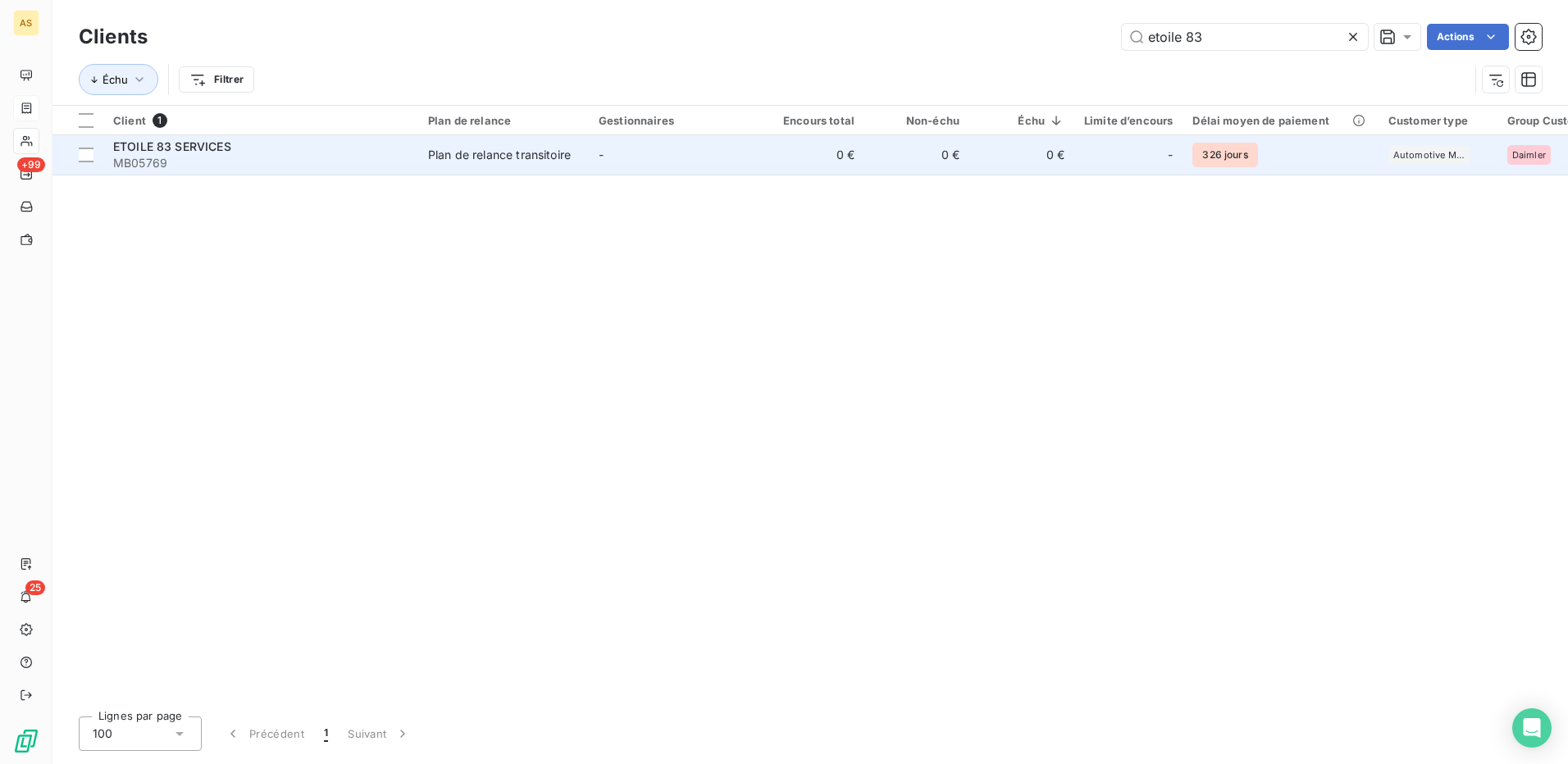
click at [507, 159] on div "Plan de relance transitoire" at bounding box center [499, 154] width 143 height 16
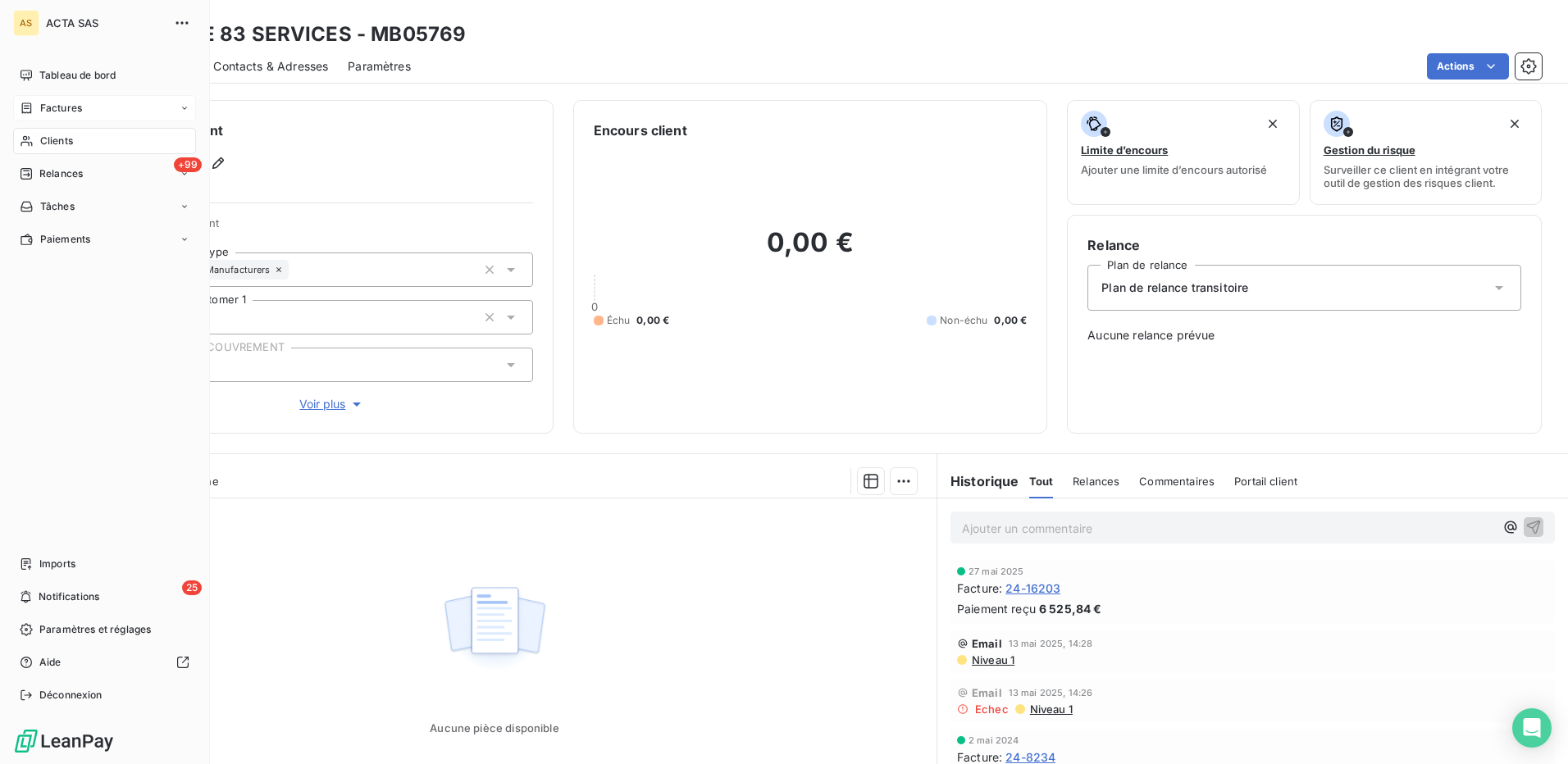
click at [53, 139] on span "Clients" at bounding box center [57, 141] width 33 height 14
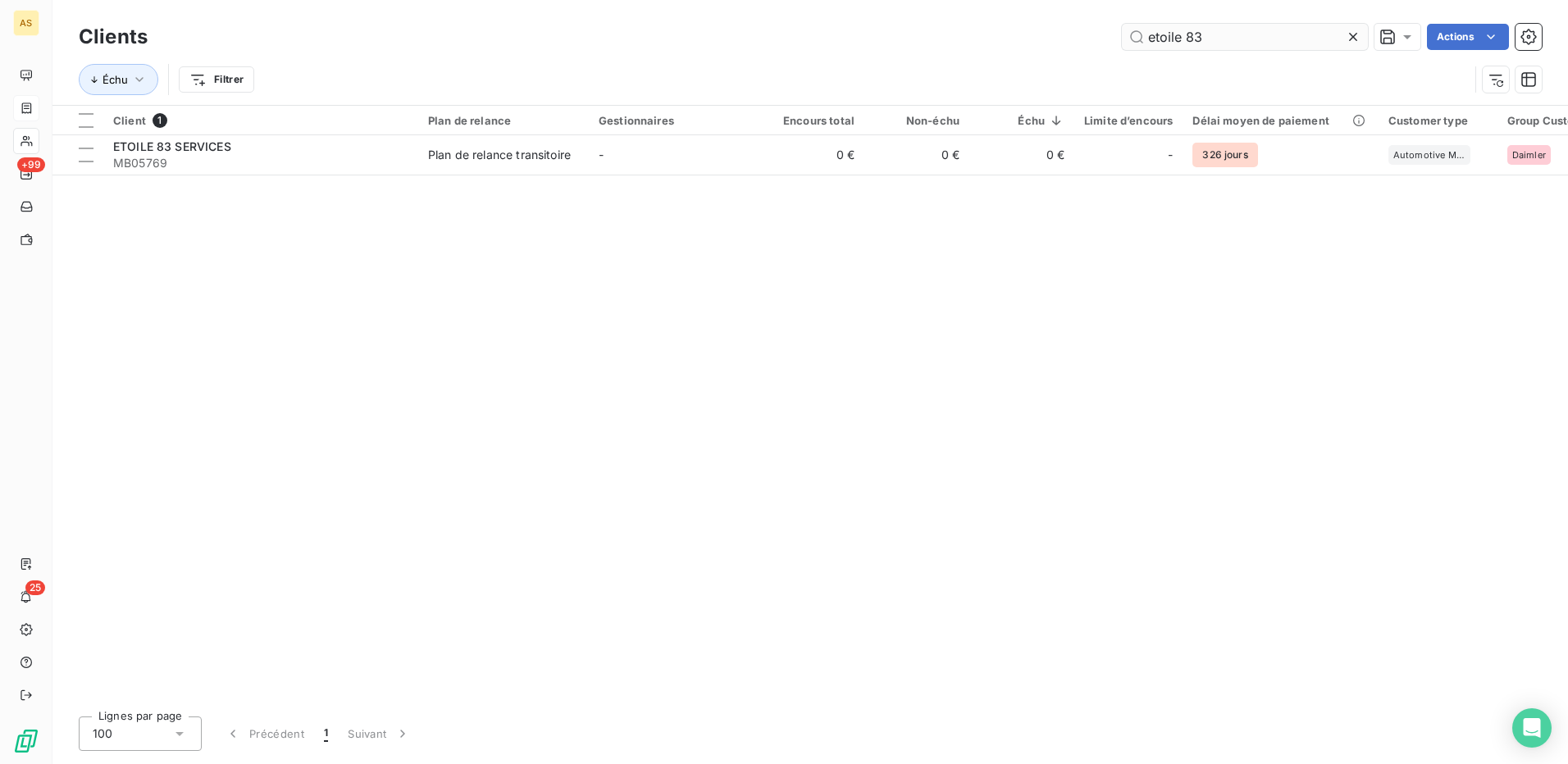
drag, startPoint x: 1203, startPoint y: 32, endPoint x: 1134, endPoint y: 37, distance: 69.2
click at [1134, 37] on input "etoile 83" at bounding box center [1245, 36] width 246 height 26
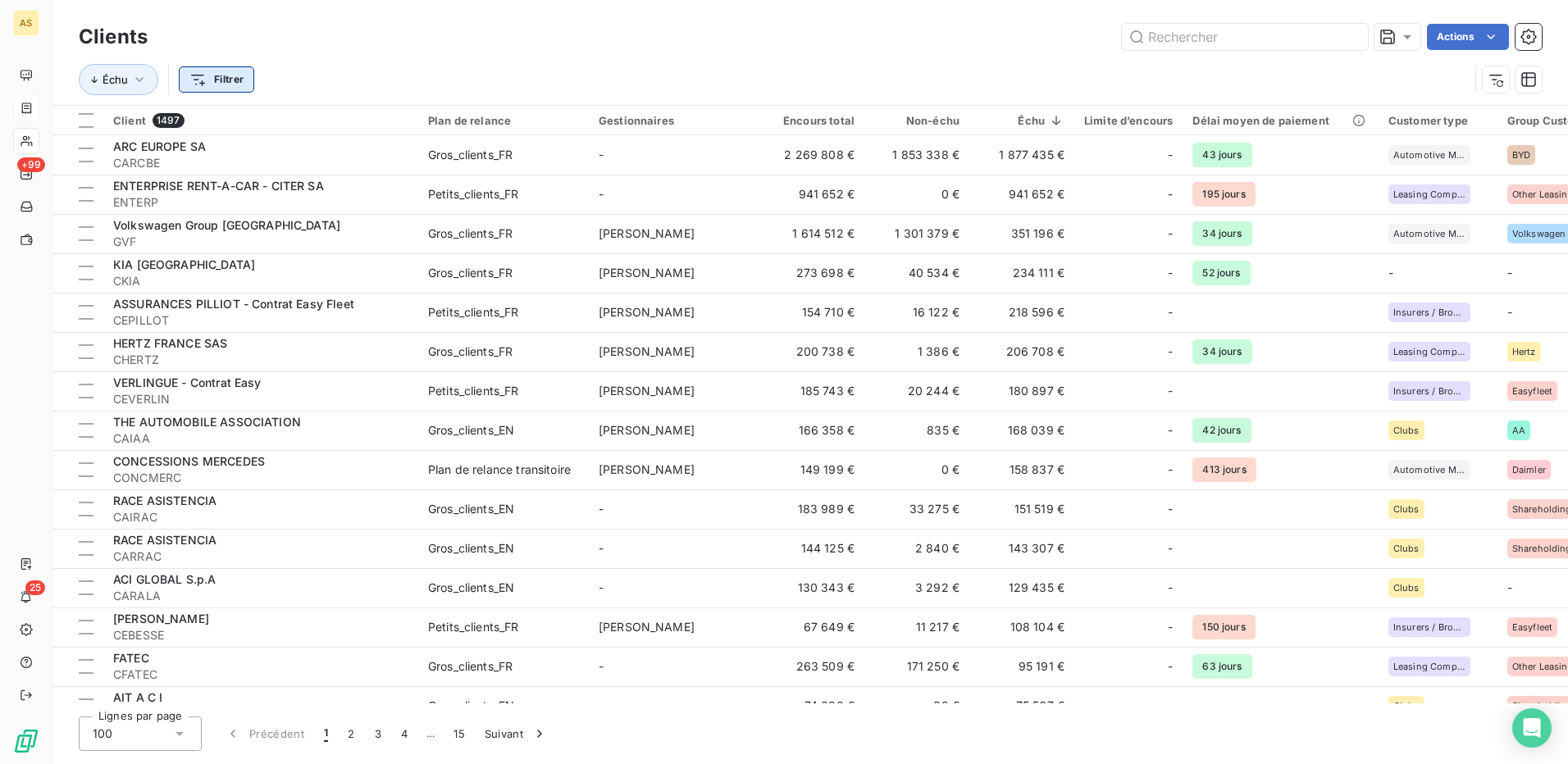
click at [207, 78] on html "AS +99 25 Clients Actions Échu Filtrer Client 1497 Plan de relance Gestionnaire…" at bounding box center [784, 382] width 1568 height 764
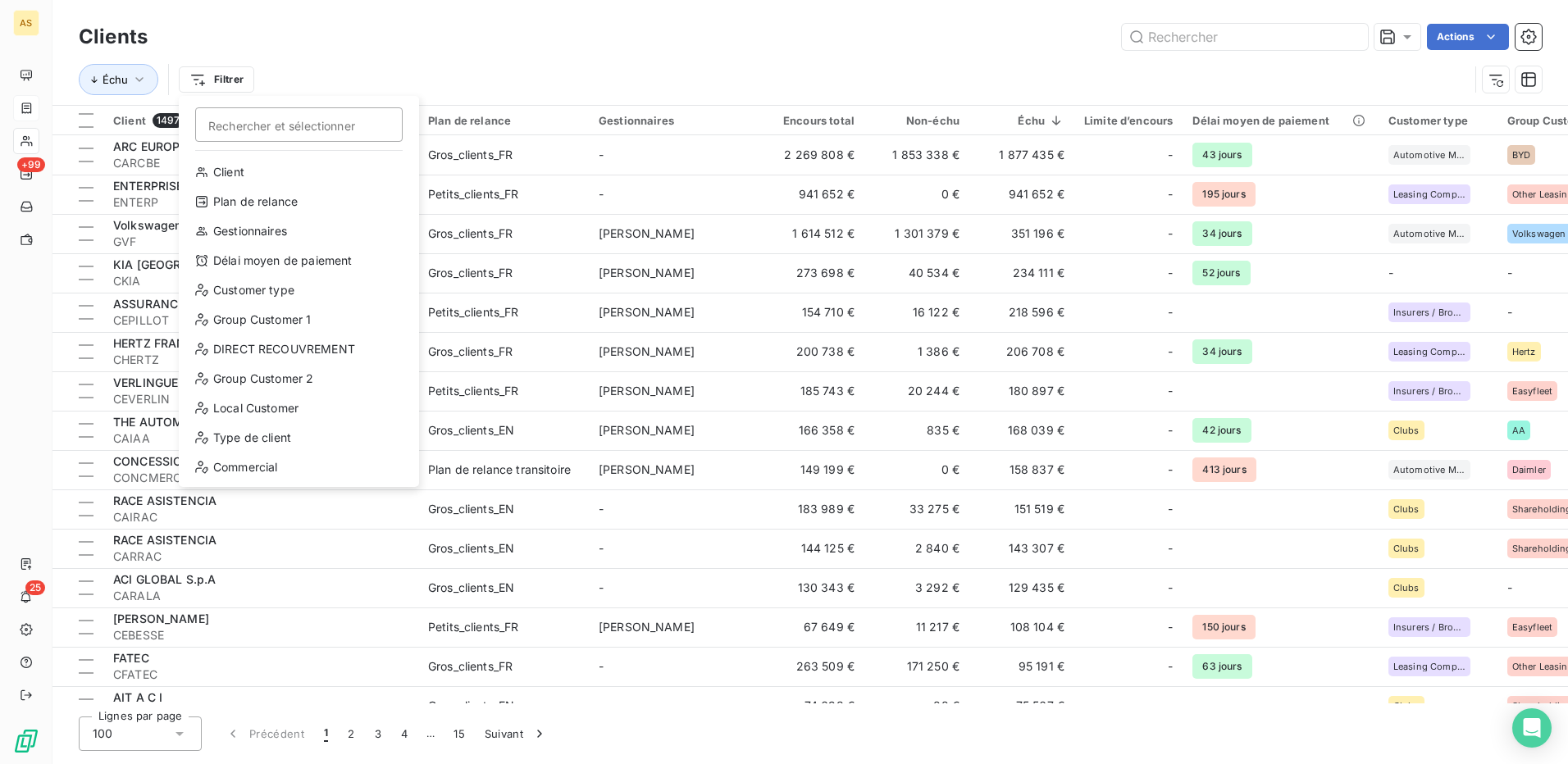
click at [386, 43] on html "AS +99 25 Clients Actions Échu Filtrer Rechercher et sélectionner Client Plan d…" at bounding box center [784, 382] width 1568 height 764
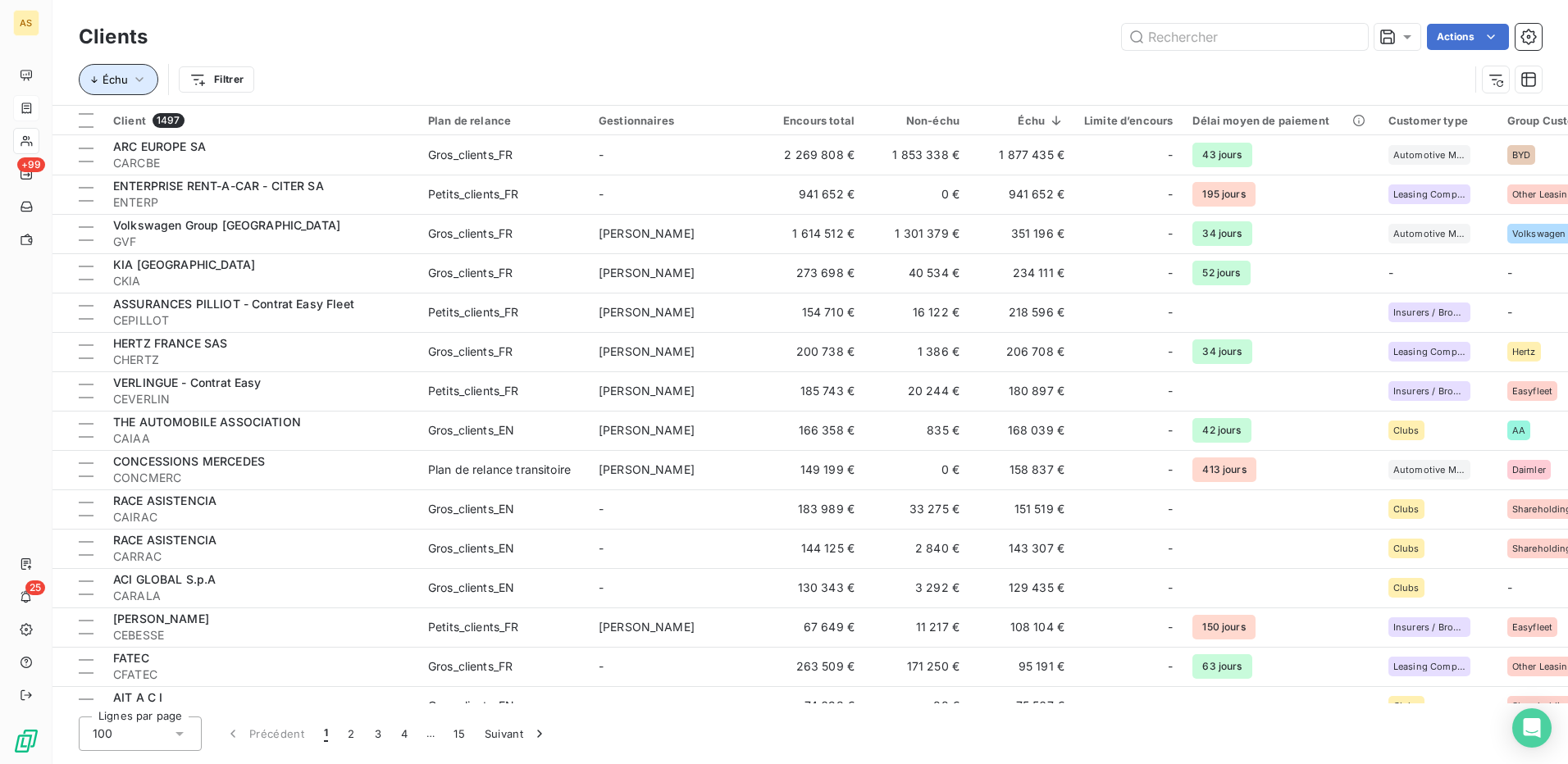
click at [145, 81] on icon "button" at bounding box center [139, 79] width 16 height 16
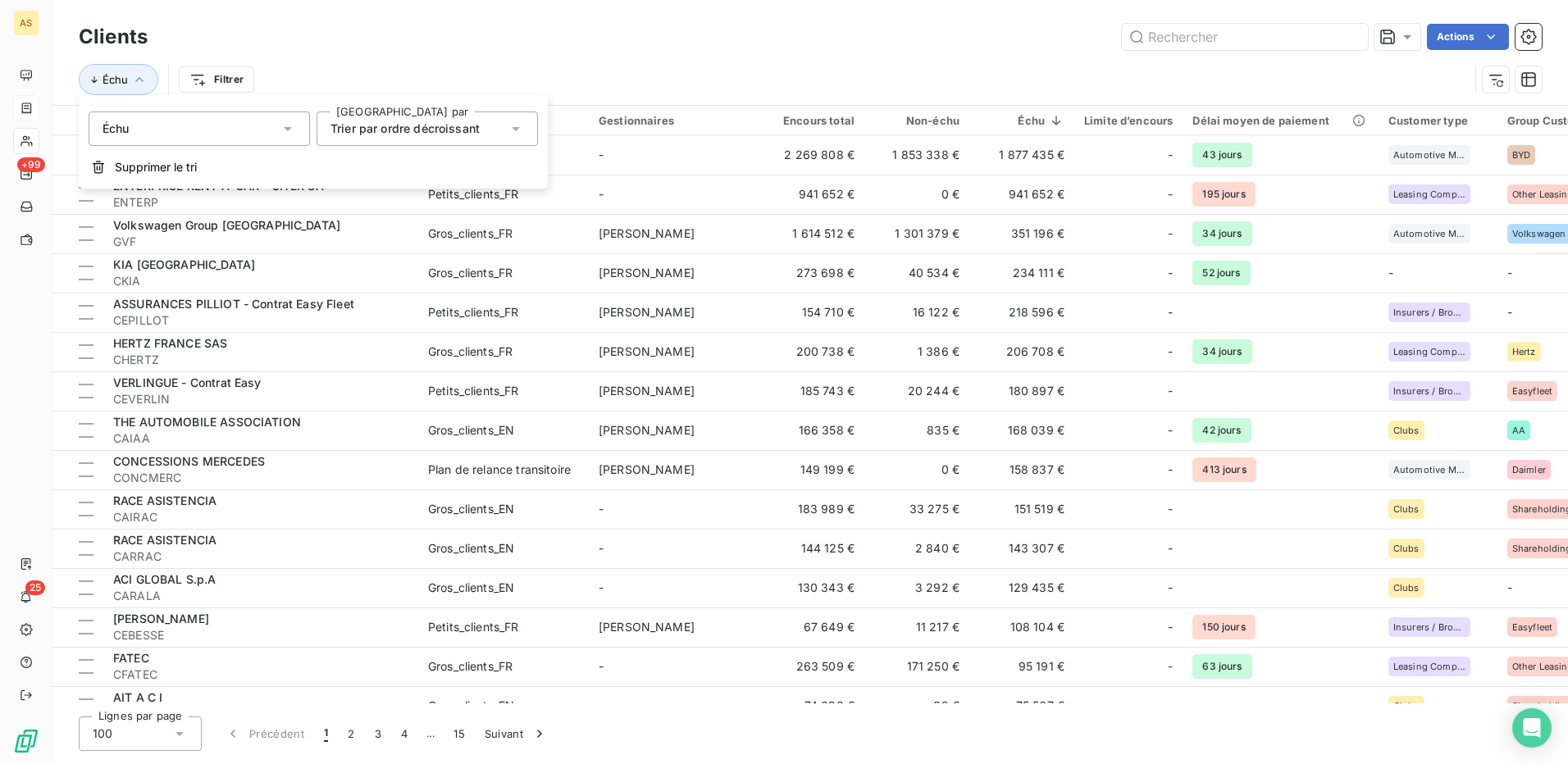
click at [519, 125] on icon at bounding box center [515, 128] width 16 height 16
click at [561, 39] on div "Actions" at bounding box center [854, 36] width 1375 height 26
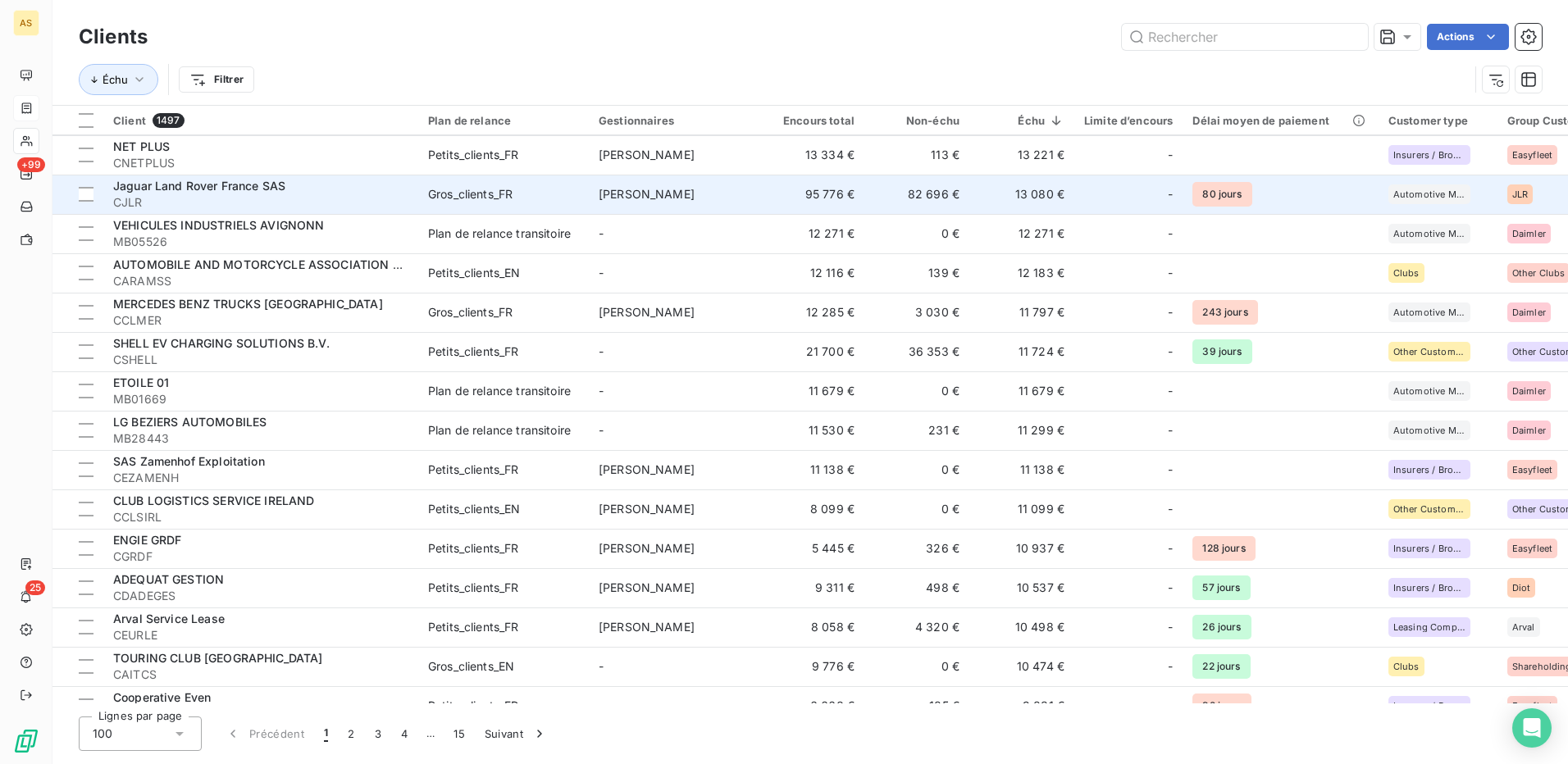
scroll to position [2132, 0]
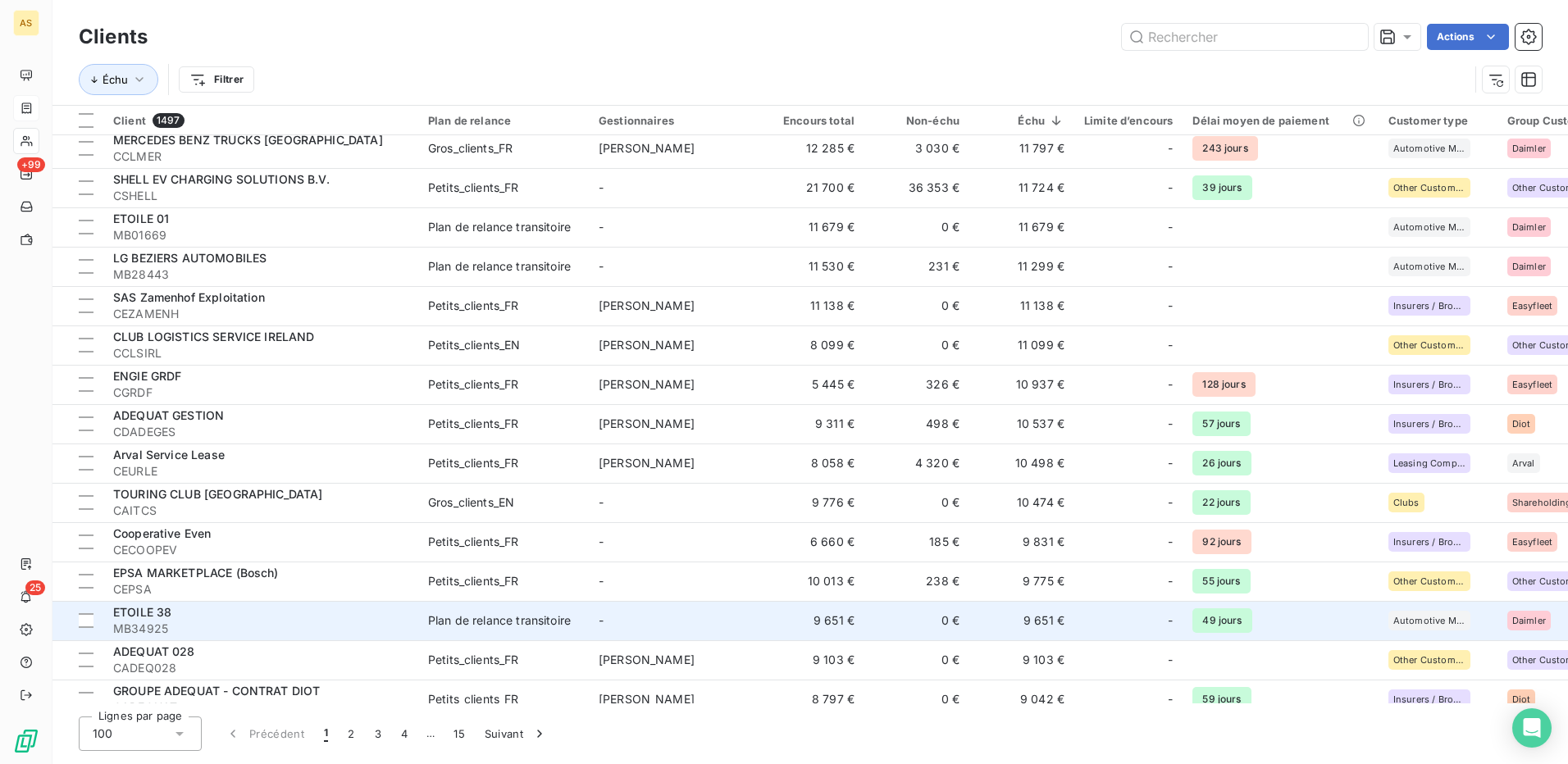
click at [523, 608] on td "Plan de relance transitoire" at bounding box center [504, 620] width 170 height 39
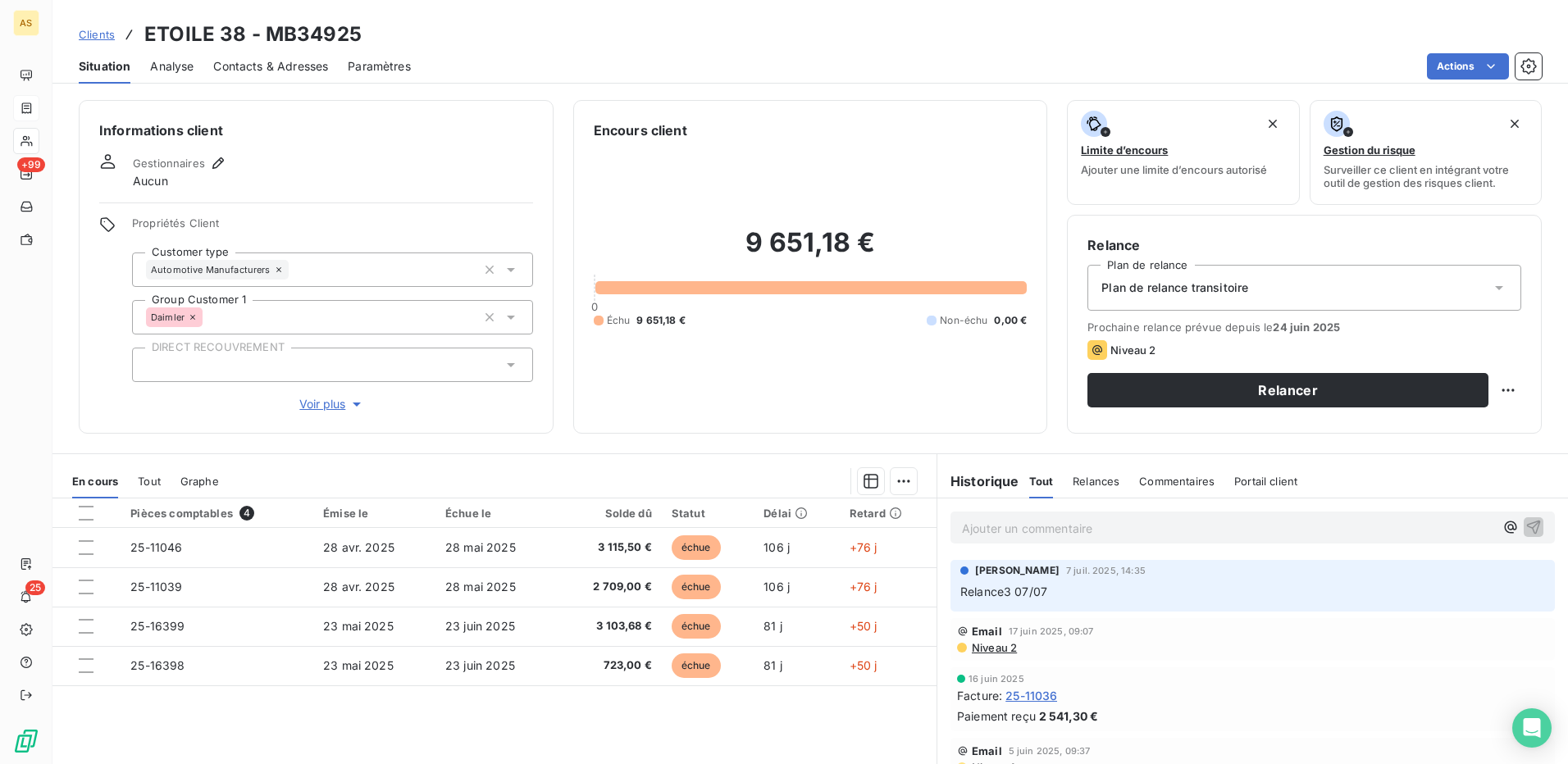
click at [288, 65] on span "Contacts & Adresses" at bounding box center [271, 66] width 115 height 16
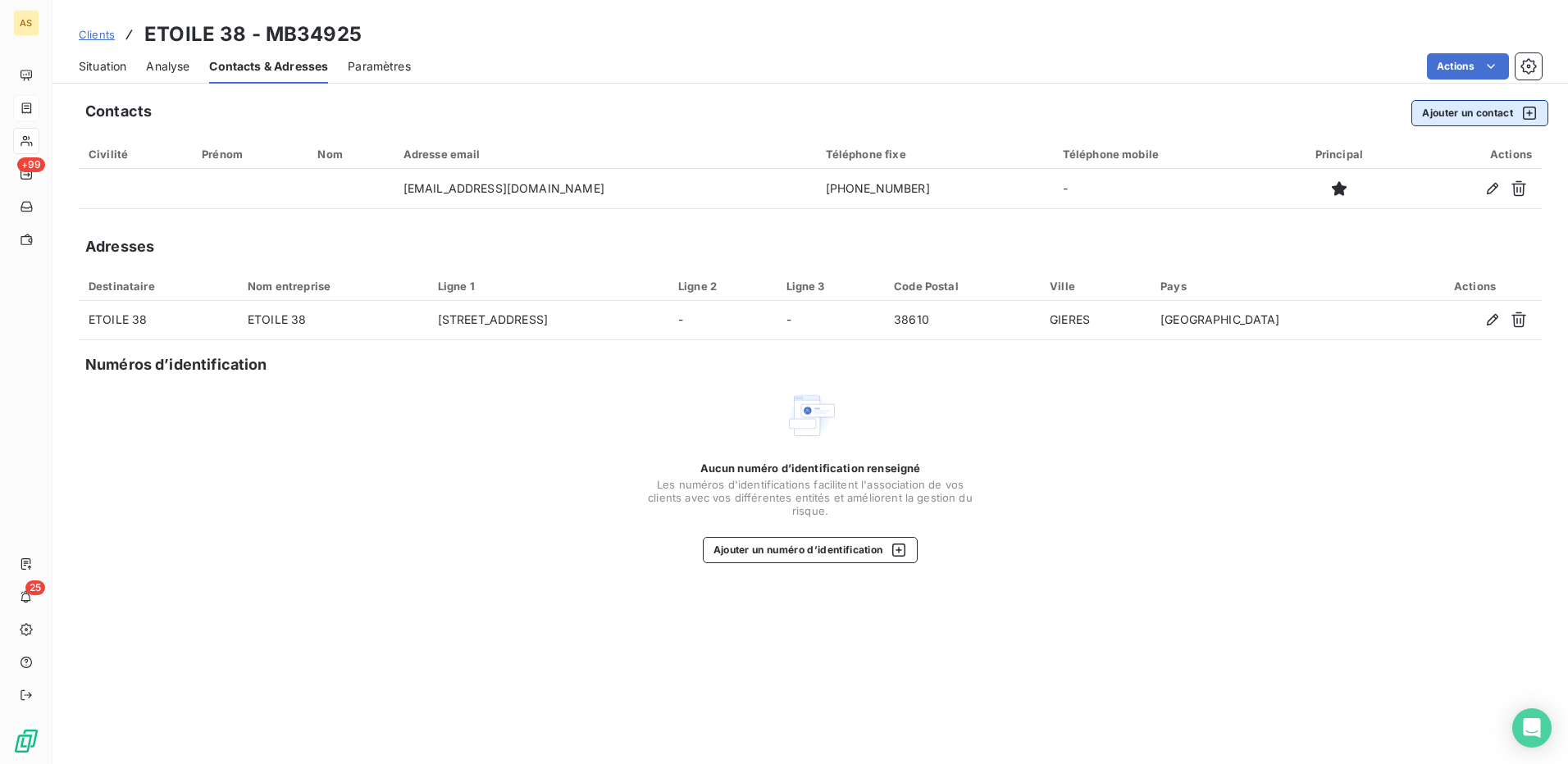
click at [1457, 115] on button "Ajouter un contact" at bounding box center [1480, 112] width 137 height 26
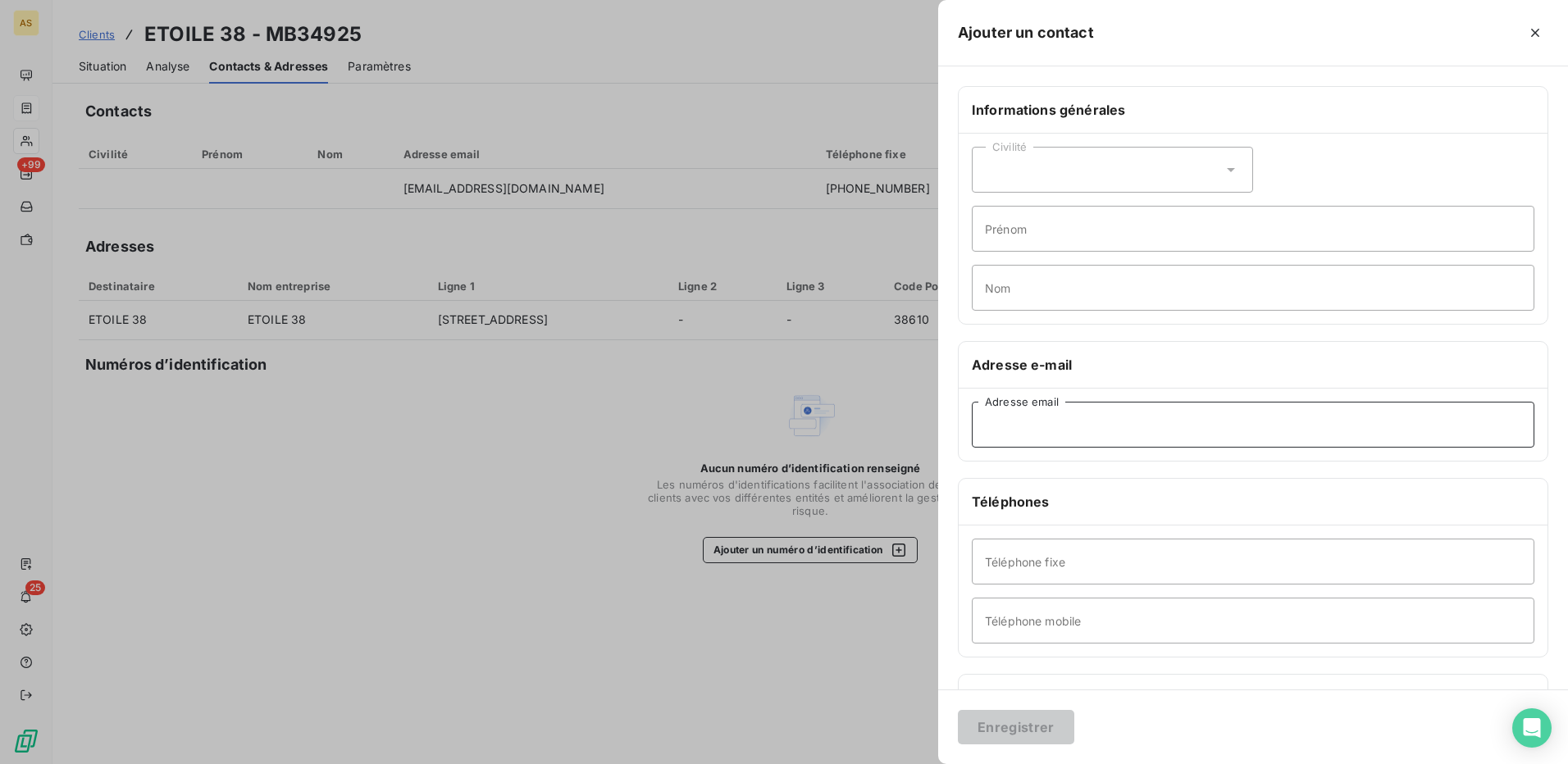
click at [1033, 436] on input "Adresse email" at bounding box center [1253, 425] width 562 height 46
paste input "[PERSON_NAME][EMAIL_ADDRESS][DOMAIN_NAME]"
type input "[PERSON_NAME][EMAIL_ADDRESS][DOMAIN_NAME]"
click at [1028, 726] on button "Enregistrer" at bounding box center [1016, 728] width 117 height 34
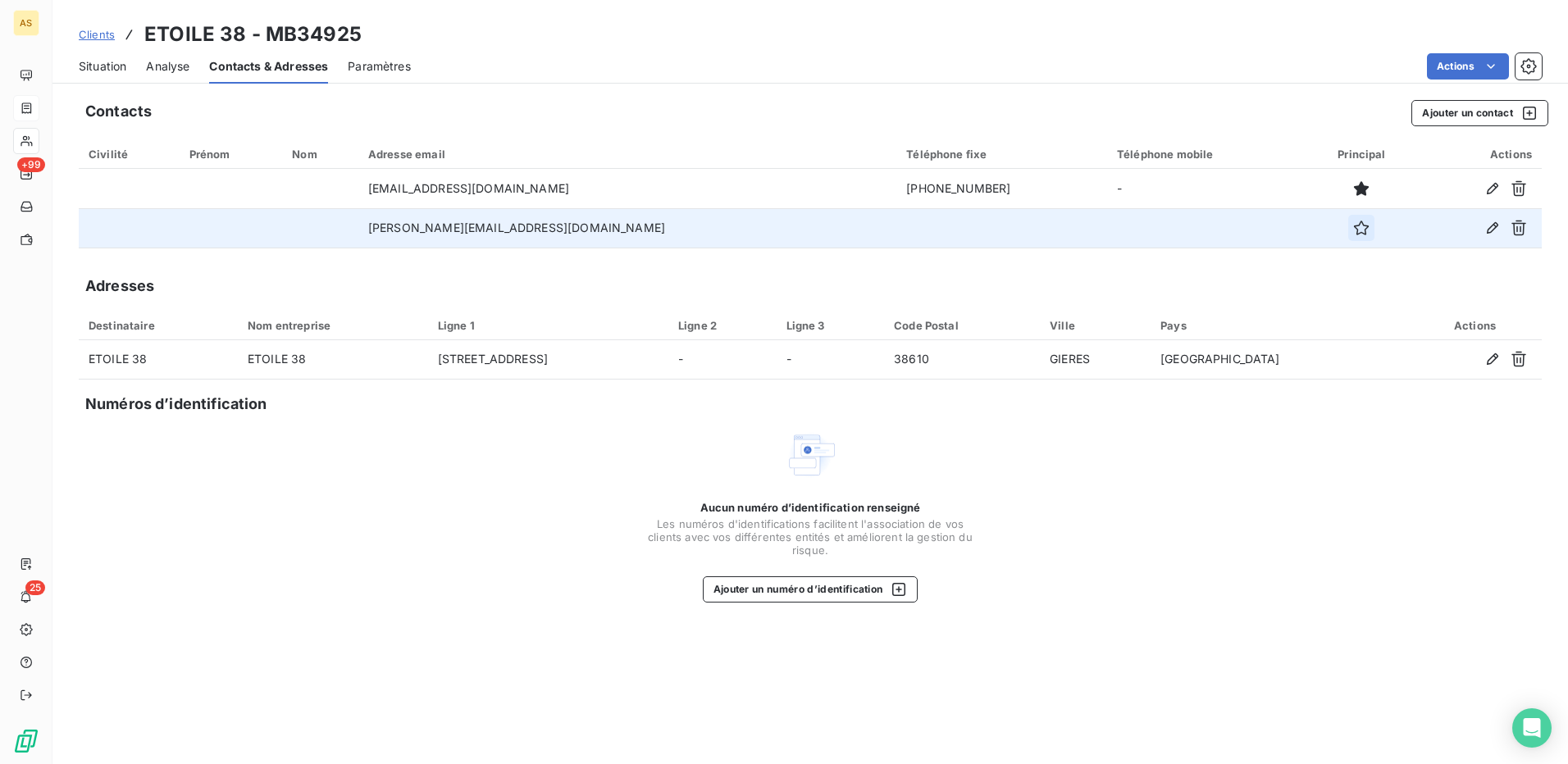
click at [1353, 223] on icon "button" at bounding box center [1361, 228] width 16 height 16
click at [88, 64] on span "Situation" at bounding box center [102, 66] width 48 height 16
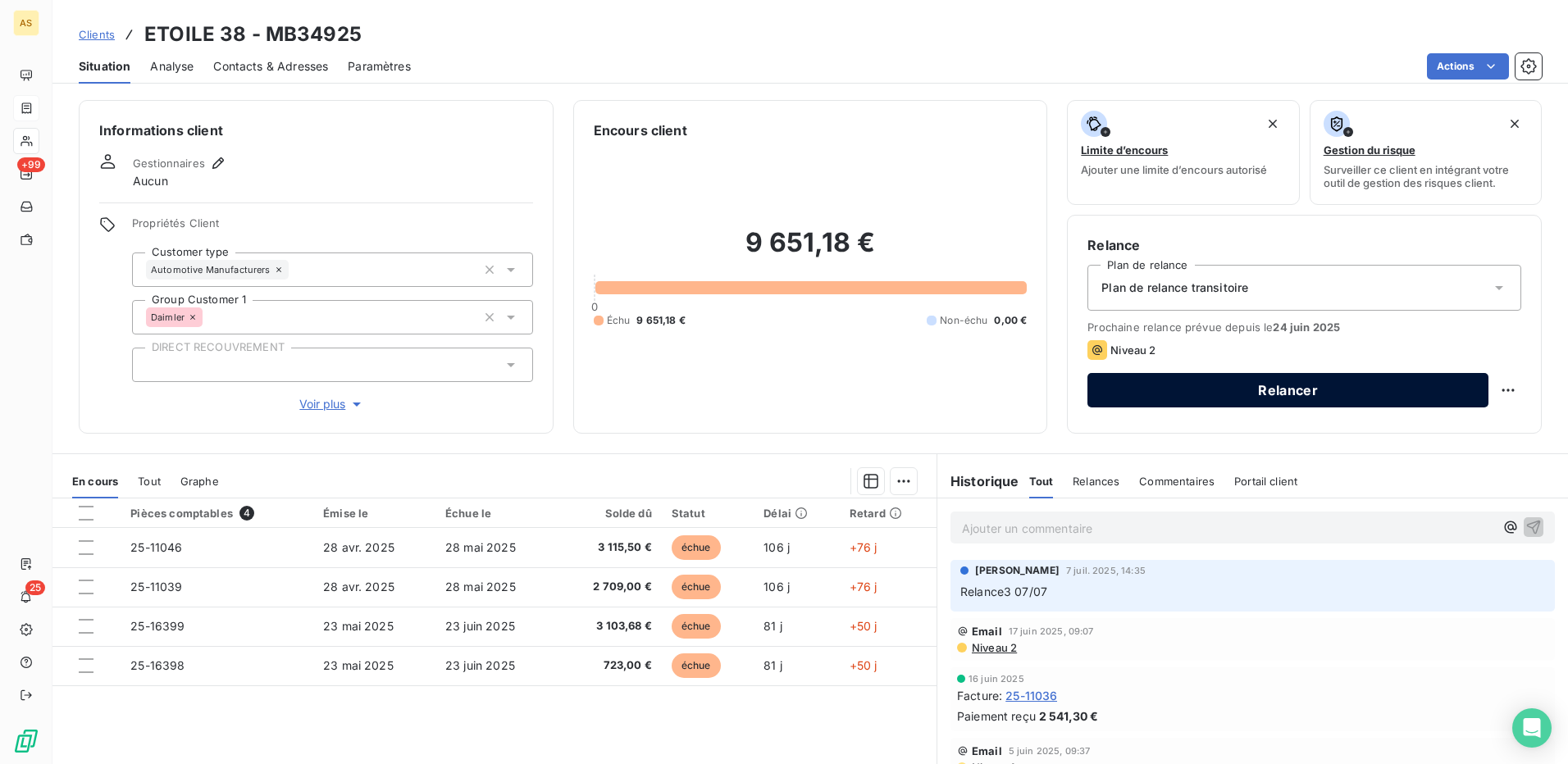
click at [1250, 393] on button "Relancer" at bounding box center [1288, 391] width 401 height 34
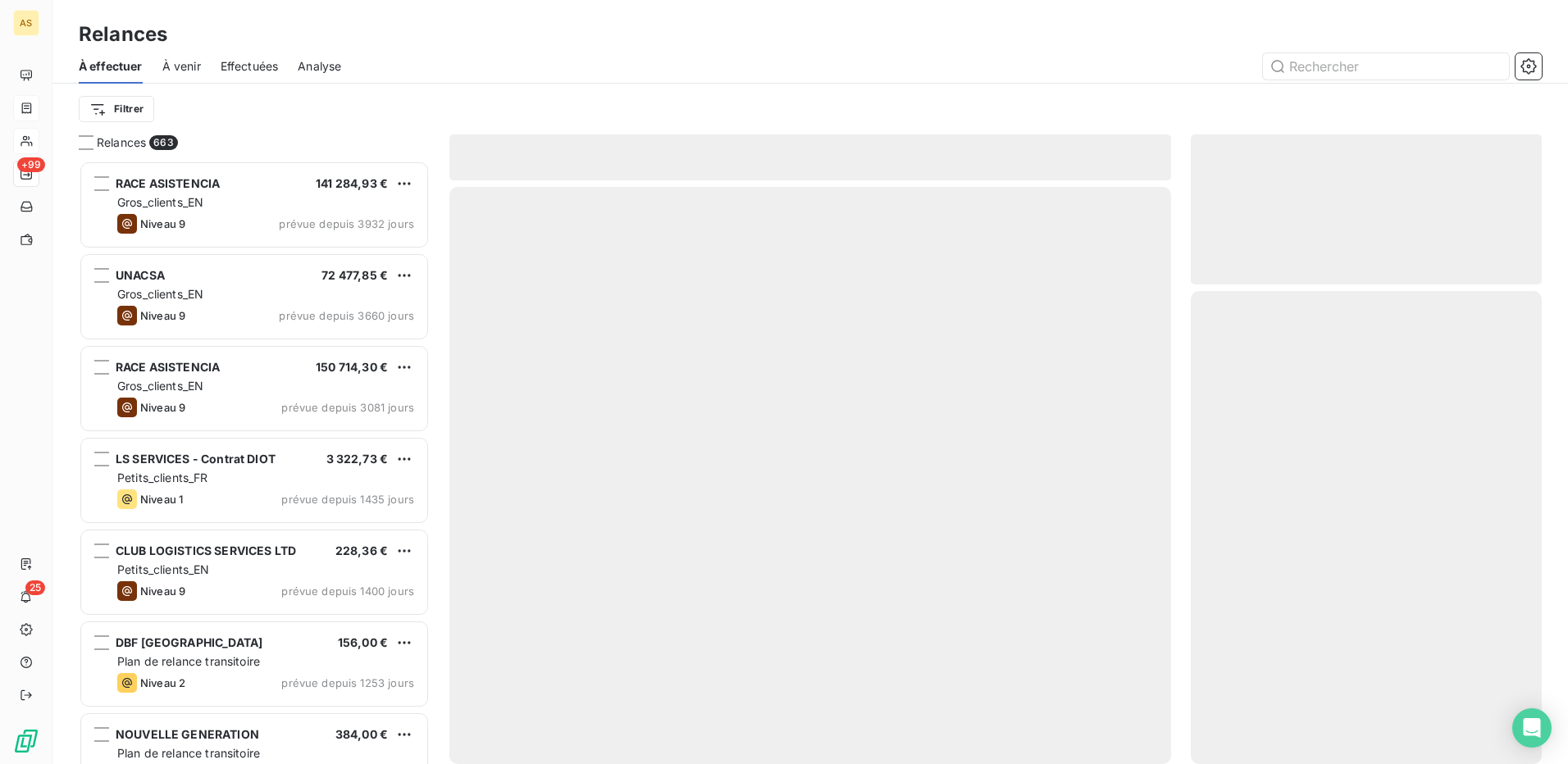
scroll to position [591, 339]
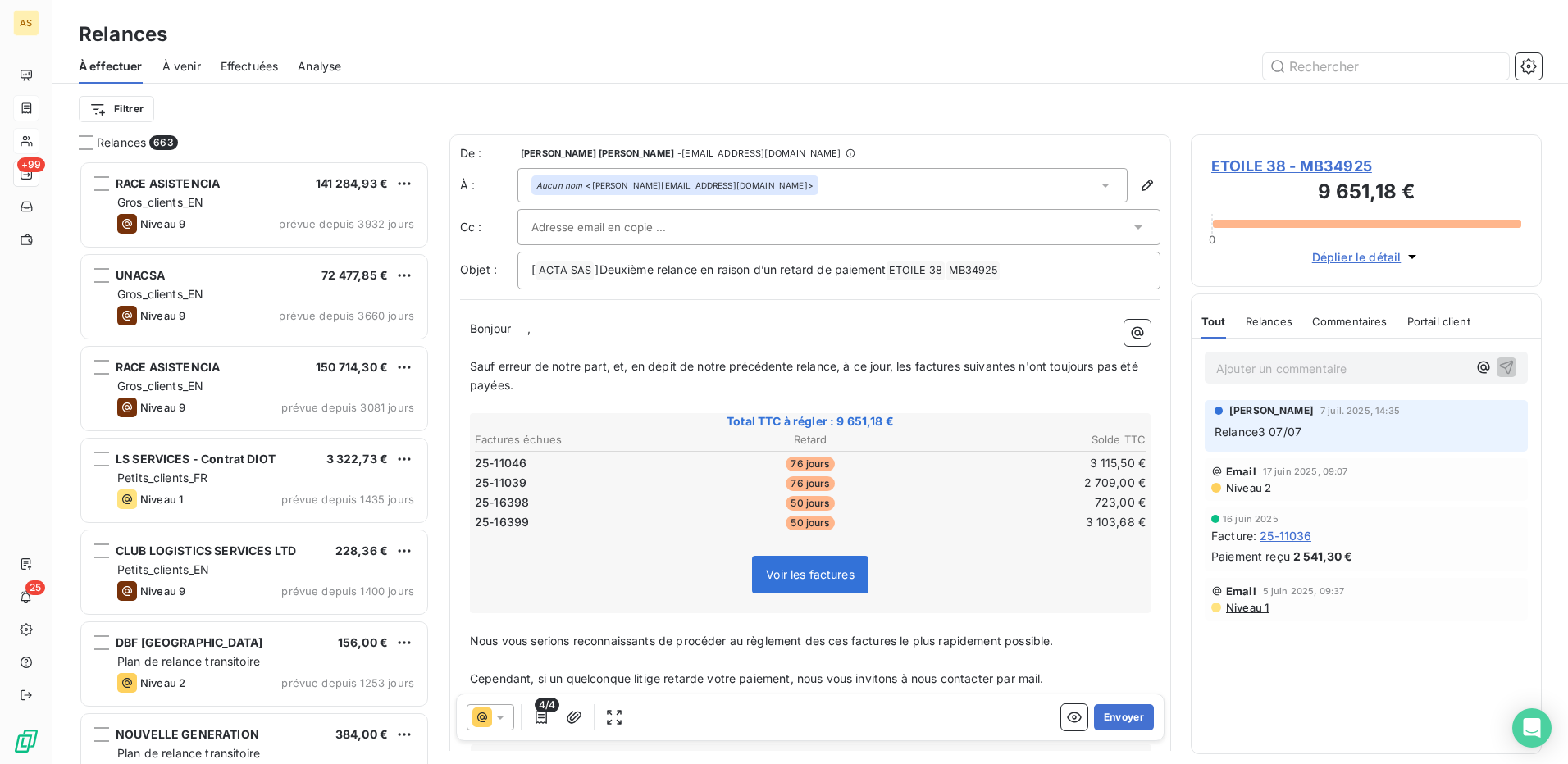
click at [511, 718] on div at bounding box center [490, 717] width 48 height 26
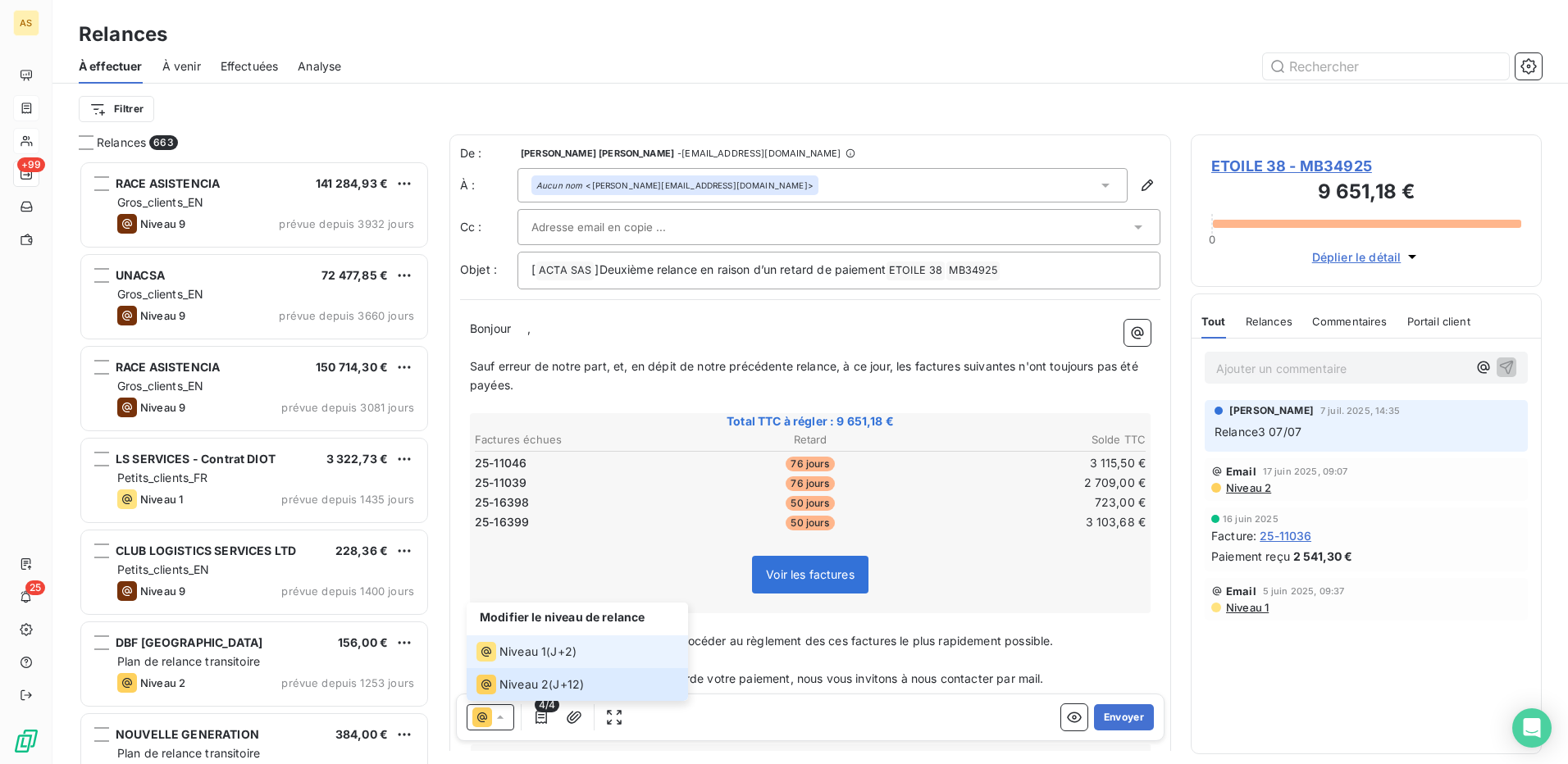
click at [530, 651] on span "Niveau 1" at bounding box center [523, 651] width 47 height 16
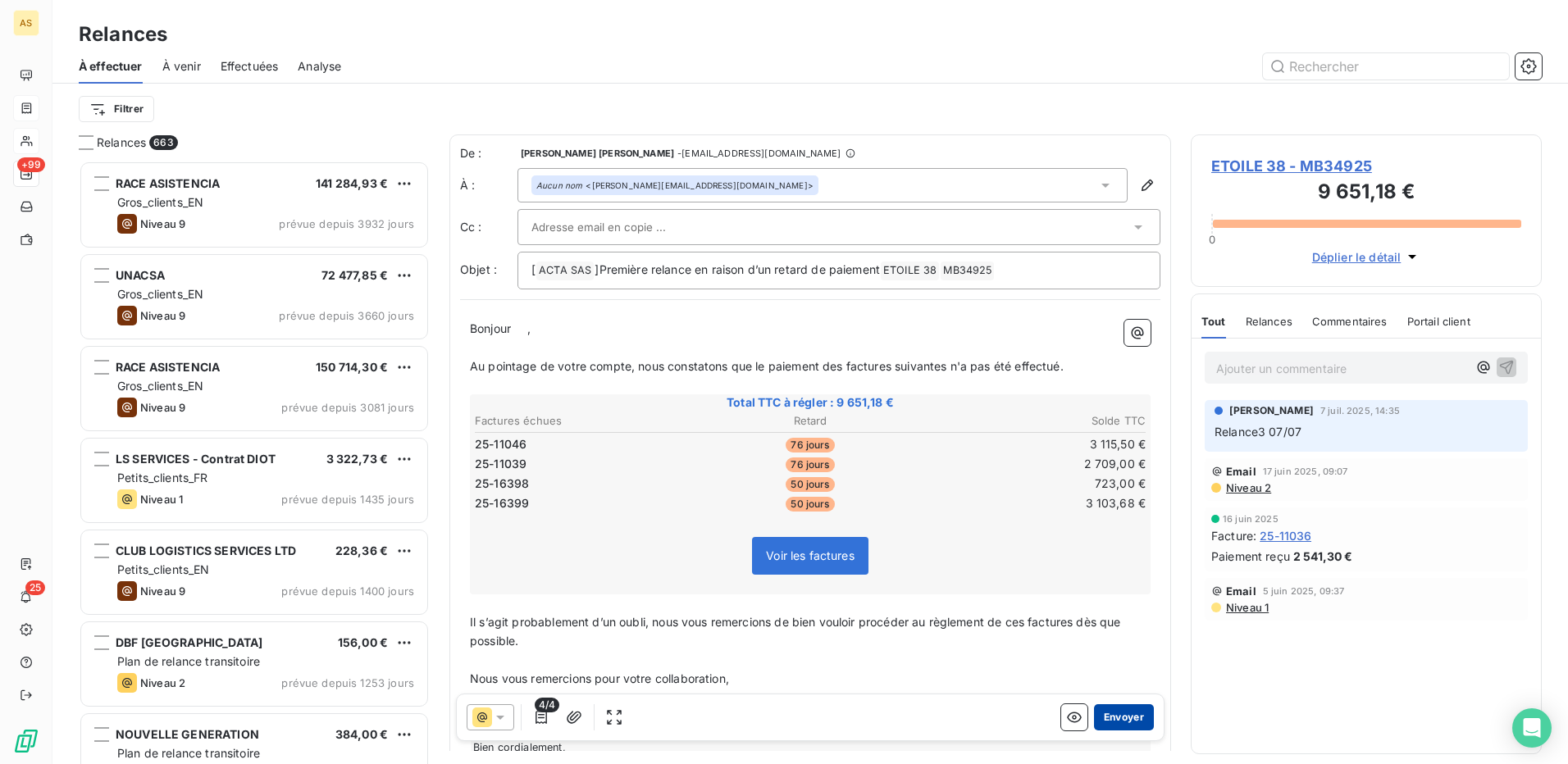
click at [1114, 720] on button "Envoyer" at bounding box center [1124, 717] width 60 height 26
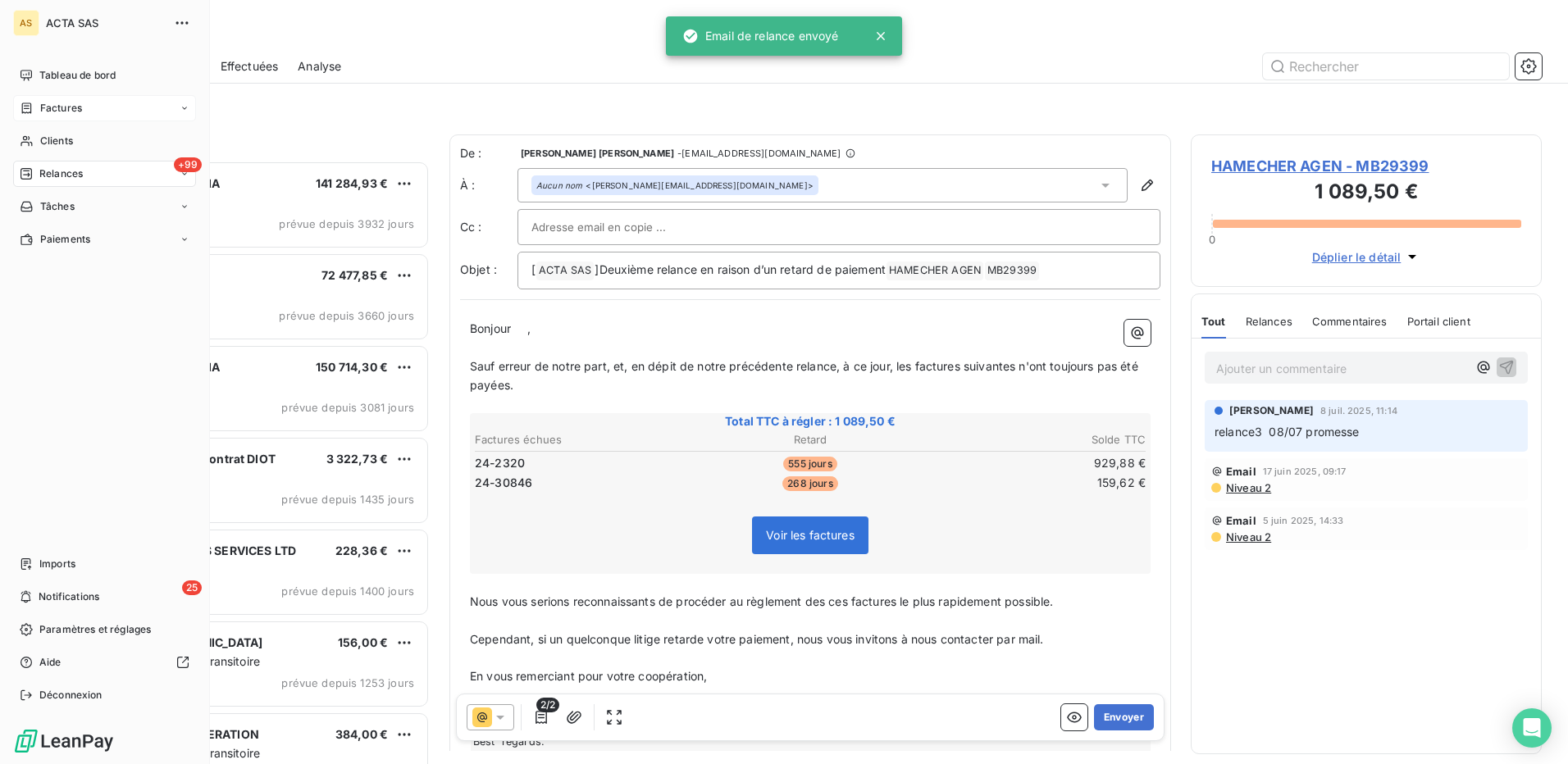
drag, startPoint x: 55, startPoint y: 139, endPoint x: 7, endPoint y: 197, distance: 75.3
click at [55, 139] on span "Clients" at bounding box center [57, 141] width 33 height 14
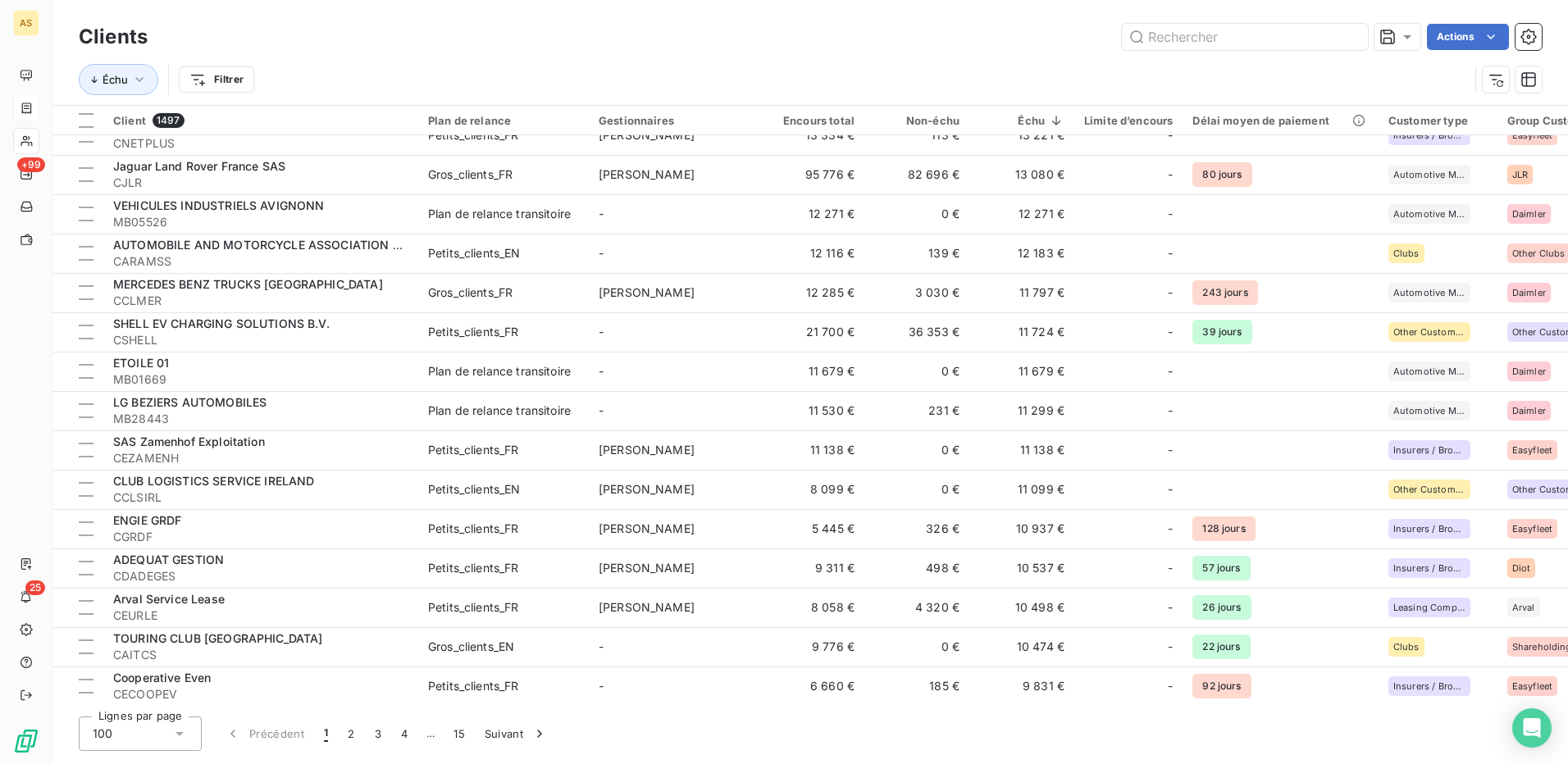
scroll to position [2132, 0]
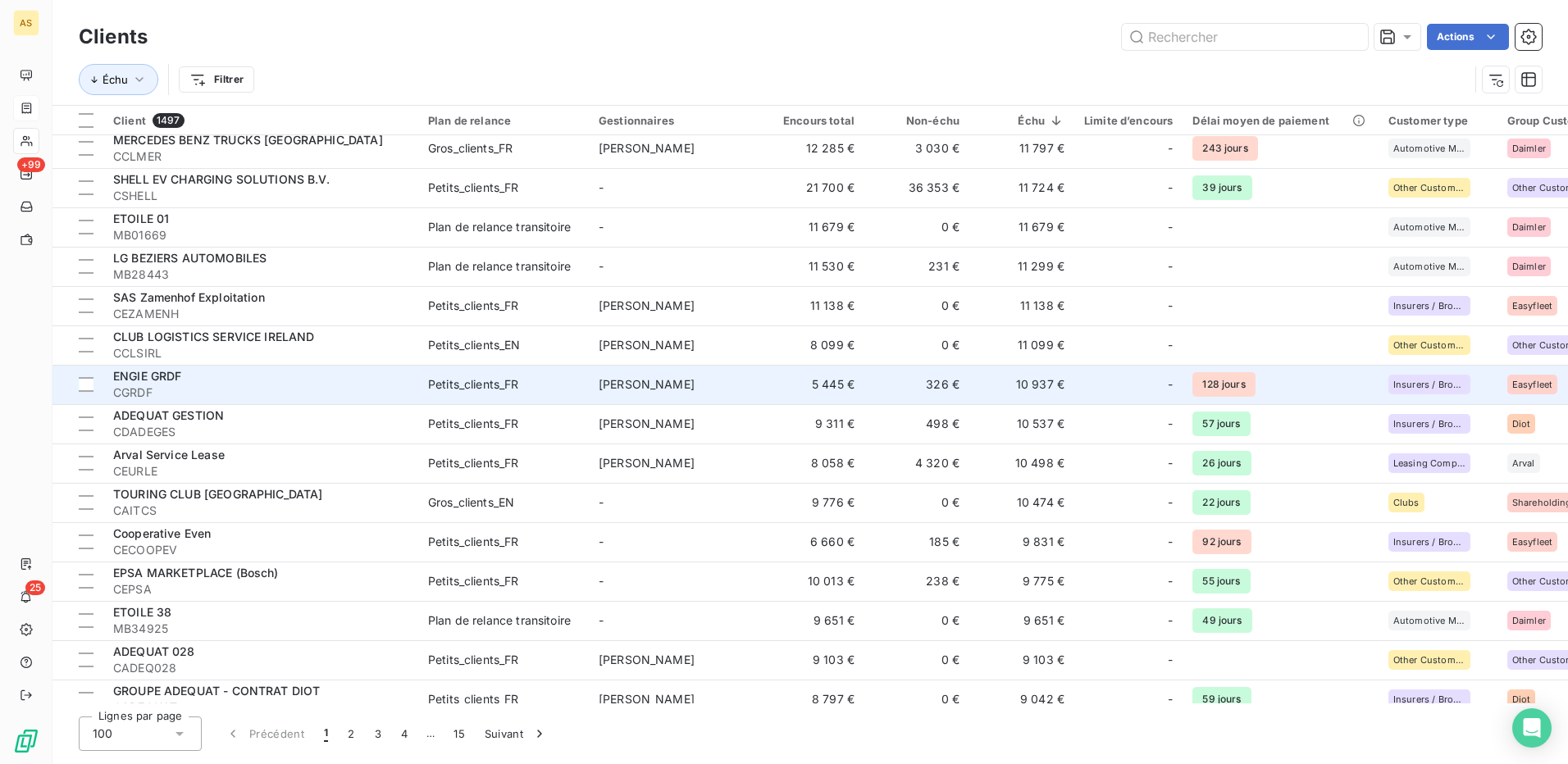
click at [288, 383] on div "ENGIE GRDF" at bounding box center [261, 376] width 295 height 16
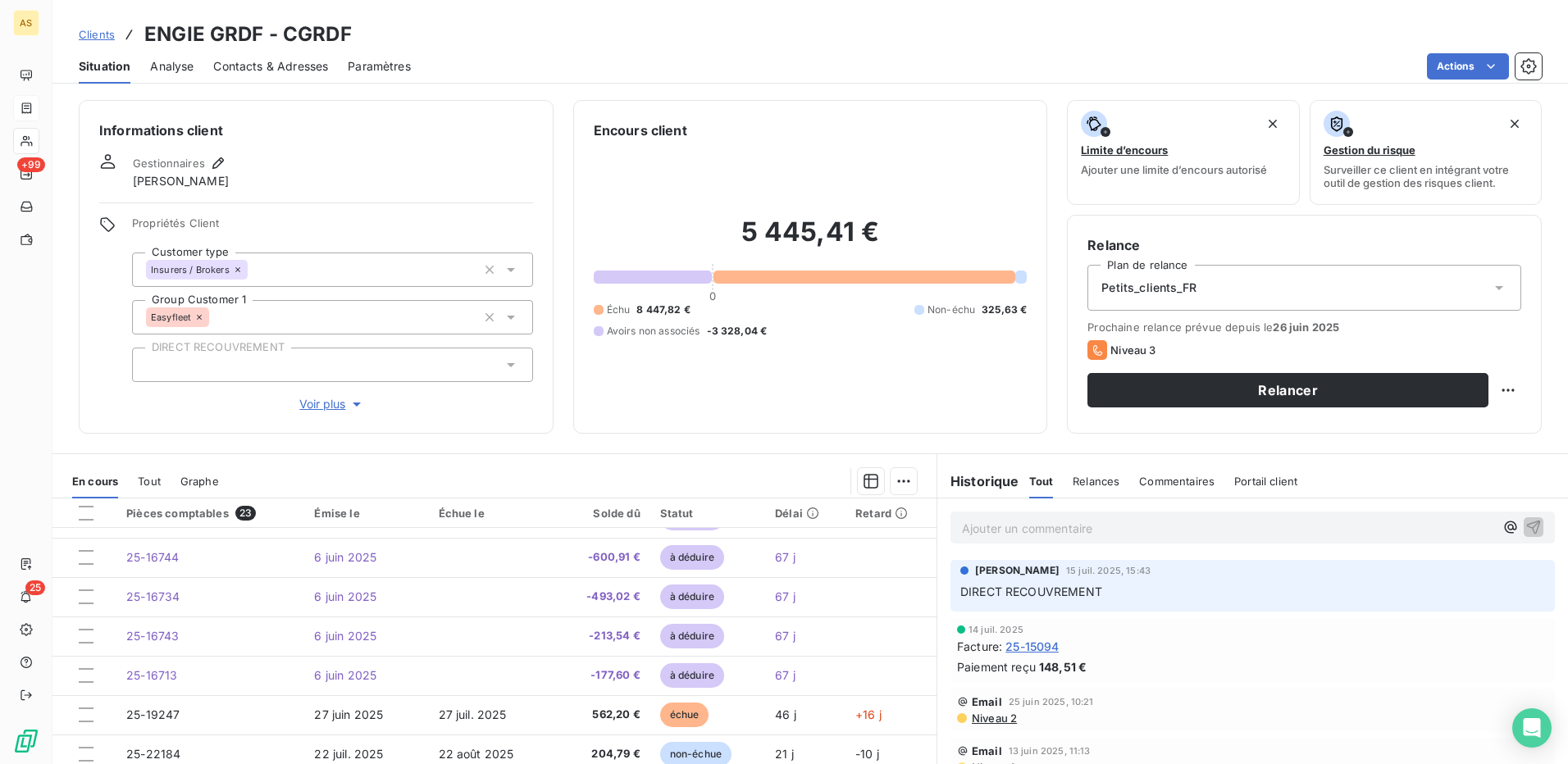
scroll to position [419, 0]
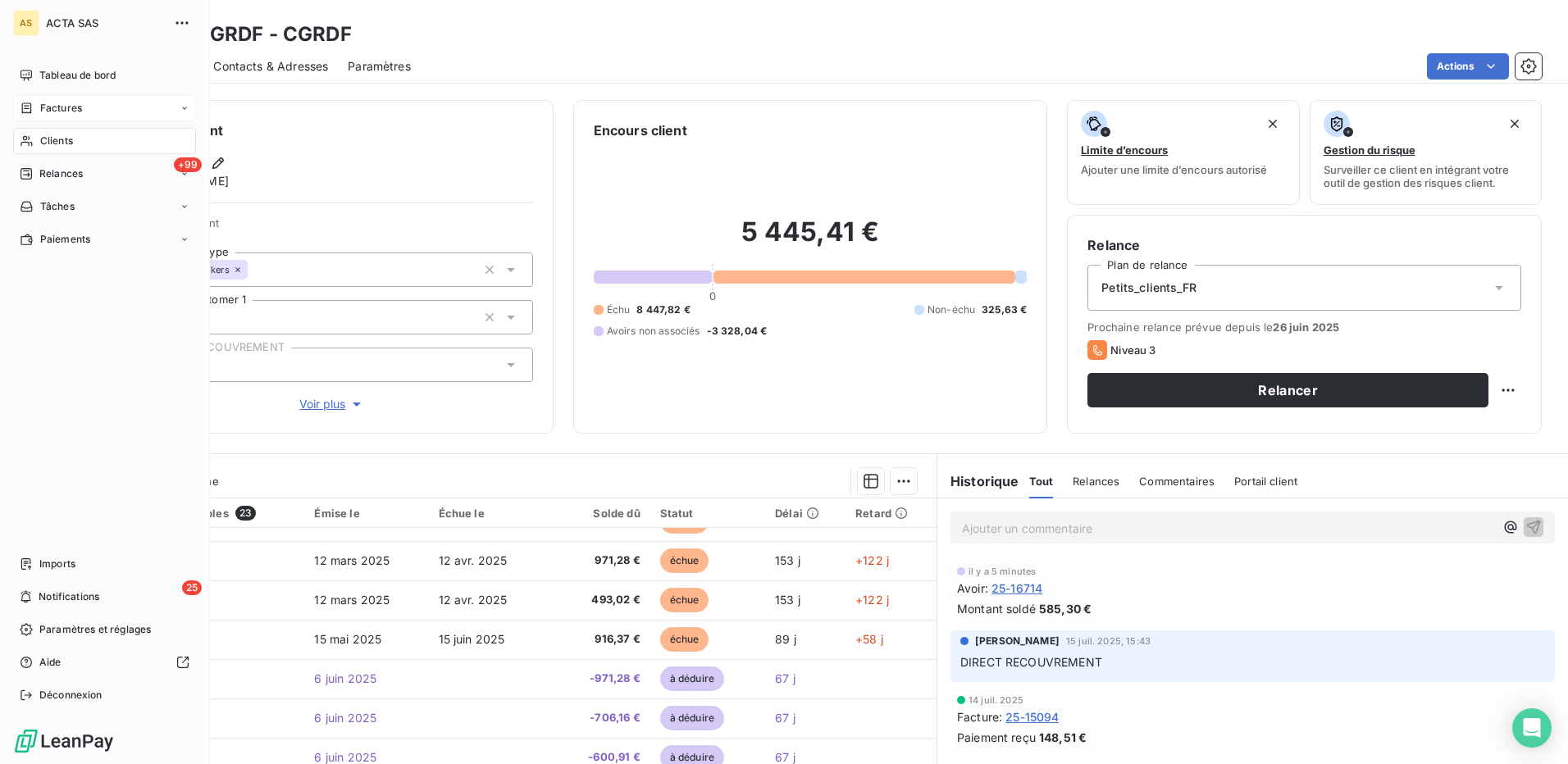
click at [55, 136] on span "Clients" at bounding box center [57, 141] width 33 height 14
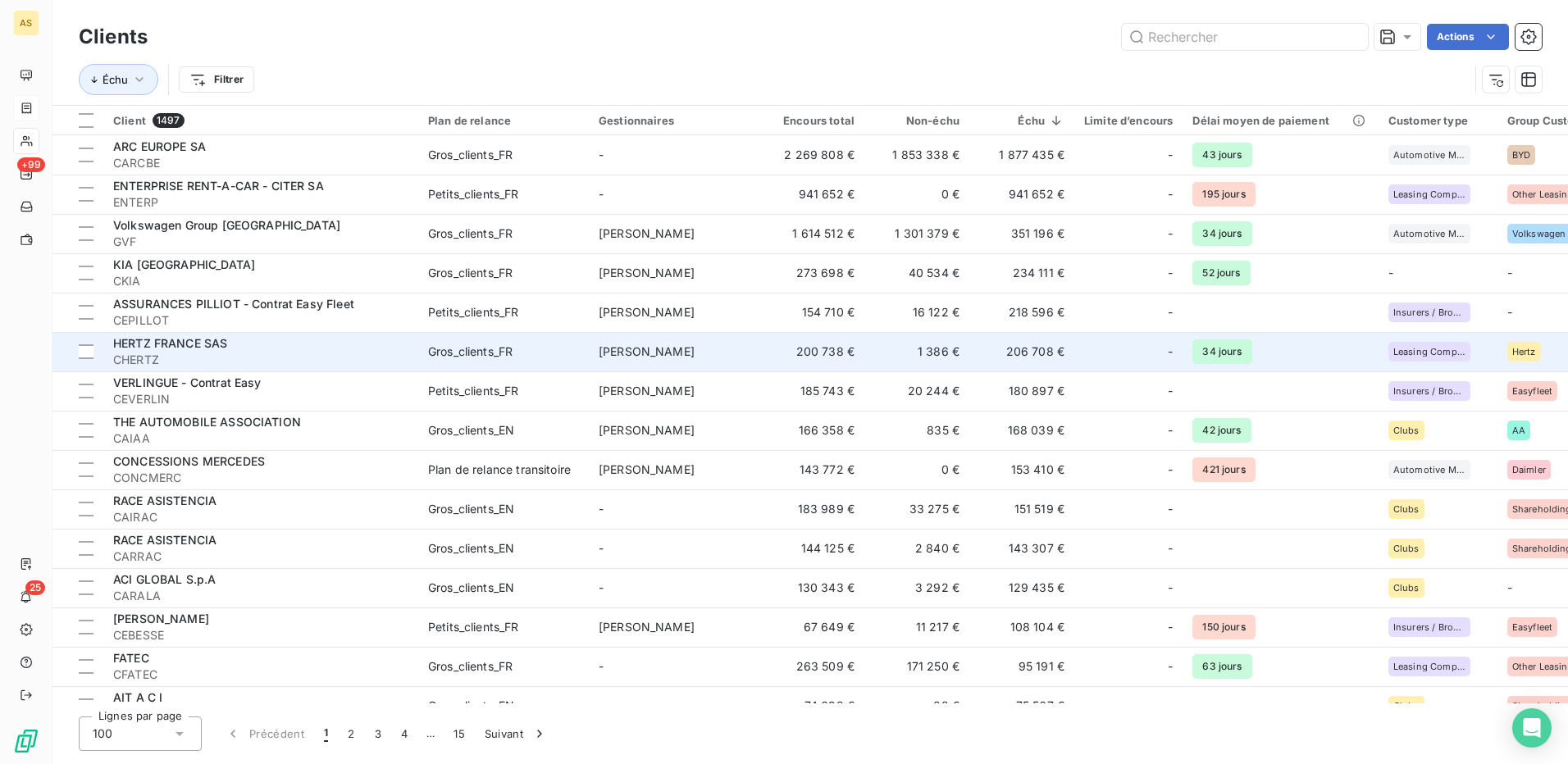
click at [280, 351] on span "CHERTZ" at bounding box center [261, 359] width 295 height 16
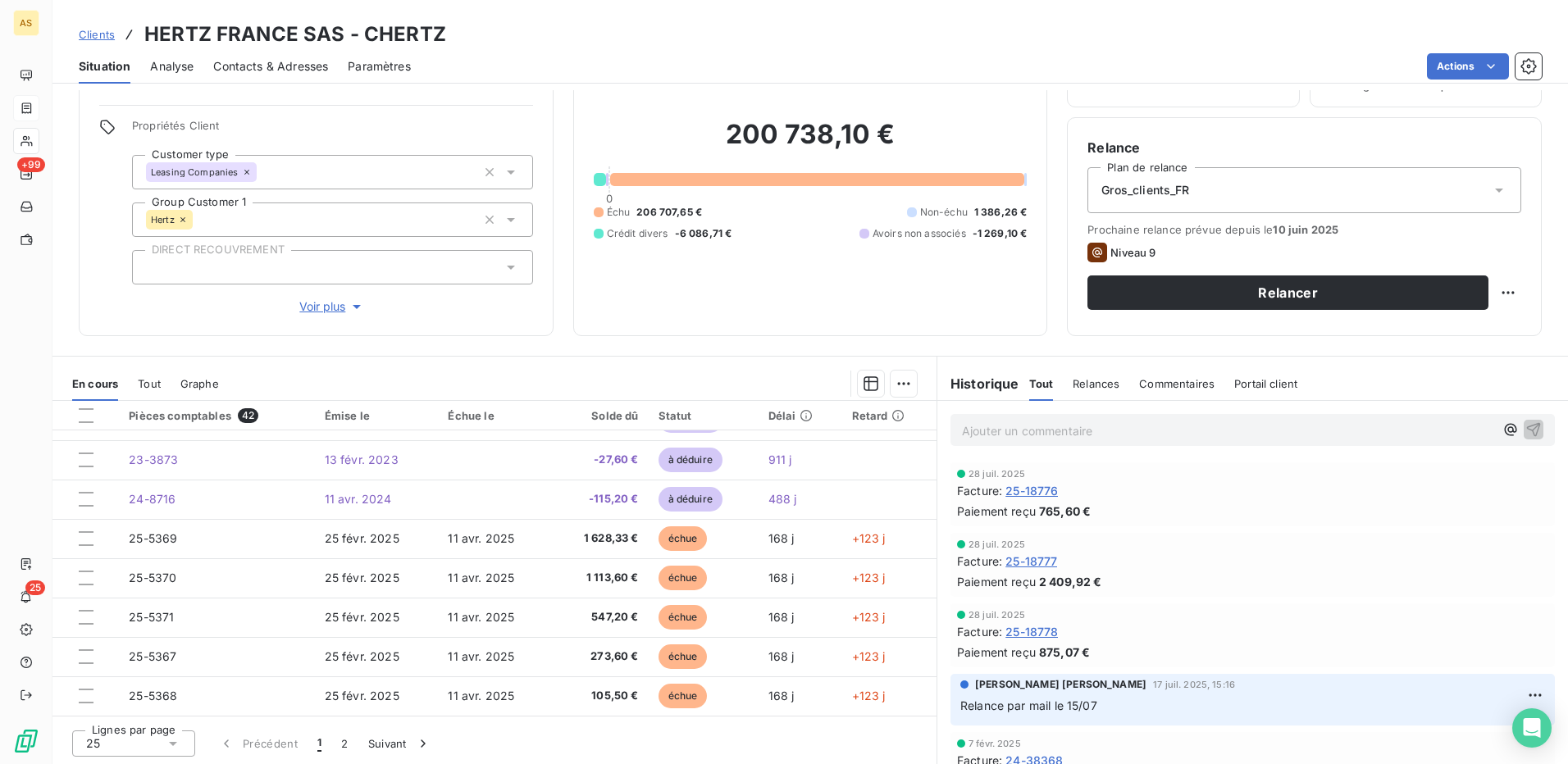
scroll to position [100, 0]
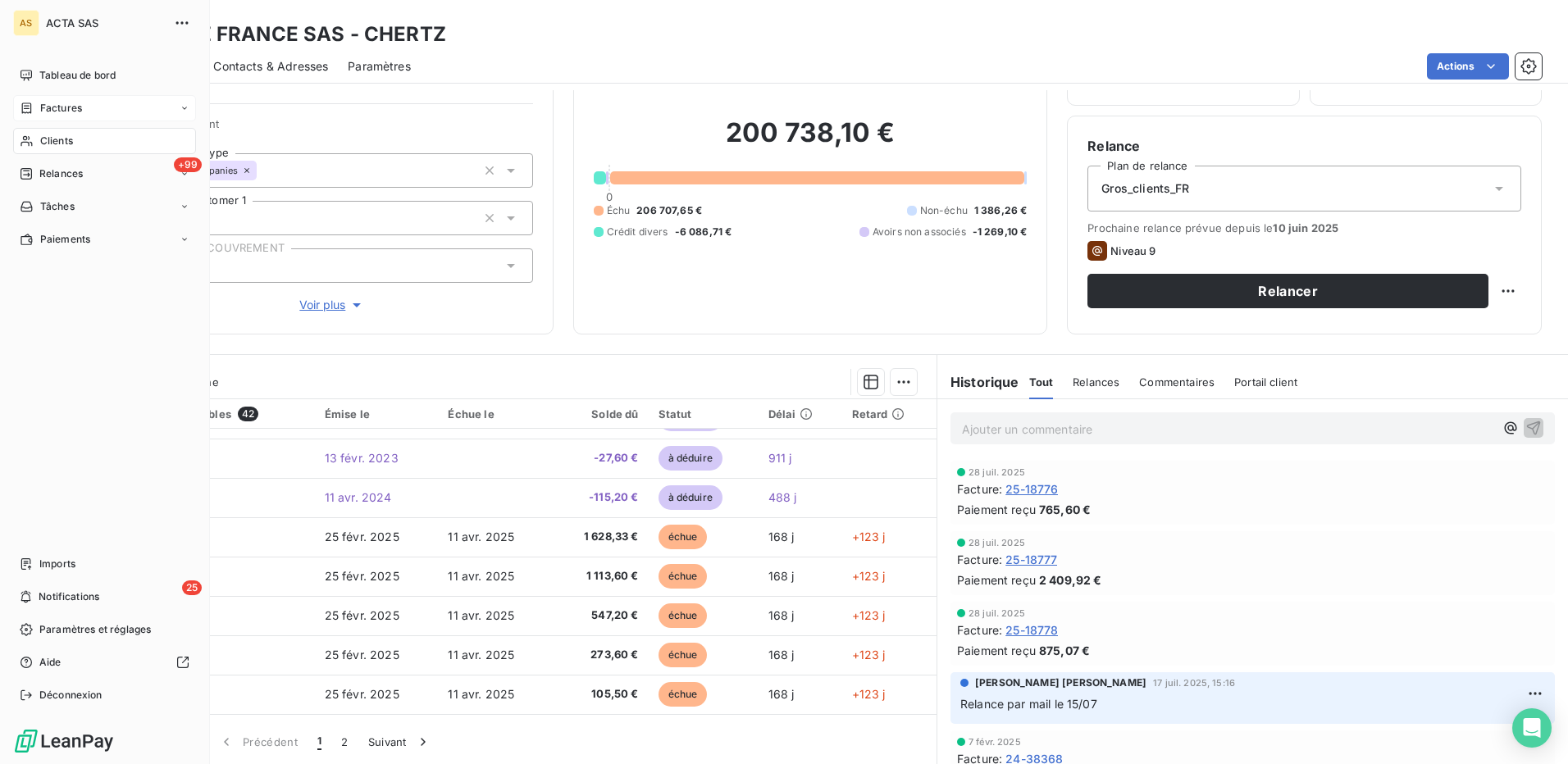
click at [61, 144] on span "Clients" at bounding box center [57, 141] width 33 height 14
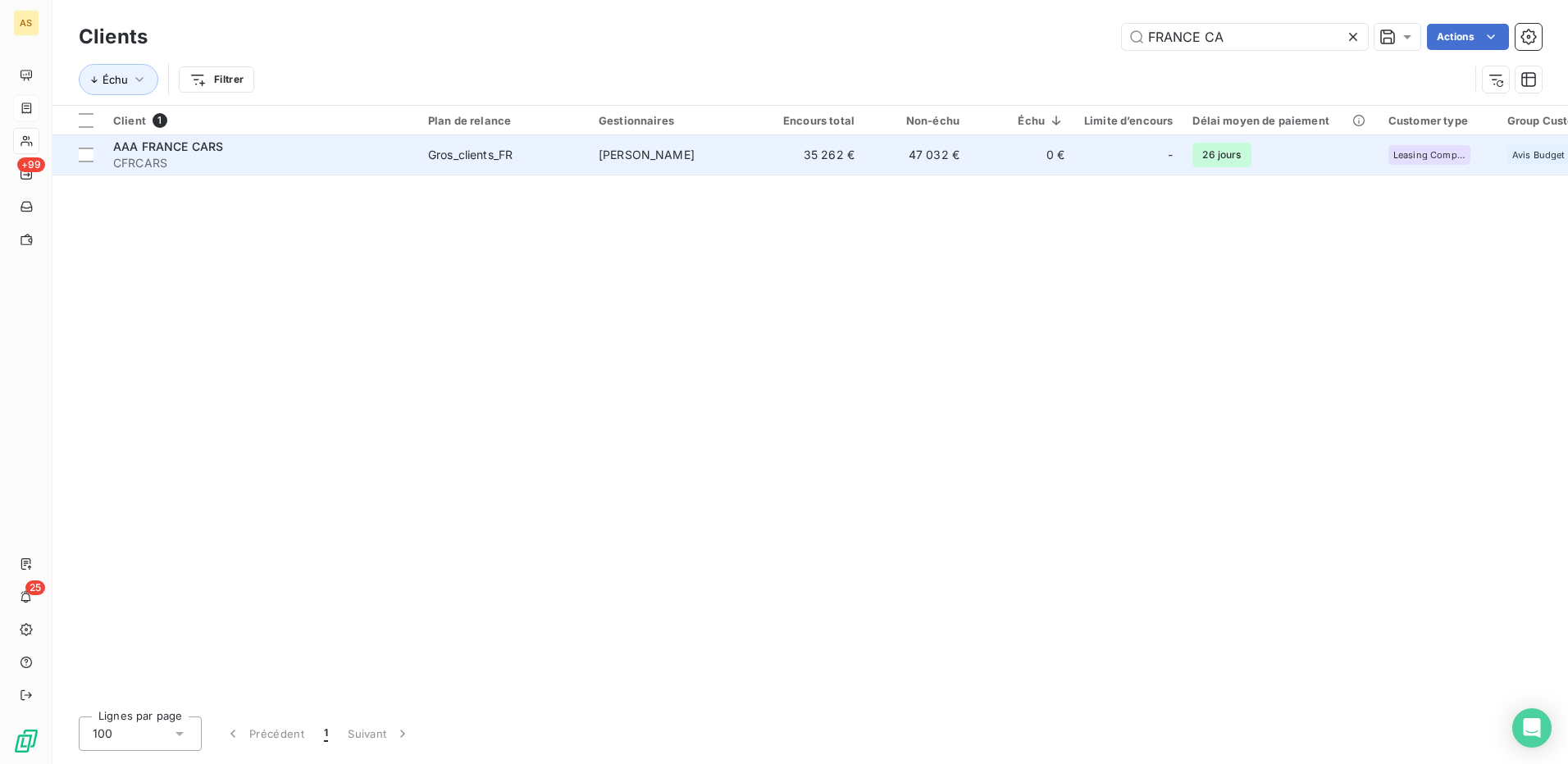
type input "FRANCE CA"
click at [663, 169] on td "[PERSON_NAME]" at bounding box center [674, 154] width 170 height 39
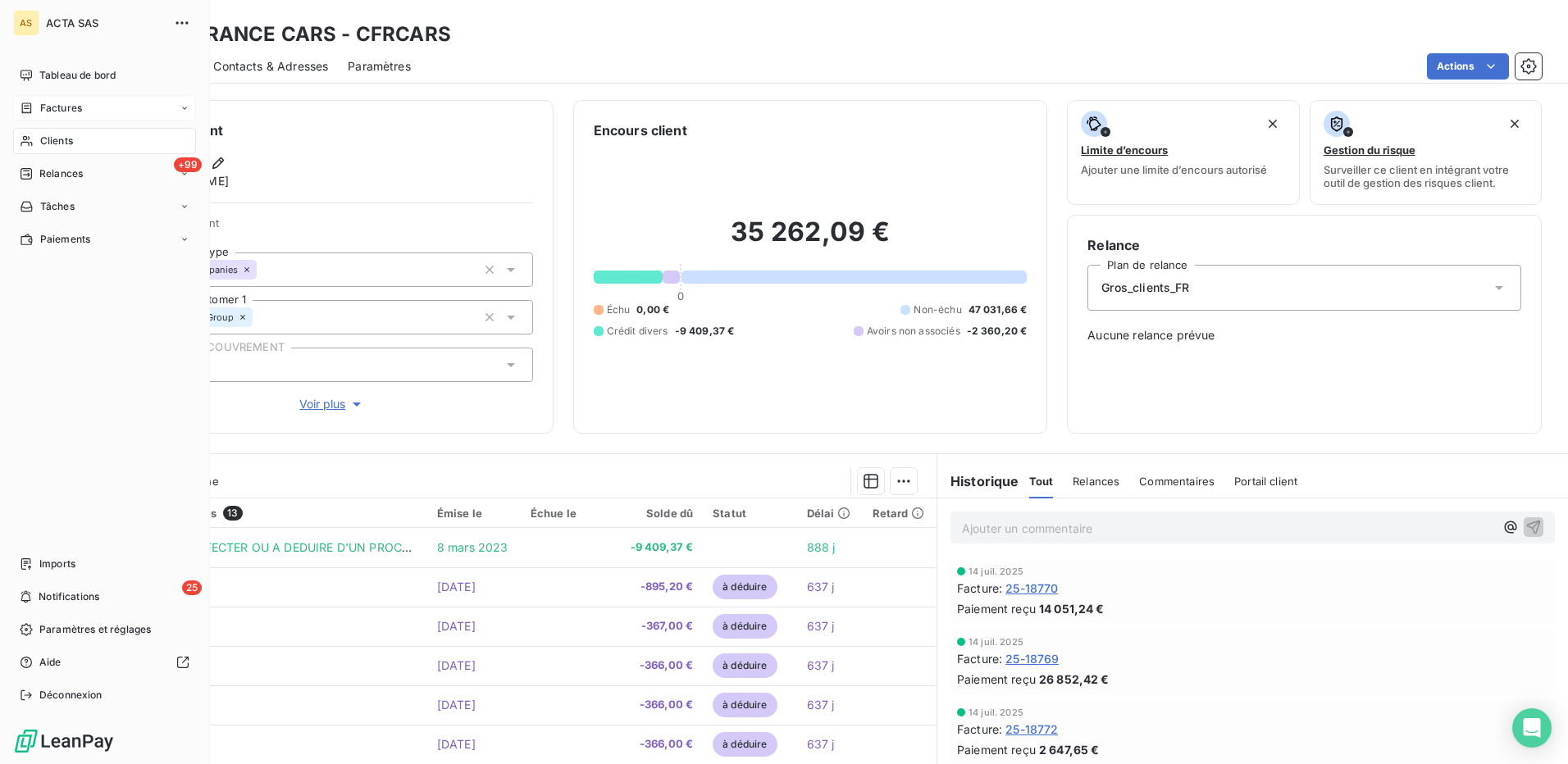
click at [66, 140] on span "Clients" at bounding box center [57, 141] width 33 height 14
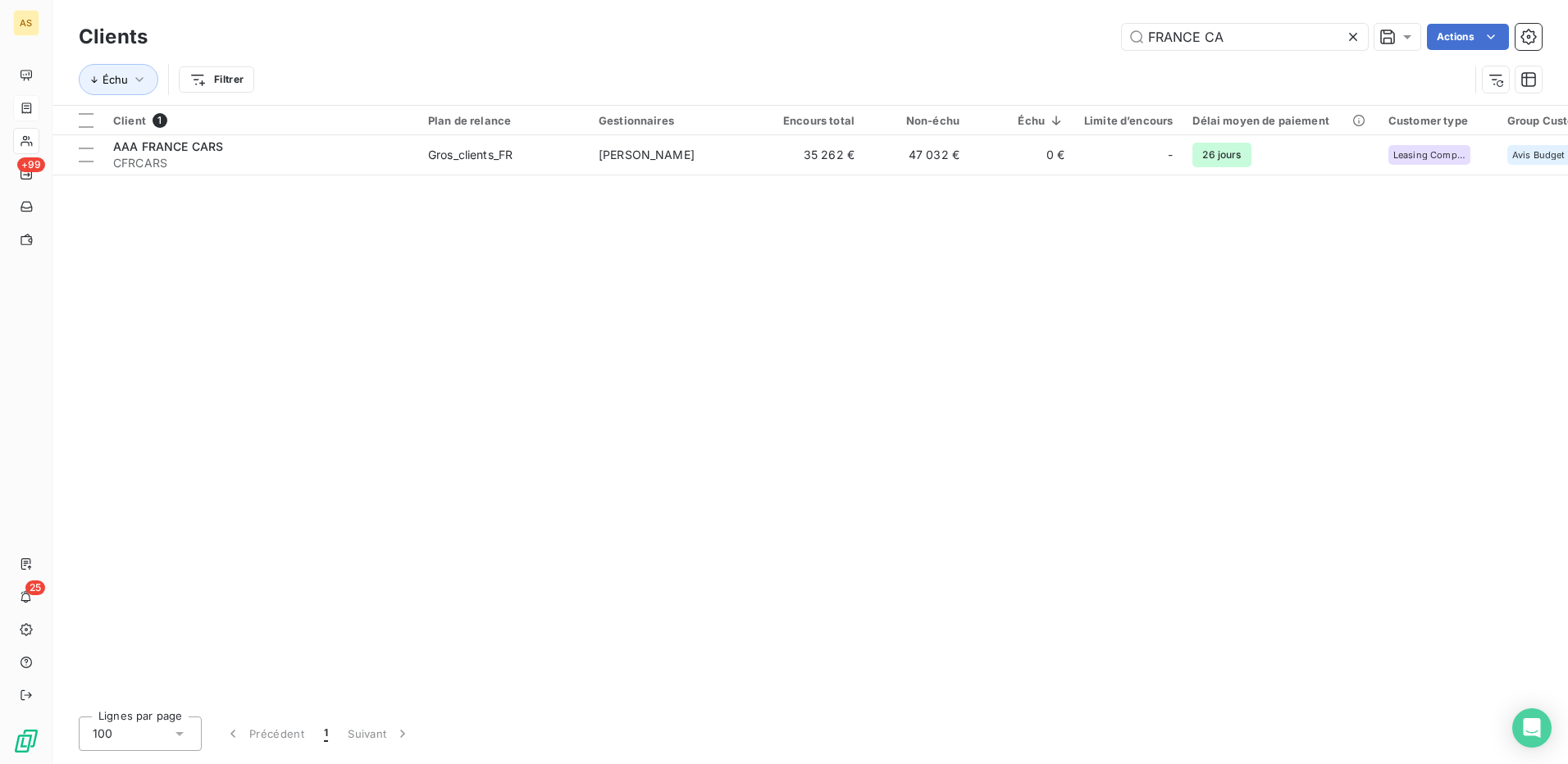
drag, startPoint x: 1239, startPoint y: 32, endPoint x: 1058, endPoint y: 50, distance: 181.9
click at [1086, 53] on div "Clients FRANCE CA Actions" at bounding box center [810, 37] width 1464 height 34
type input "PARITE"
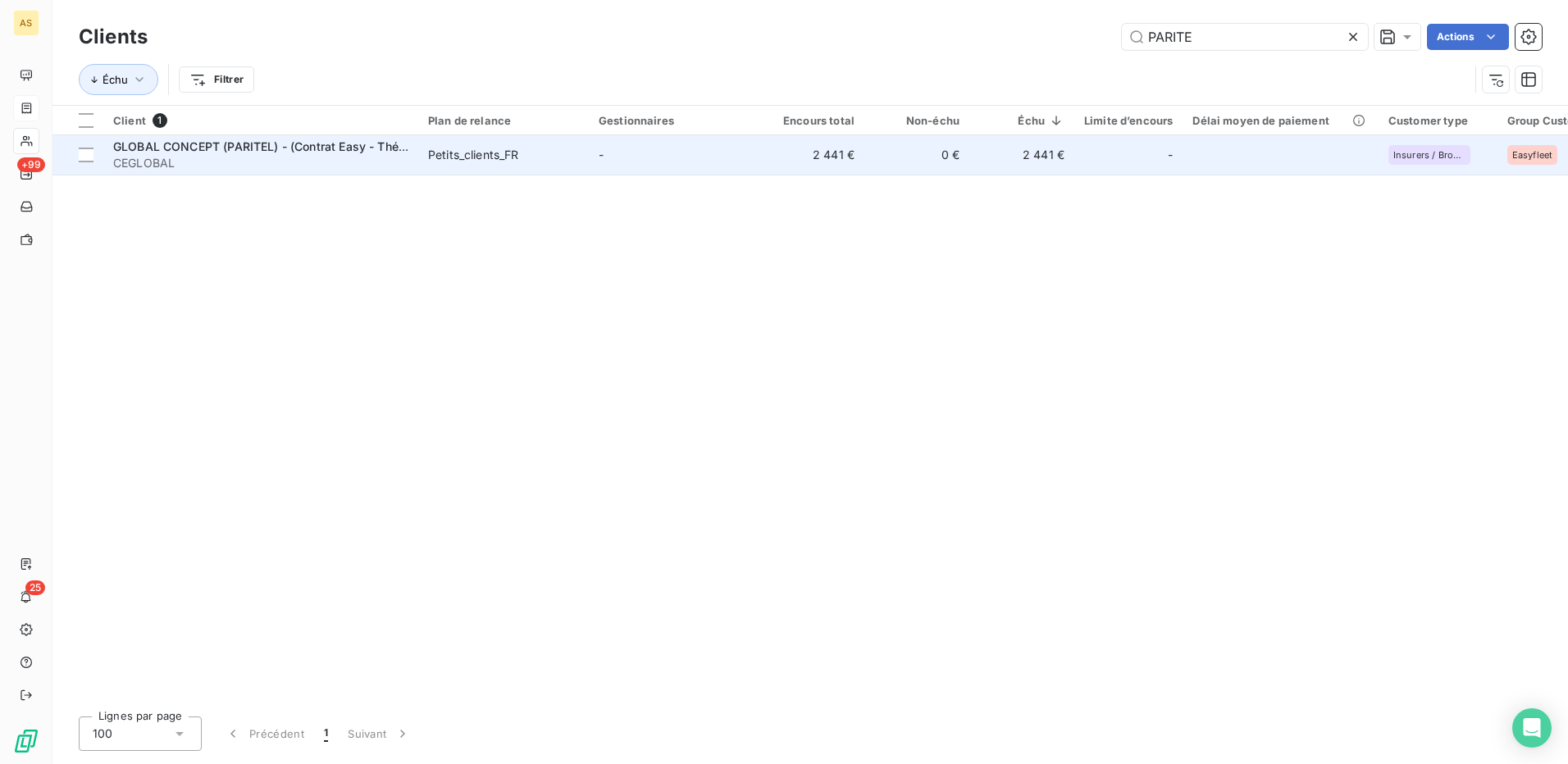
click at [360, 155] on span "CEGLOBAL" at bounding box center [261, 163] width 295 height 16
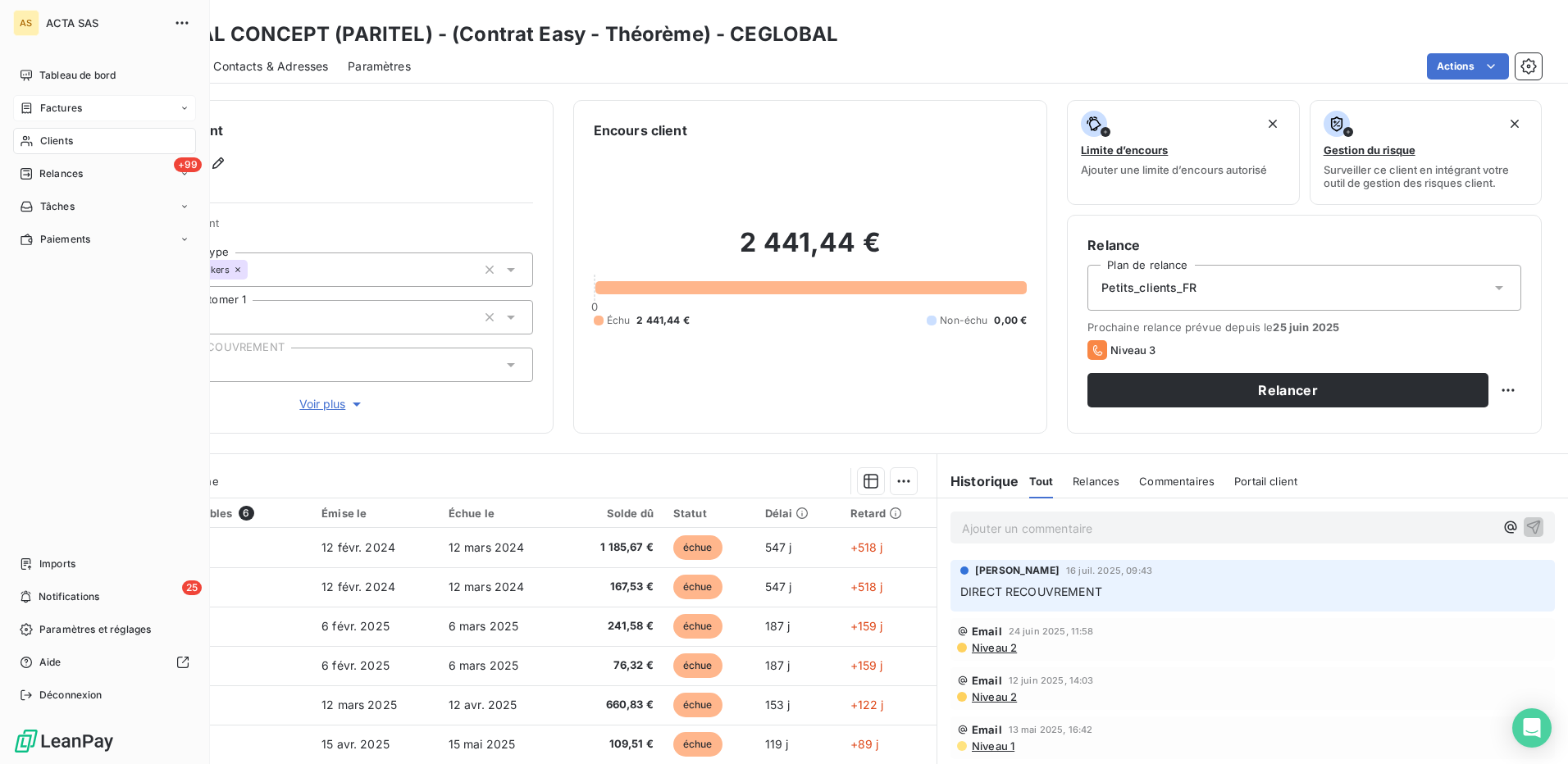
click at [56, 144] on span "Clients" at bounding box center [57, 141] width 33 height 14
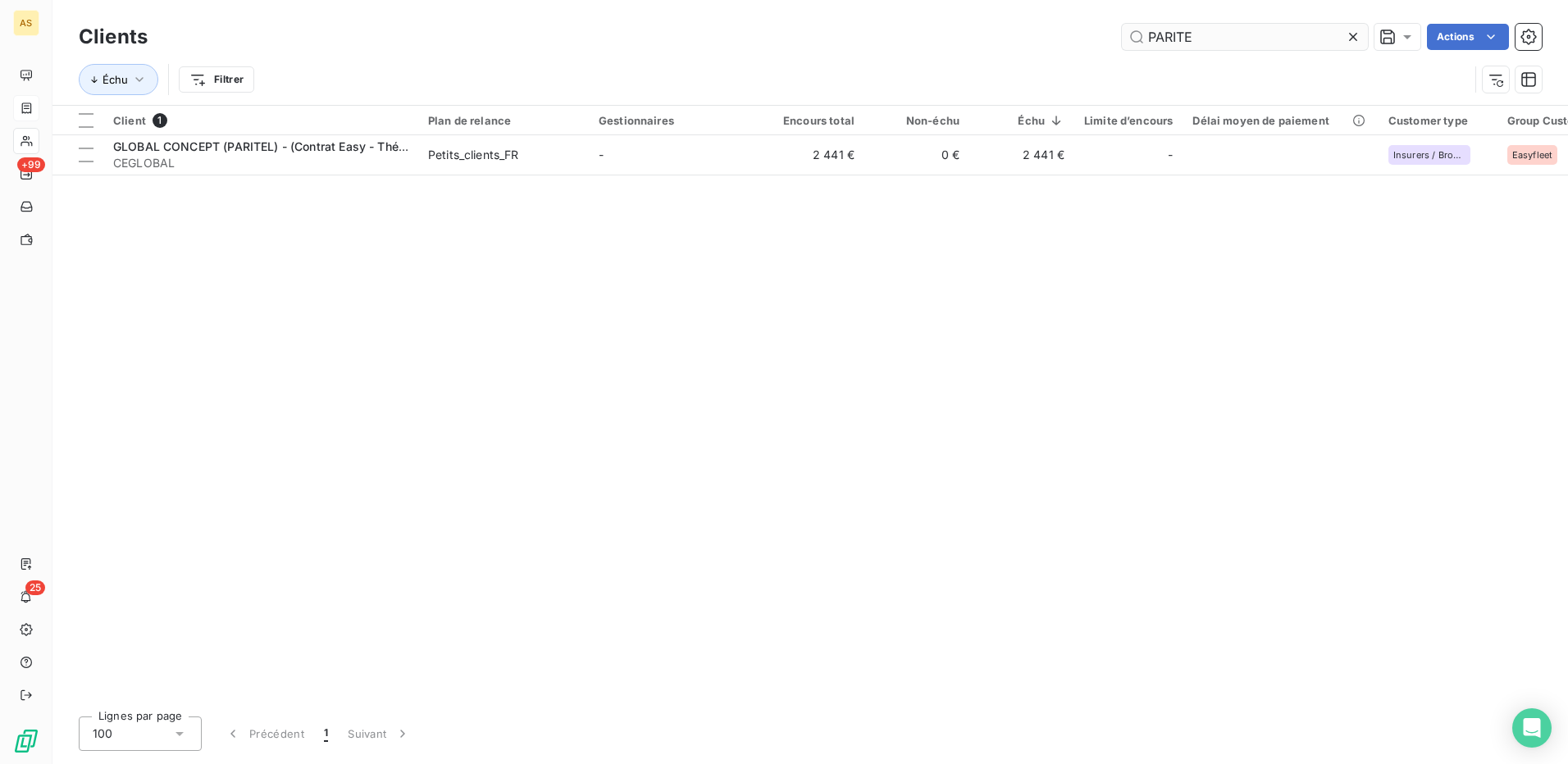
drag, startPoint x: 1210, startPoint y: 26, endPoint x: 1123, endPoint y: 41, distance: 88.3
click at [1123, 41] on input "PARITE" at bounding box center [1245, 36] width 246 height 26
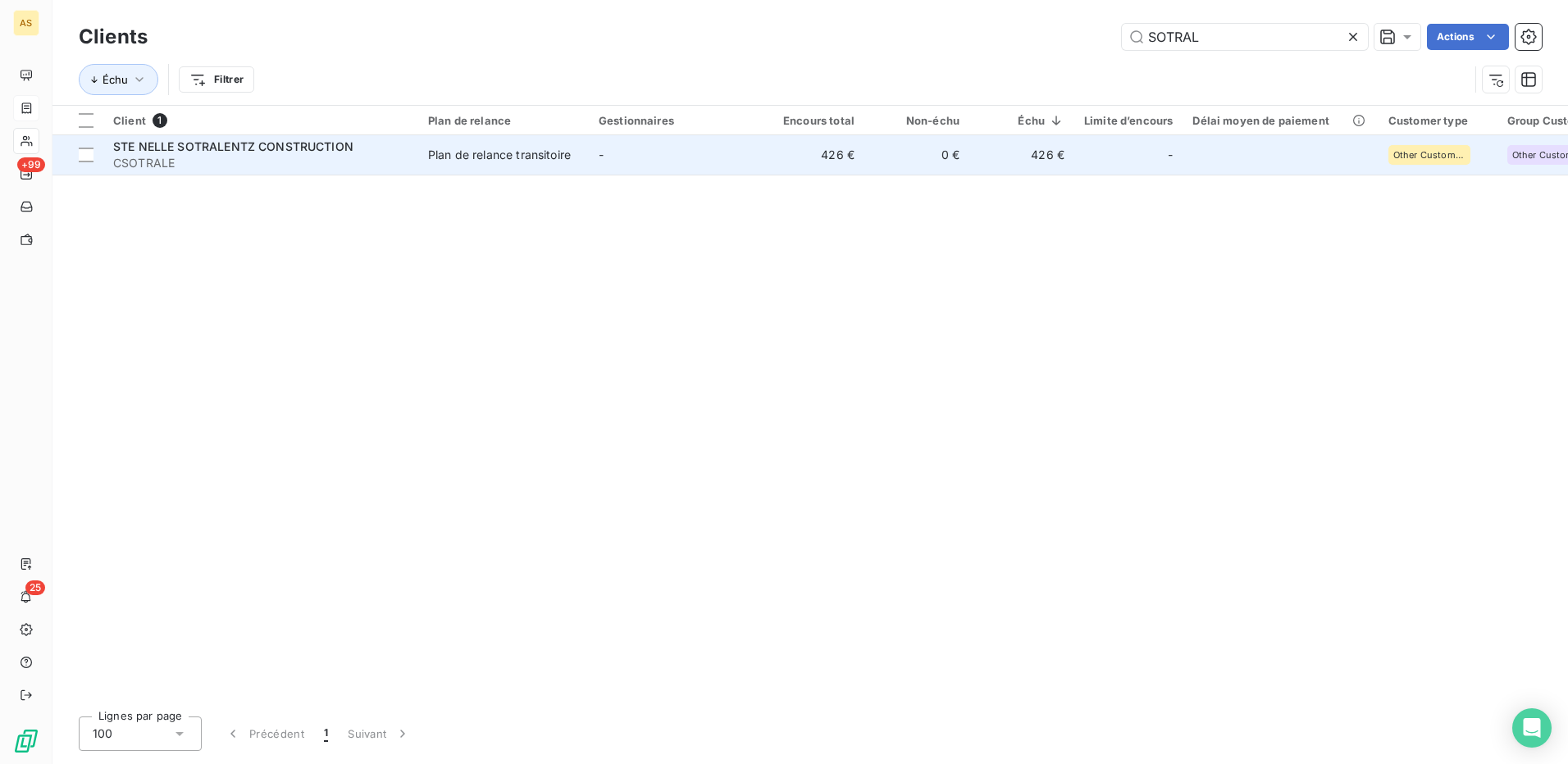
type input "SOTRAL"
click at [341, 152] on span "STE NELLE SOTRALENTZ CONSTRUCTION" at bounding box center [233, 146] width 240 height 14
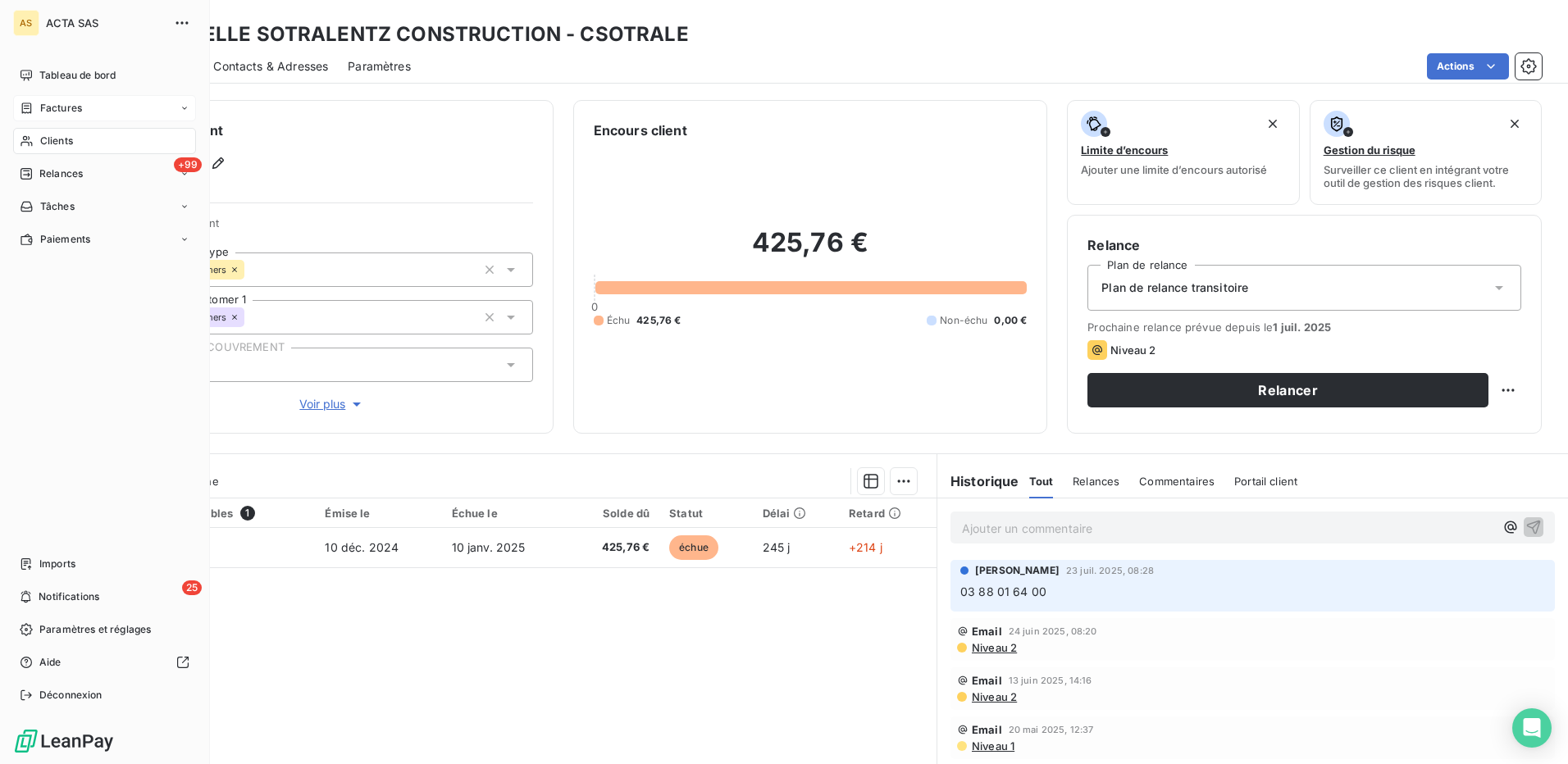
click at [40, 135] on span "Clients" at bounding box center [57, 141] width 33 height 14
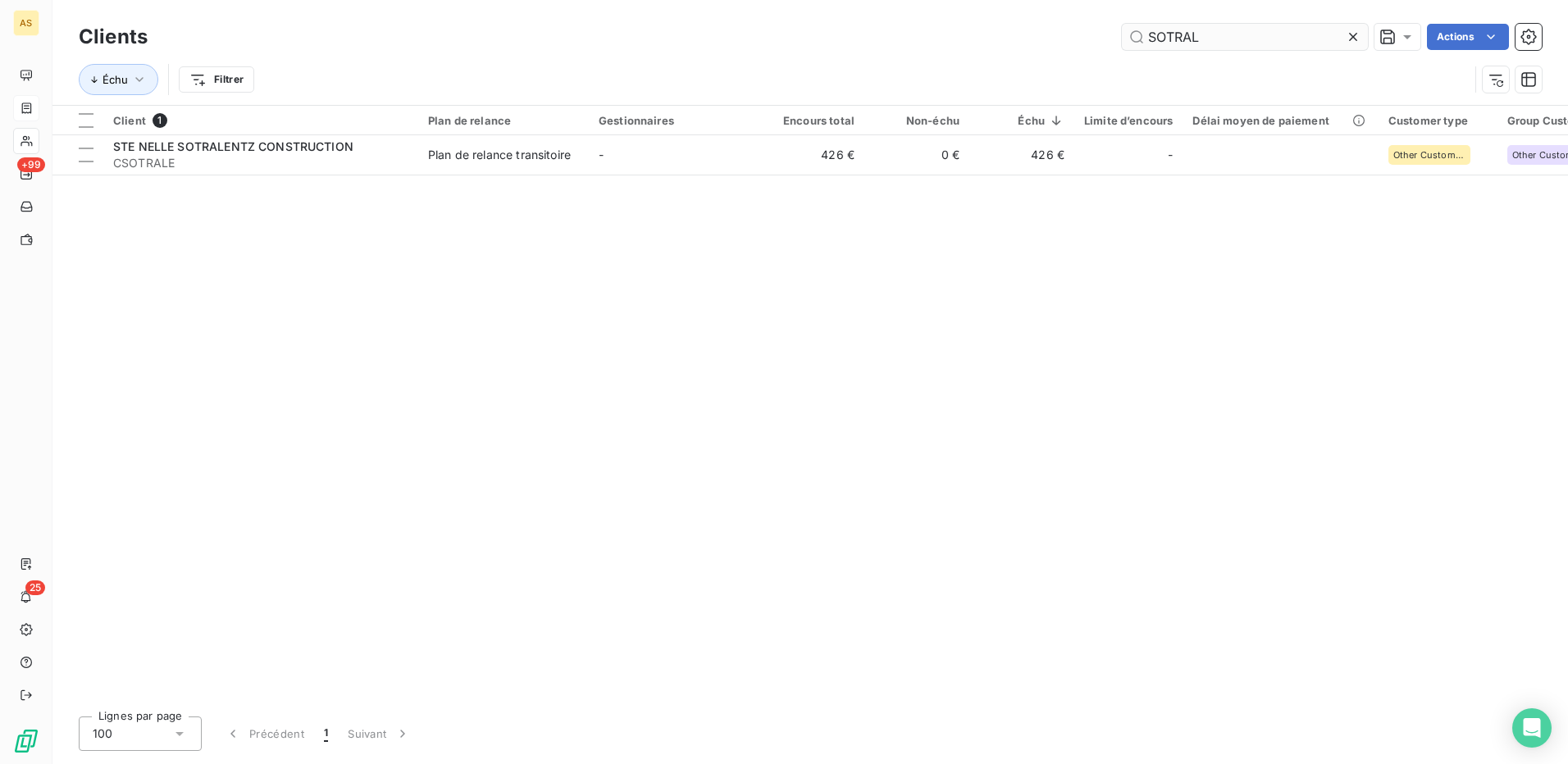
drag, startPoint x: 1208, startPoint y: 34, endPoint x: 1140, endPoint y: 29, distance: 68.2
click at [1140, 34] on input "SOTRAL" at bounding box center [1245, 36] width 246 height 26
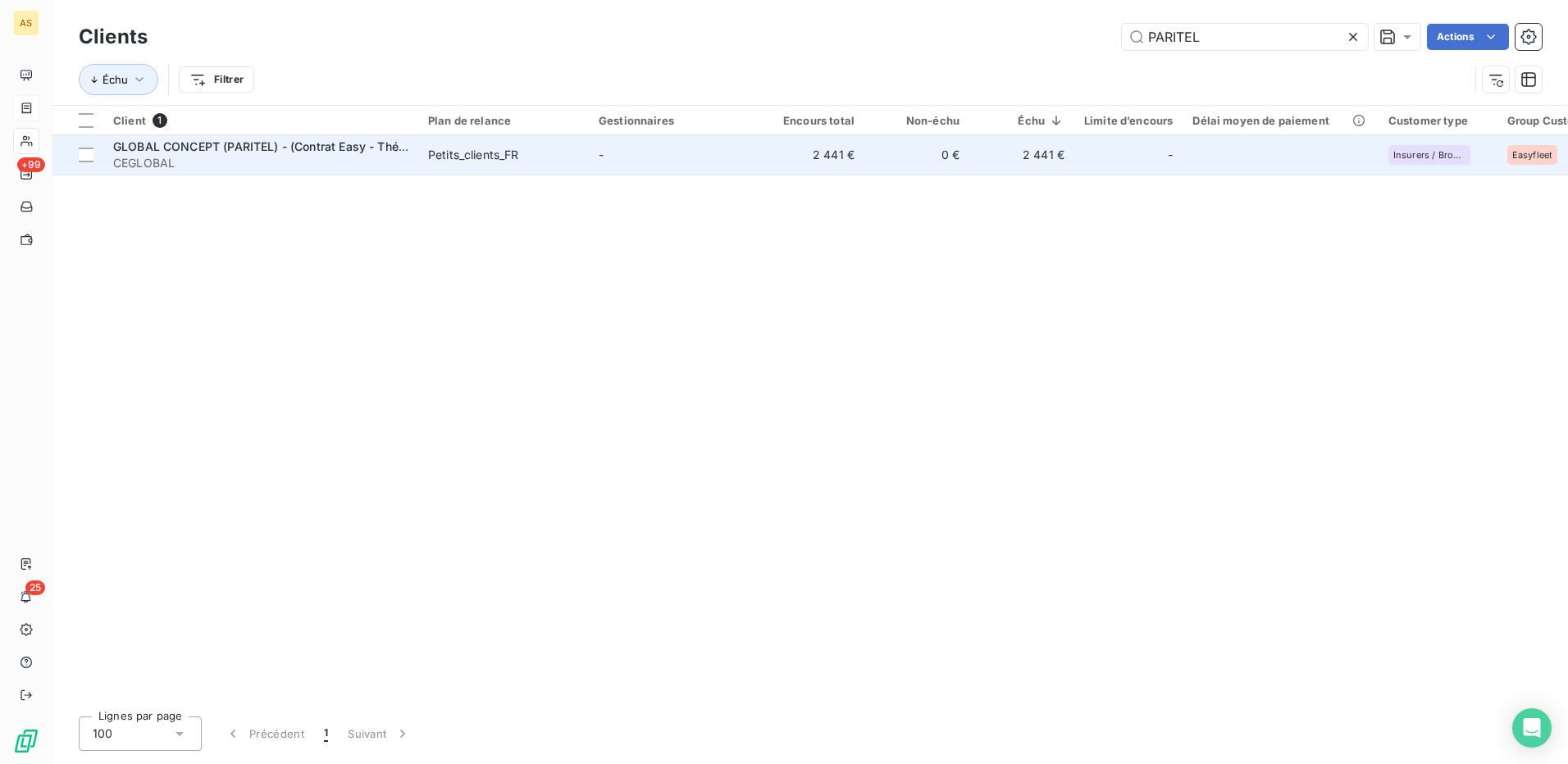
type input "PARITEL"
click at [478, 167] on td "Petits_clients_FR" at bounding box center [504, 154] width 170 height 39
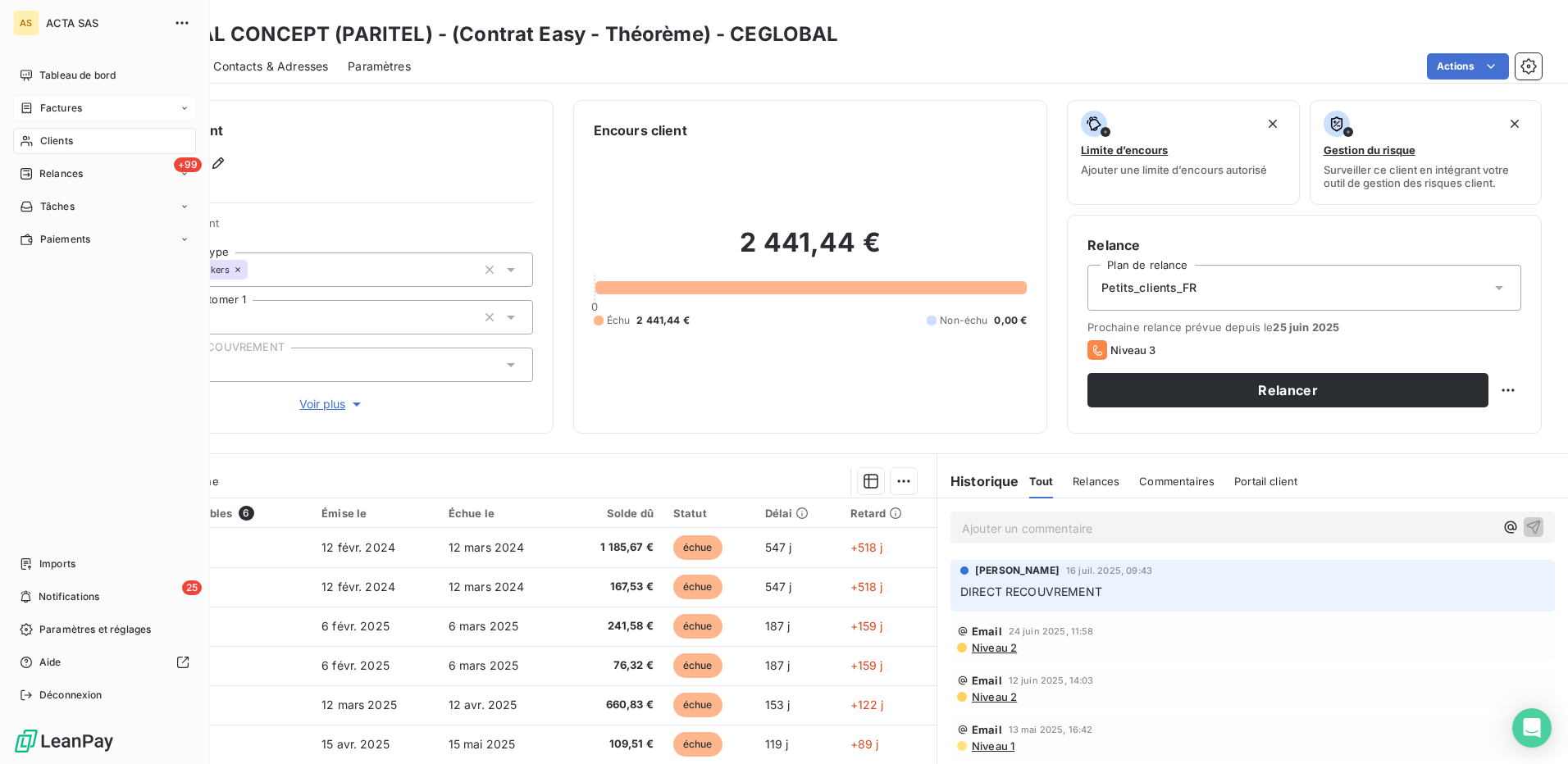
click at [42, 134] on span "Clients" at bounding box center [57, 141] width 33 height 14
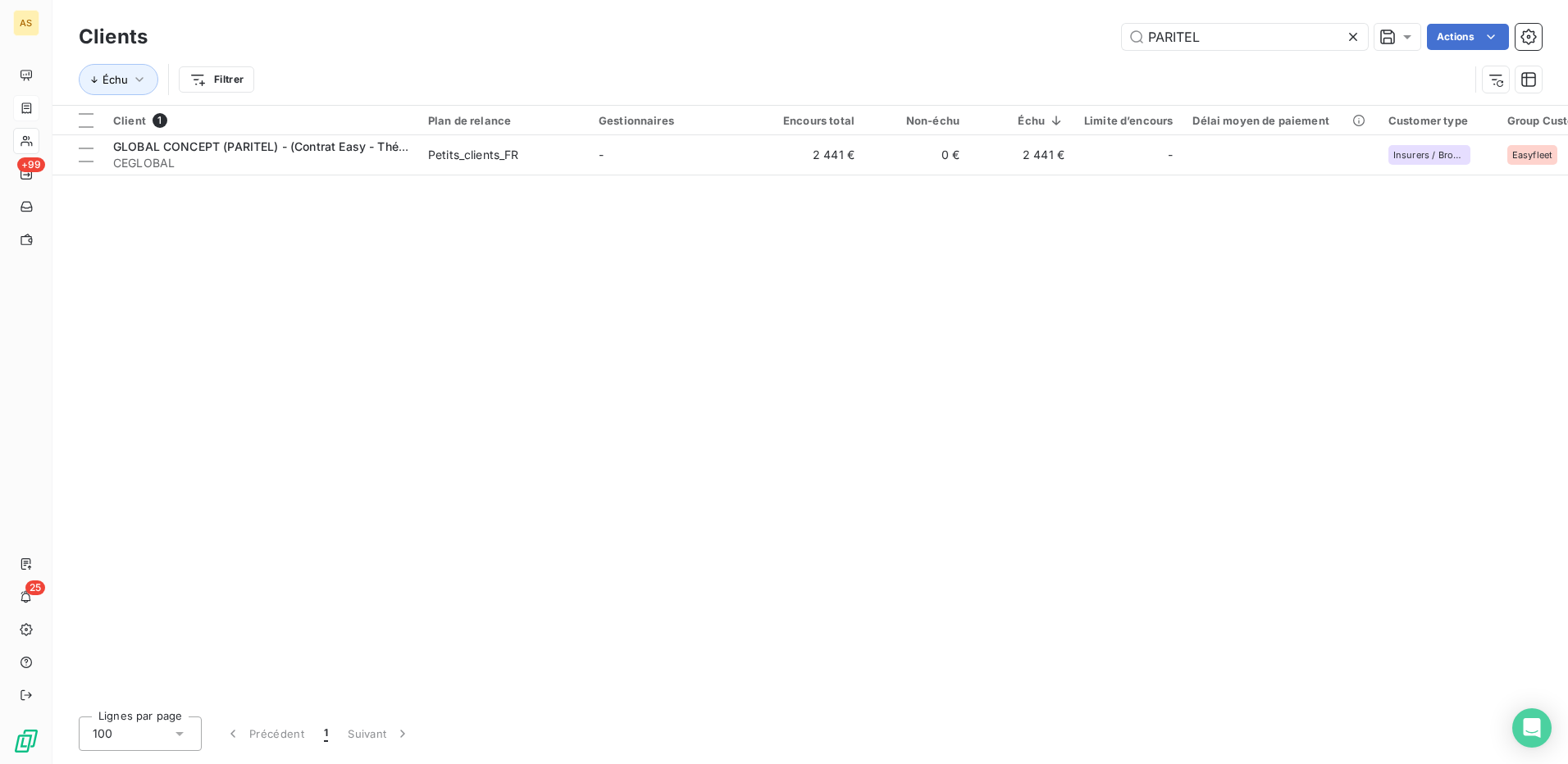
click at [1349, 34] on icon at bounding box center [1352, 36] width 16 height 16
